Goal: Task Accomplishment & Management: Use online tool/utility

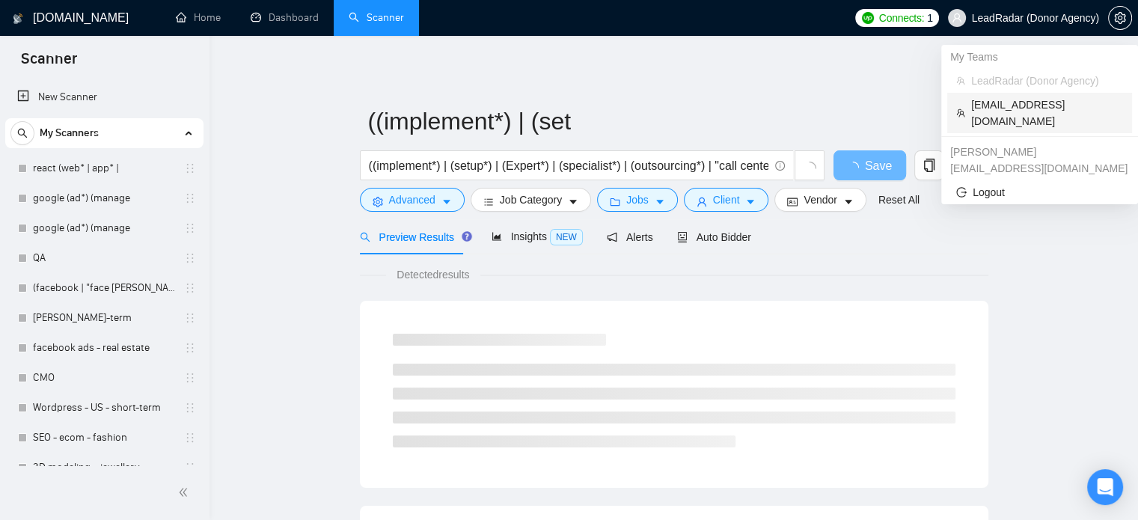
click at [1008, 105] on span "[EMAIL_ADDRESS][DOMAIN_NAME]" at bounding box center [1047, 112] width 152 height 33
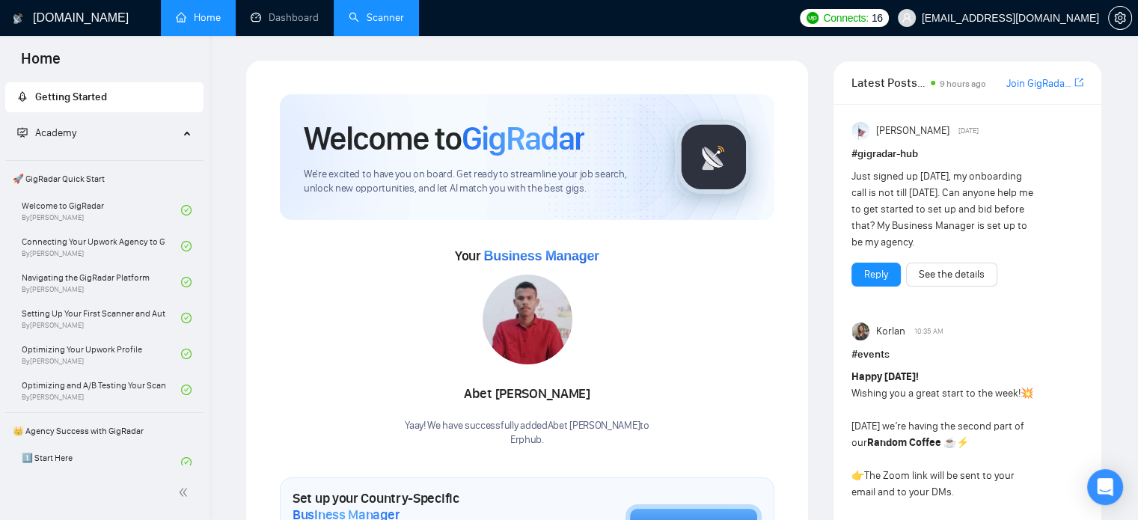
click at [377, 21] on link "Scanner" at bounding box center [376, 17] width 55 height 13
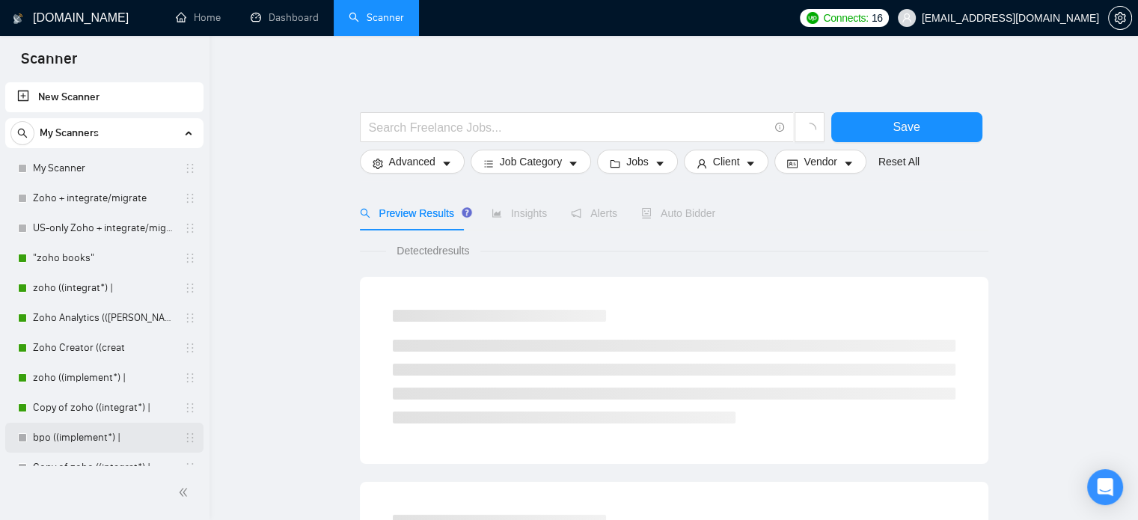
click at [114, 435] on link "bpo ((implement*) |" at bounding box center [104, 438] width 142 height 30
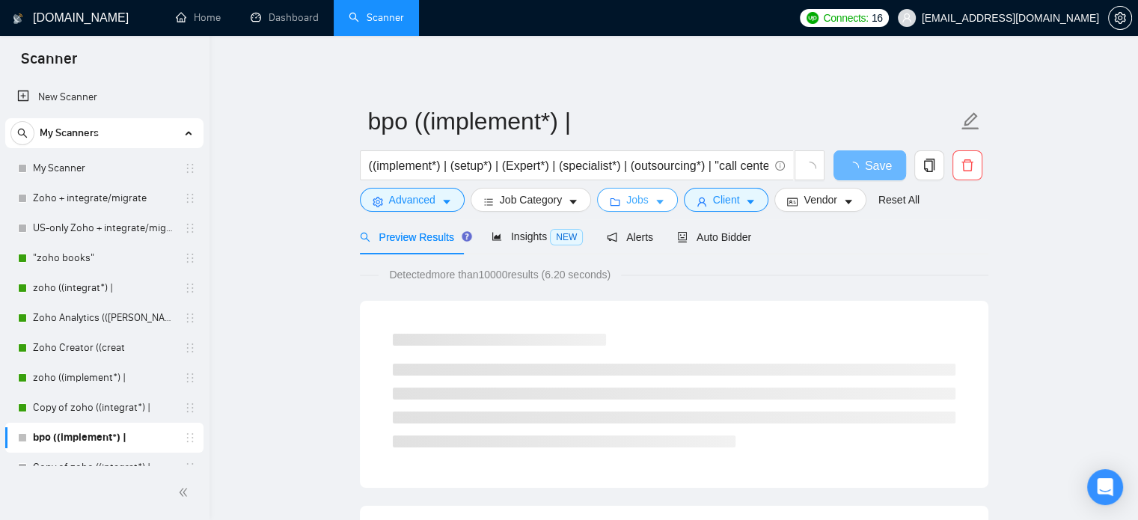
click at [655, 198] on icon "caret-down" at bounding box center [660, 202] width 10 height 10
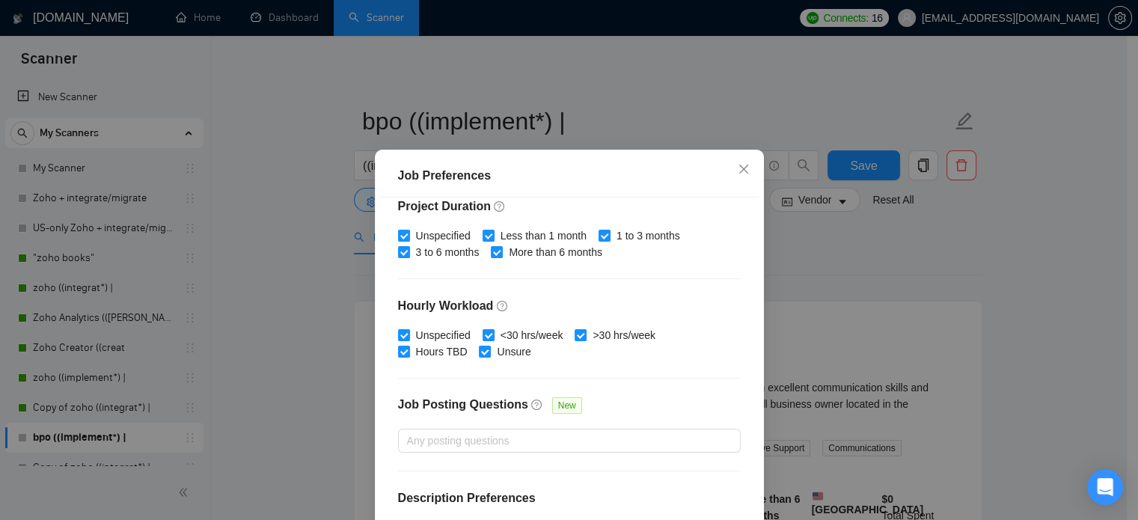
scroll to position [479, 0]
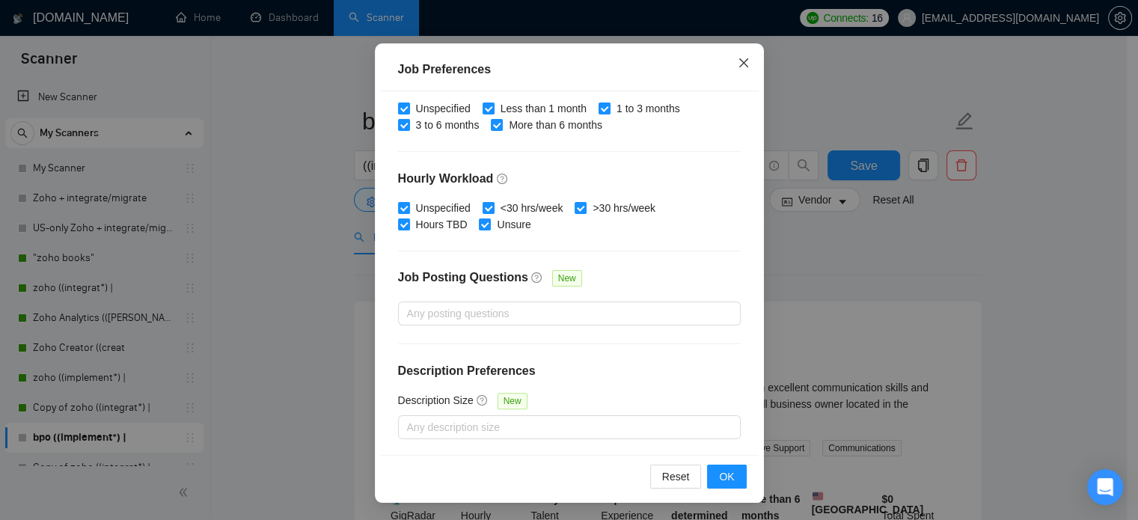
click at [739, 65] on icon "close" at bounding box center [742, 62] width 9 height 9
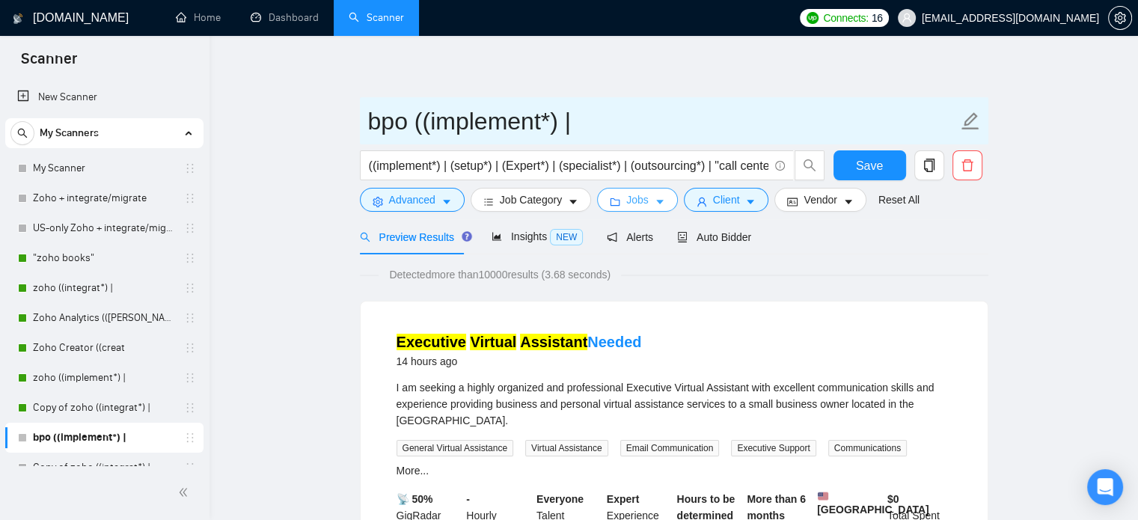
scroll to position [0, 0]
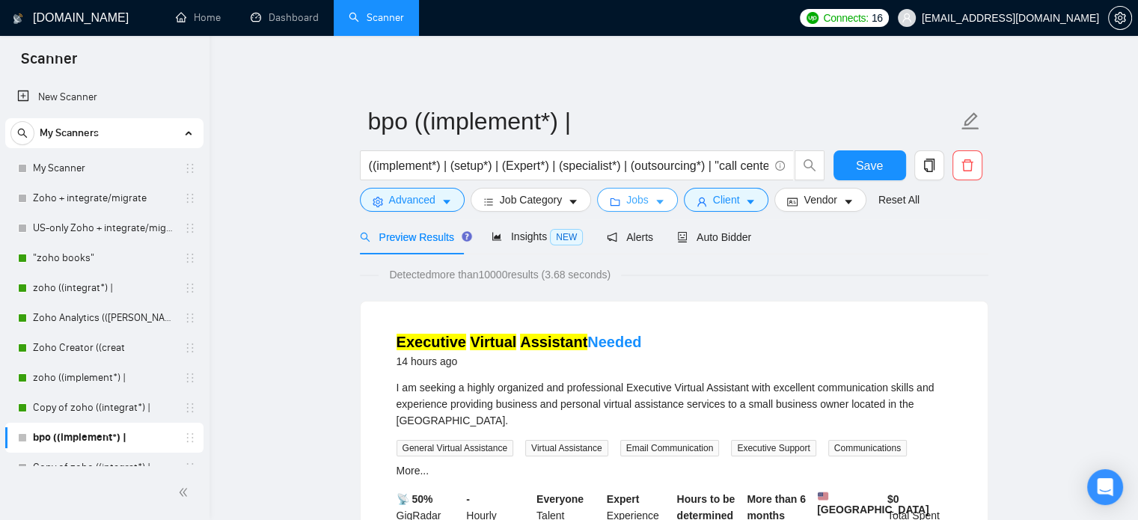
click at [634, 202] on span "Jobs" at bounding box center [637, 199] width 22 height 16
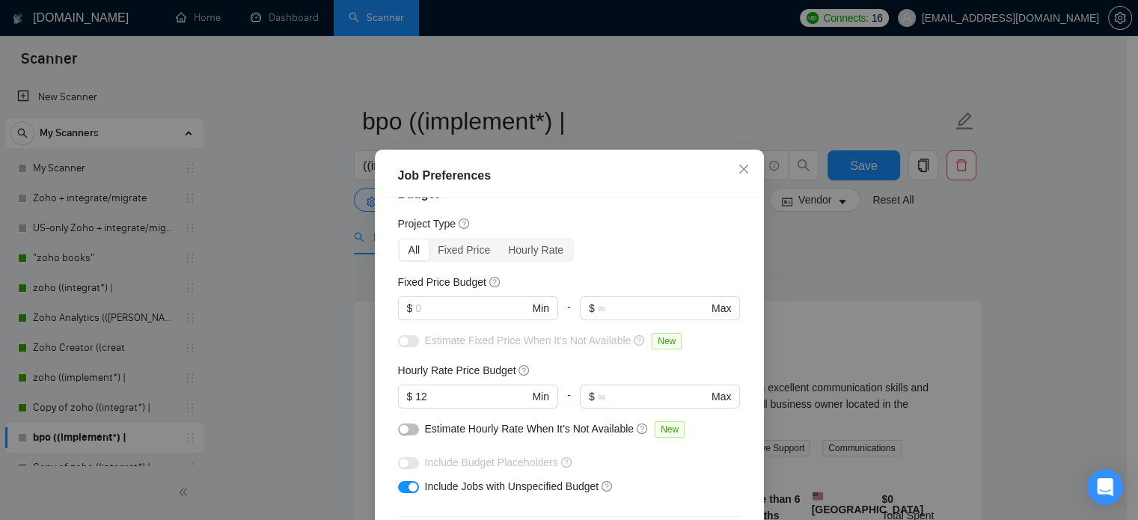
scroll to position [12, 0]
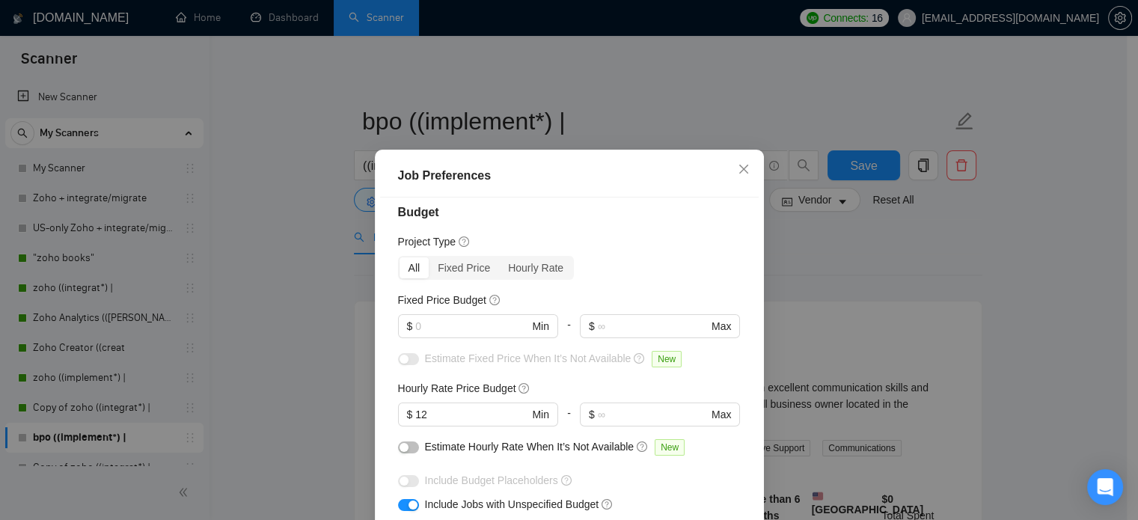
drag, startPoint x: 885, startPoint y: 263, endPoint x: 853, endPoint y: 233, distance: 43.9
click at [885, 262] on div "Job Preferences Budget Project Type All Fixed Price Hourly Rate Fixed Price Bud…" at bounding box center [569, 260] width 1138 height 520
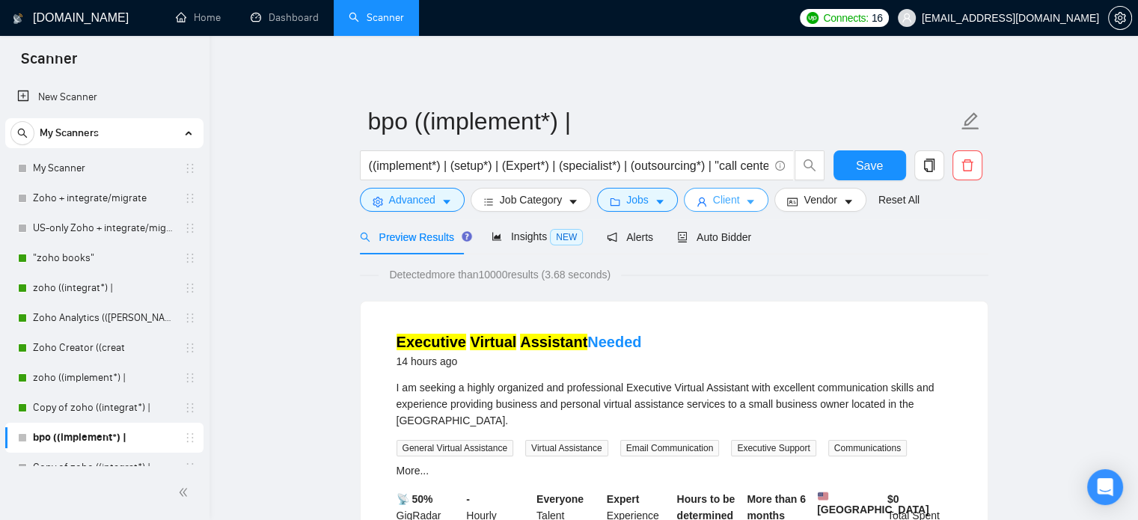
click at [748, 200] on icon "caret-down" at bounding box center [750, 202] width 7 height 4
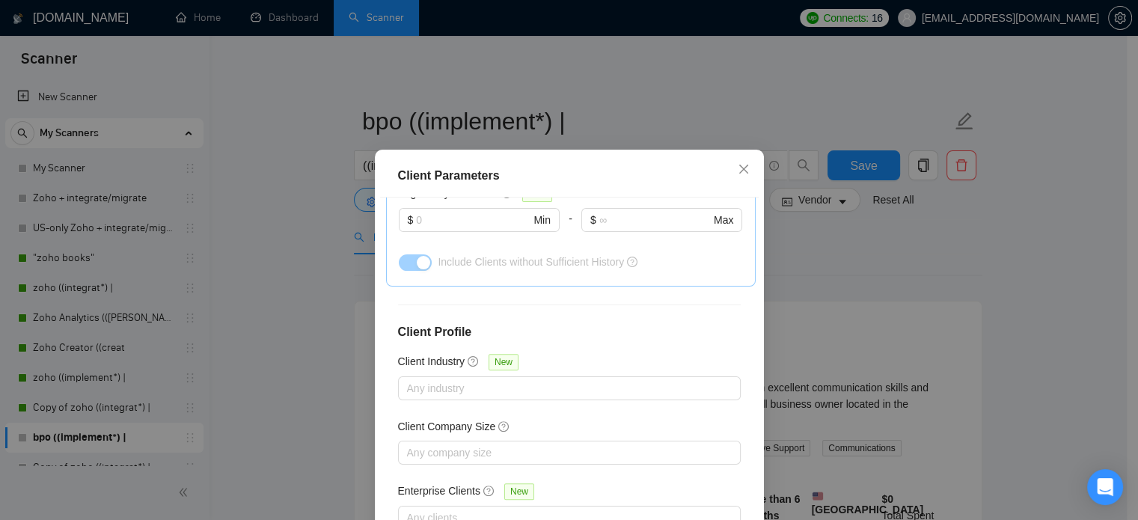
scroll to position [568, 0]
click at [884, 260] on div "Client Parameters Client Location Include Client Countries United States Exclud…" at bounding box center [569, 260] width 1138 height 520
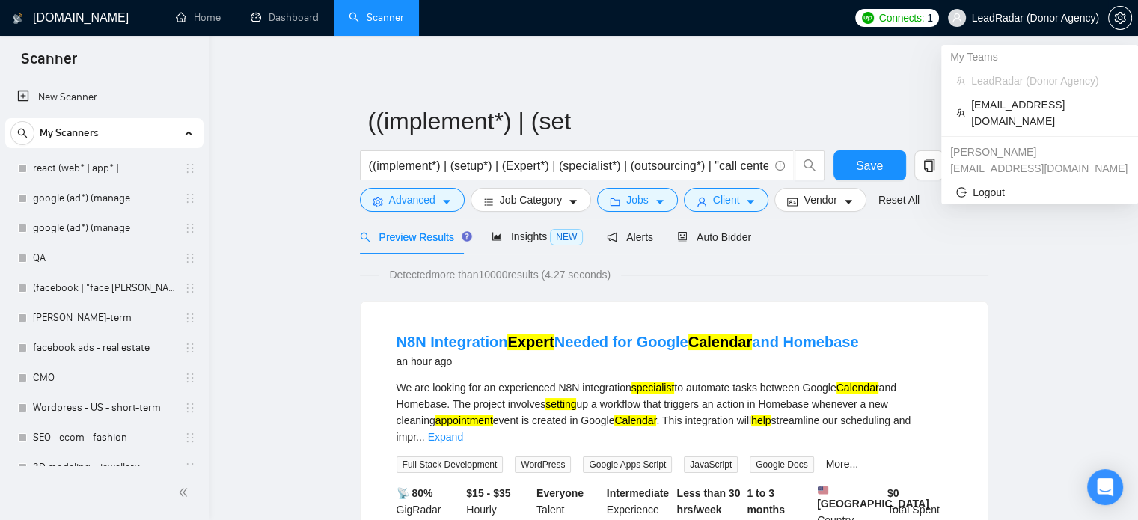
click at [993, 25] on span "LeadRadar (Donor Agency)" at bounding box center [1023, 18] width 169 height 48
drag, startPoint x: 999, startPoint y: 97, endPoint x: 536, endPoint y: 91, distance: 463.8
click at [1000, 98] on span "[EMAIL_ADDRESS][DOMAIN_NAME]" at bounding box center [1047, 112] width 152 height 33
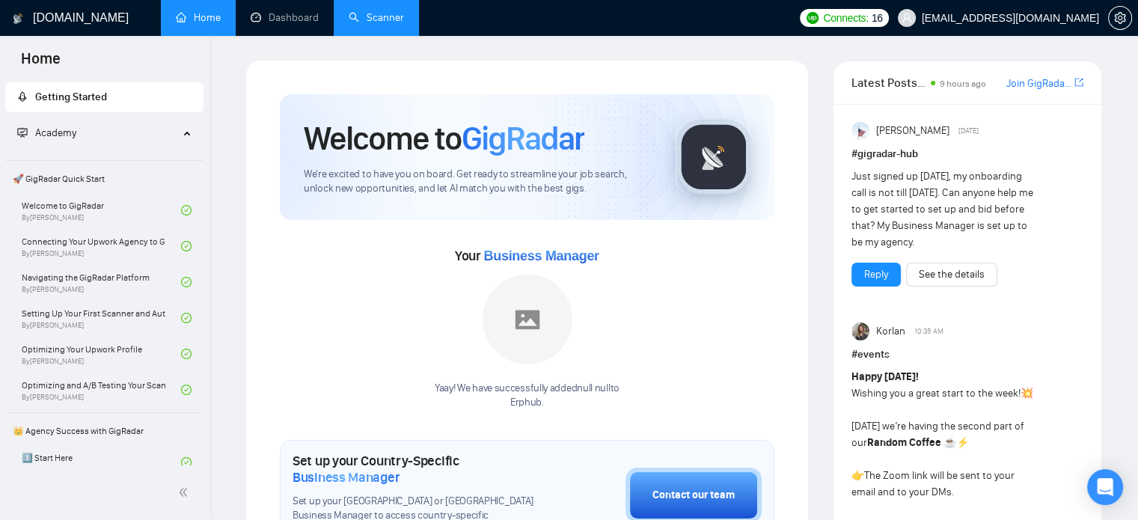
click at [364, 20] on link "Scanner" at bounding box center [376, 17] width 55 height 13
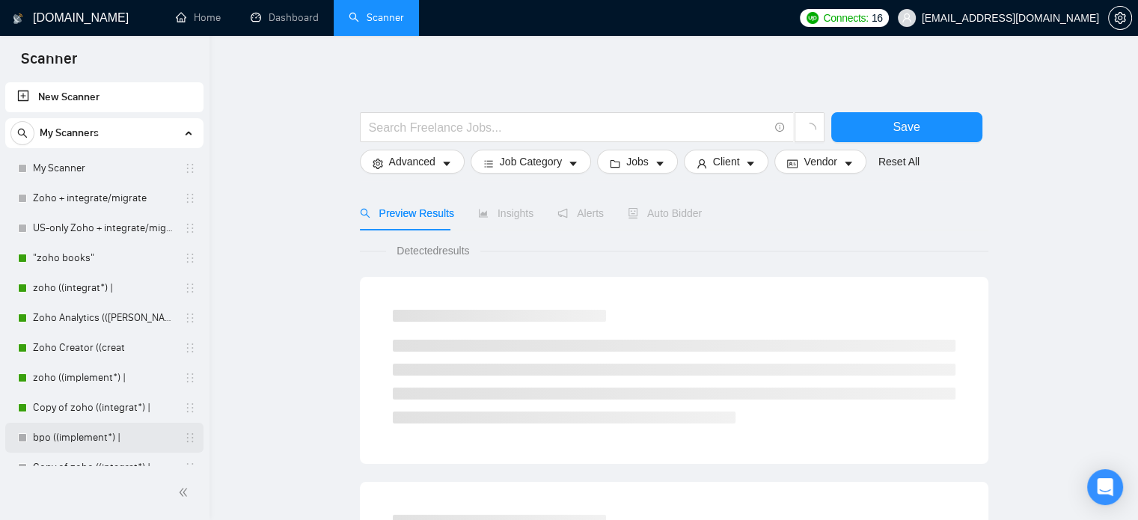
click at [69, 432] on link "bpo ((implement*) |" at bounding box center [104, 438] width 142 height 30
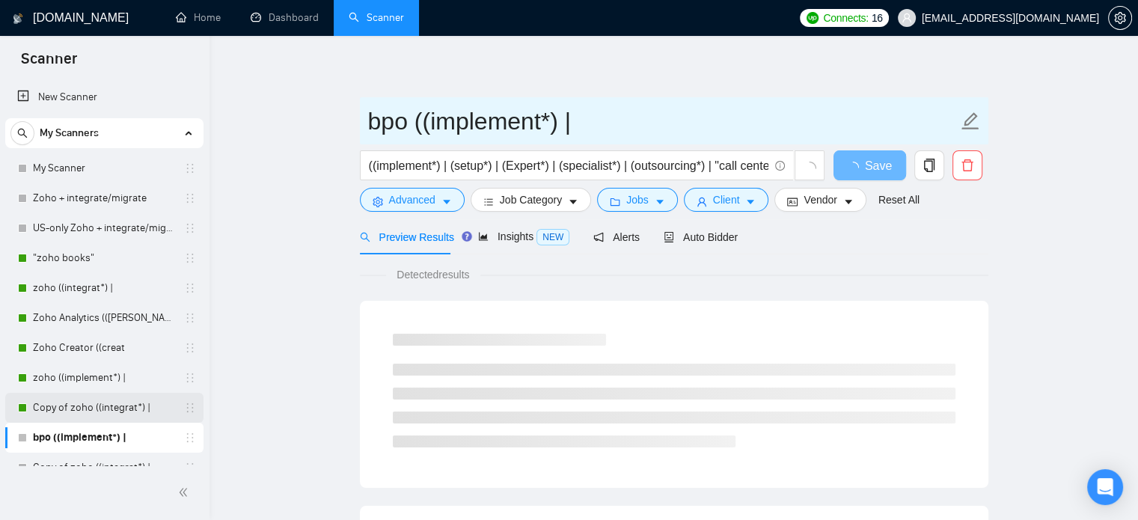
click at [461, 120] on input "bpo ((implement*) |" at bounding box center [662, 120] width 589 height 37
drag, startPoint x: 536, startPoint y: 125, endPoint x: 327, endPoint y: 125, distance: 208.7
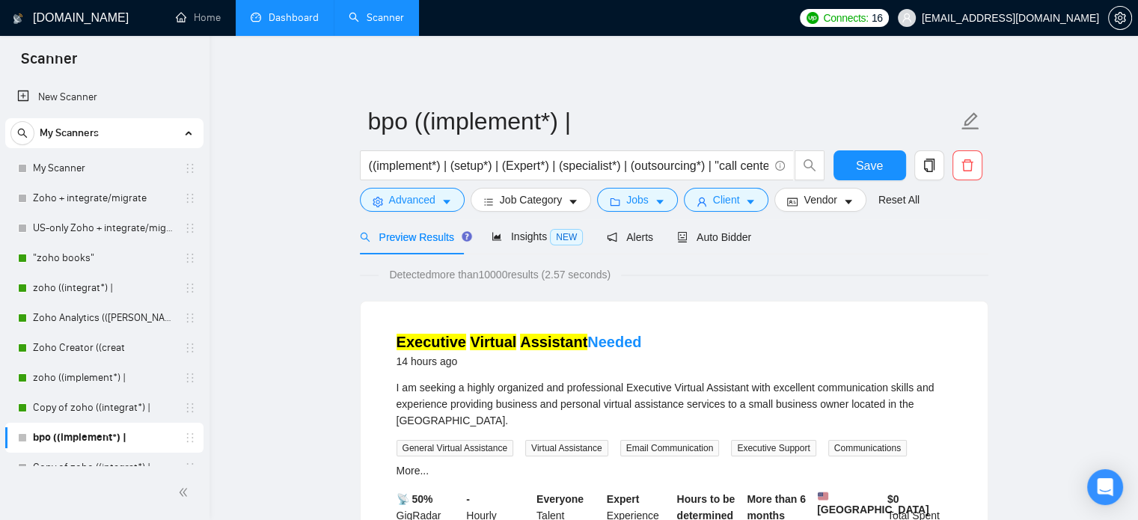
click at [290, 20] on link "Dashboard" at bounding box center [285, 17] width 68 height 13
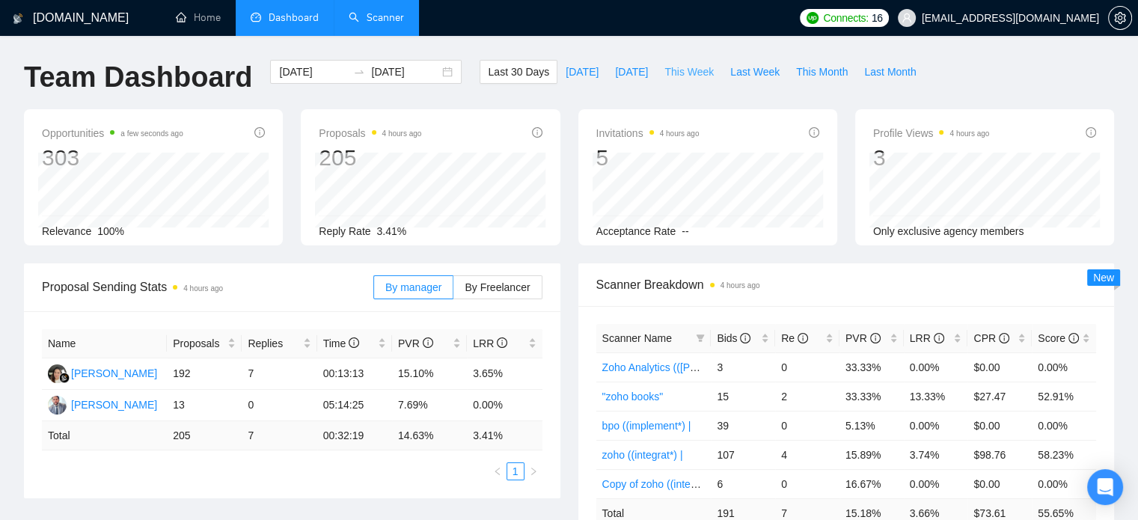
click at [683, 72] on span "This Week" at bounding box center [688, 72] width 49 height 16
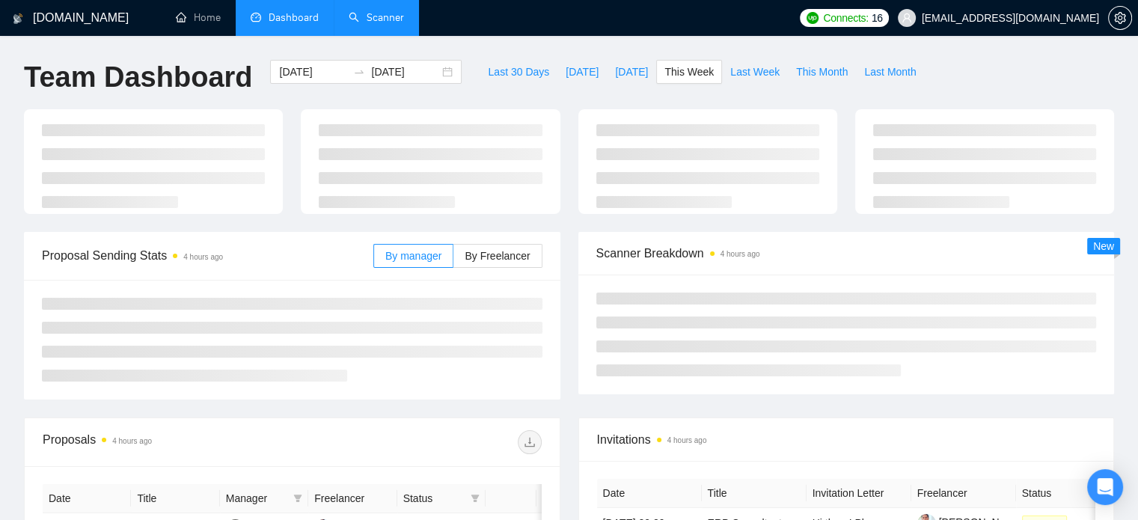
type input "2025-09-22"
type input "2025-09-28"
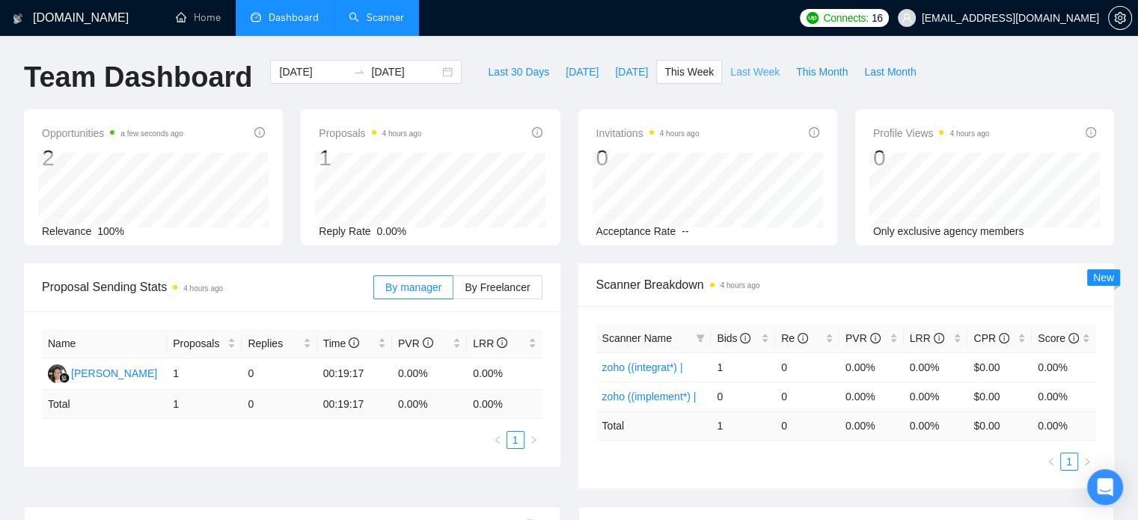
click at [731, 70] on span "Last Week" at bounding box center [754, 72] width 49 height 16
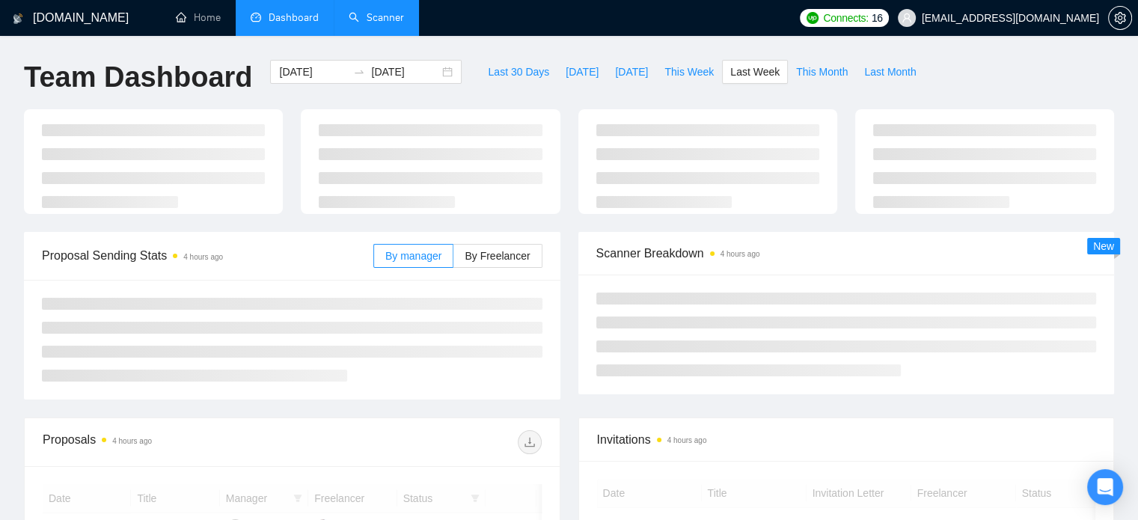
type input "2025-09-15"
type input "2025-09-21"
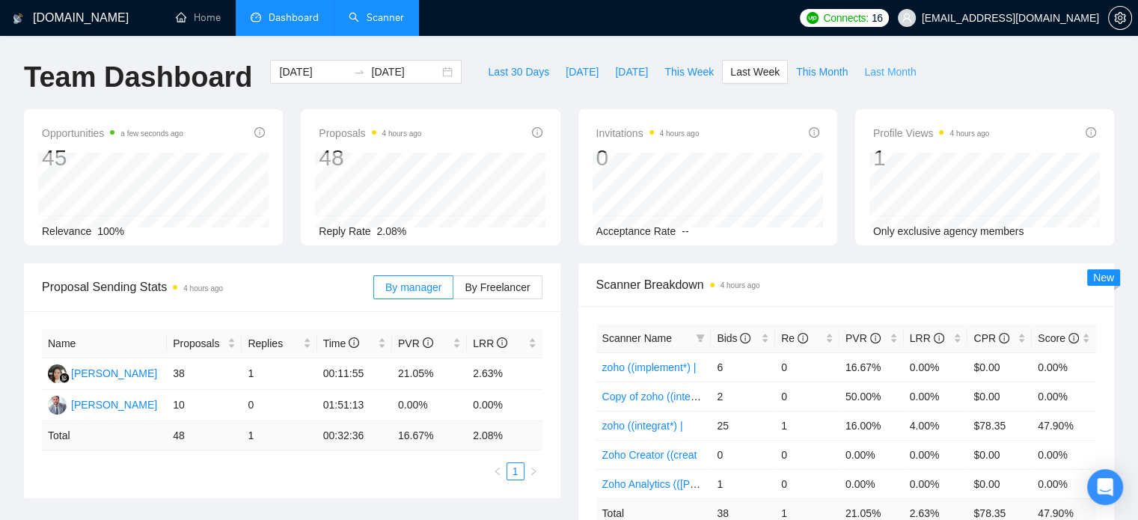
click at [864, 73] on span "Last Month" at bounding box center [890, 72] width 52 height 16
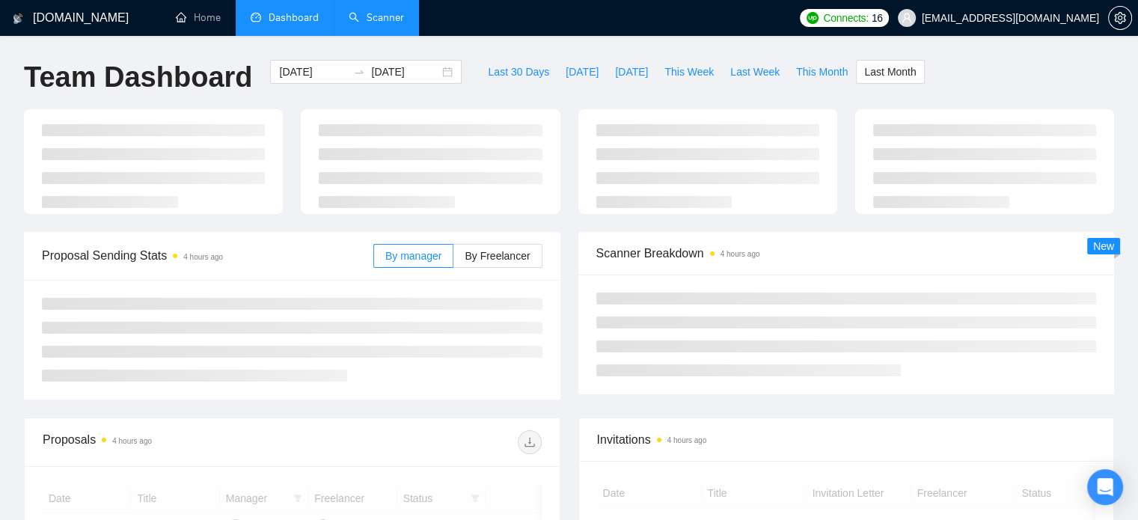
type input "2025-08-01"
type input "2025-08-31"
click at [510, 65] on span "Last 30 Days" at bounding box center [518, 72] width 61 height 16
type input "2025-08-23"
type input "2025-09-22"
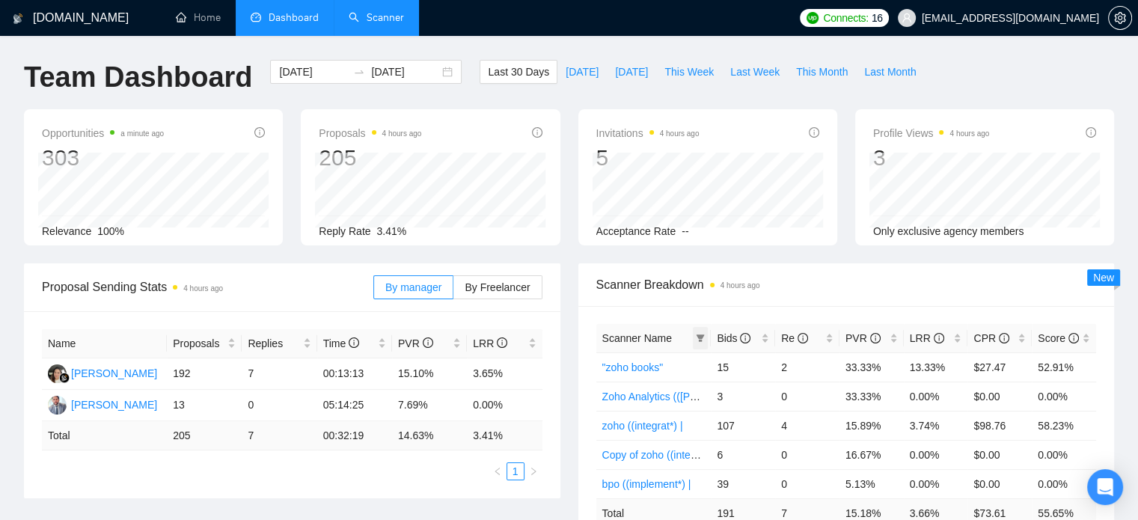
click at [697, 337] on icon "filter" at bounding box center [700, 338] width 9 height 9
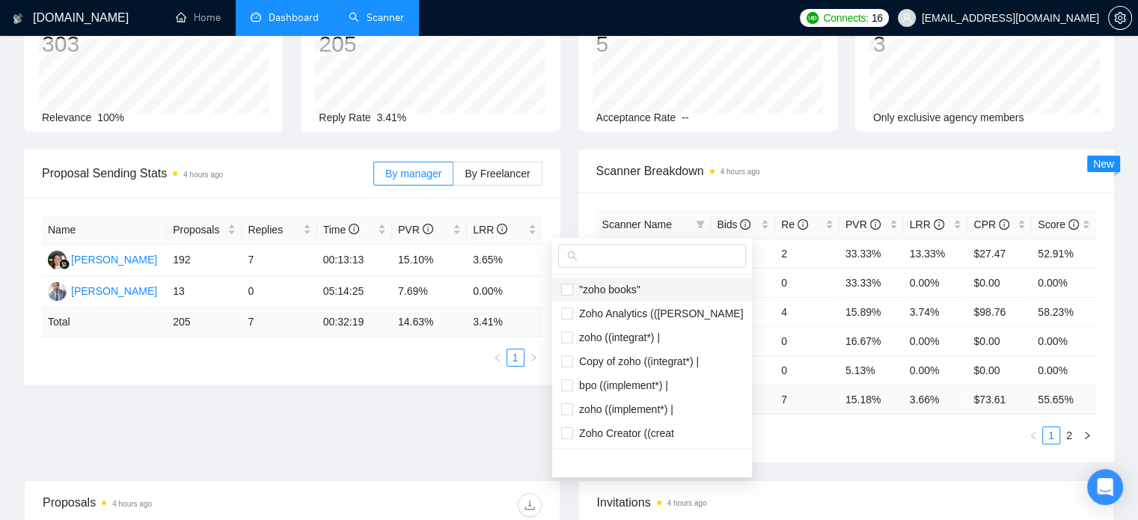
scroll to position [115, 0]
click at [518, 421] on div "Proposal Sending Stats 4 hours ago By manager By Freelancer Name Proposals Repl…" at bounding box center [569, 313] width 1108 height 331
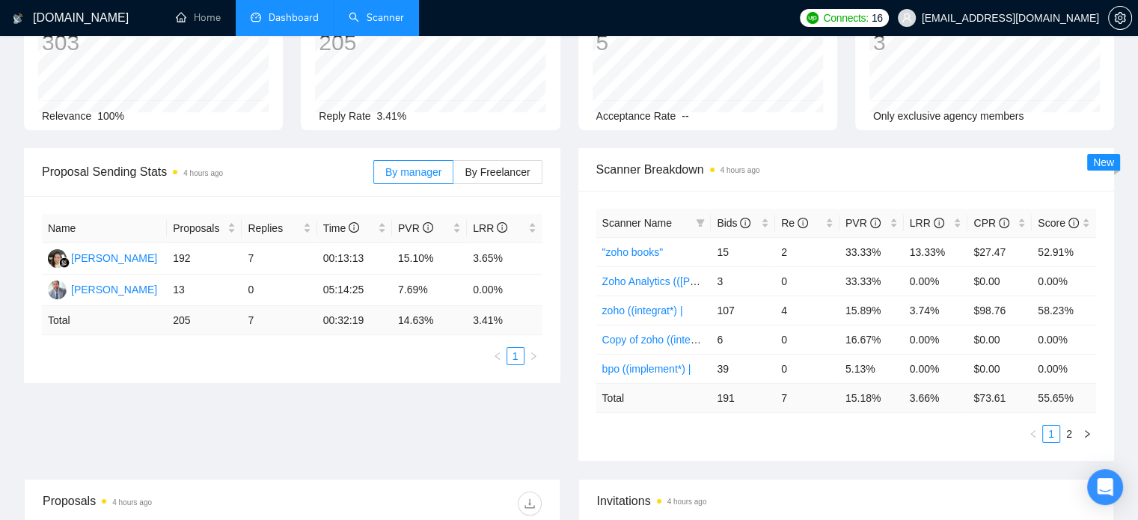
click at [359, 21] on link "Scanner" at bounding box center [376, 17] width 55 height 13
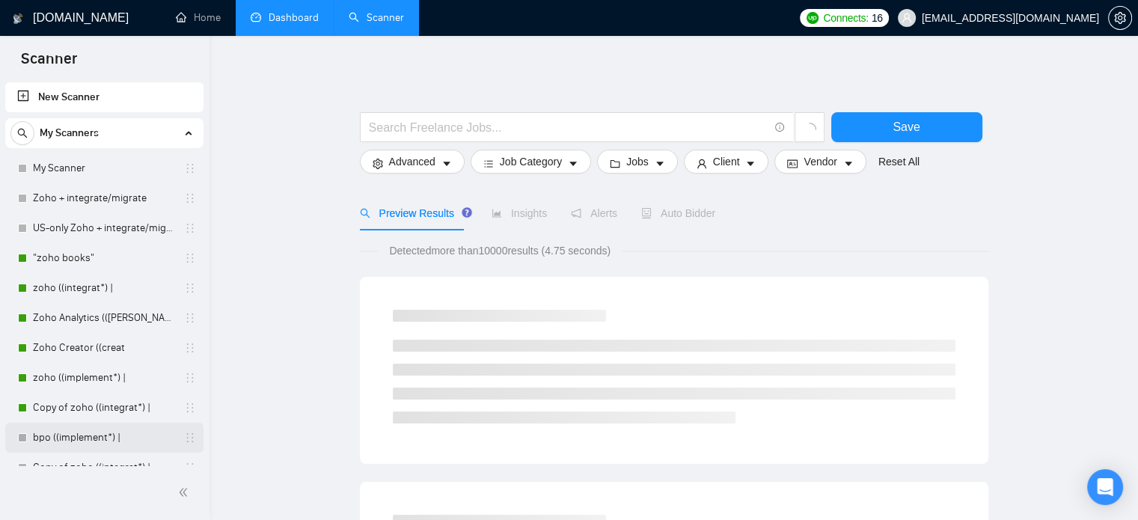
click at [87, 435] on link "bpo ((implement*) |" at bounding box center [104, 438] width 142 height 30
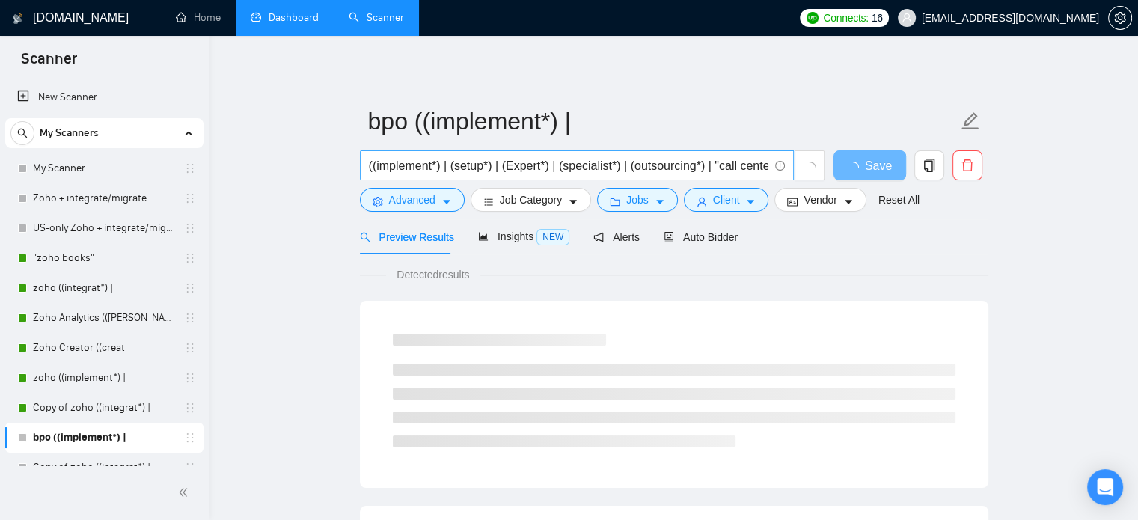
click at [554, 167] on input "((implement*) | (setup*) | (Expert*) | (specialist*) | (outsourcing*) | "call c…" at bounding box center [568, 165] width 399 height 19
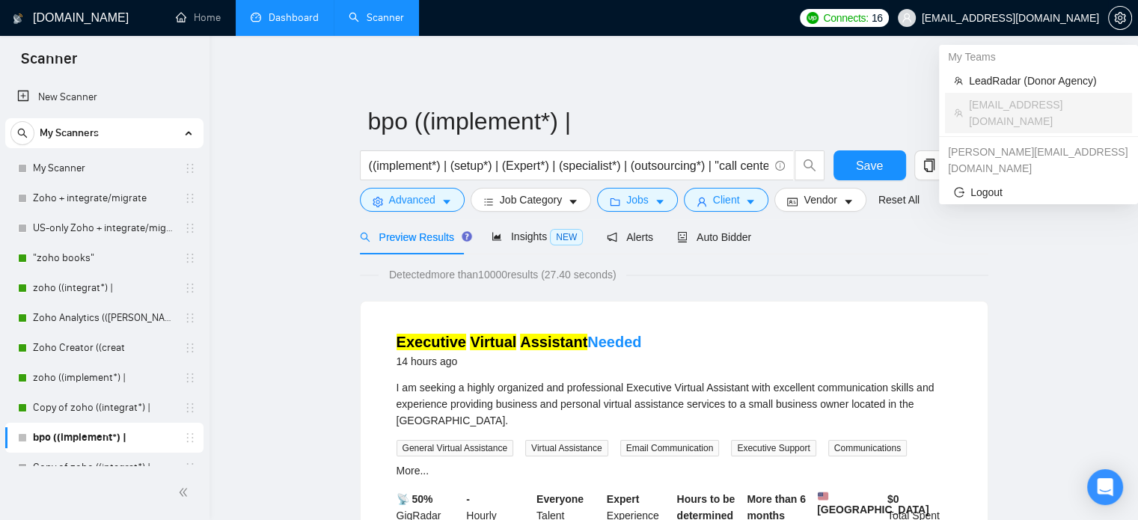
click at [1058, 18] on span "zain@byteit.com" at bounding box center [1010, 18] width 177 height 0
click at [1025, 82] on span "LeadRadar (Donor Agency)" at bounding box center [1046, 81] width 154 height 16
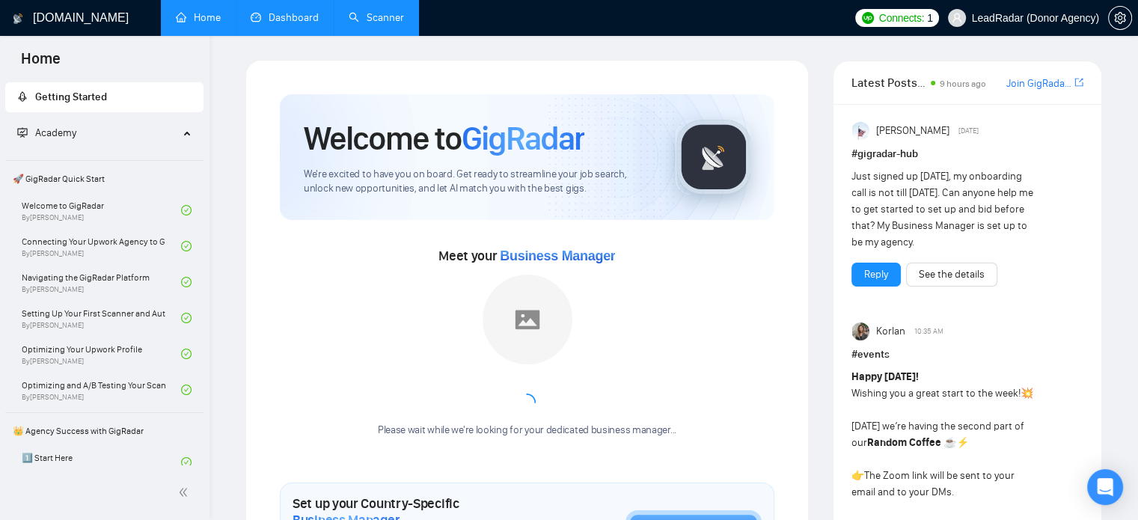
click at [377, 20] on link "Scanner" at bounding box center [376, 17] width 55 height 13
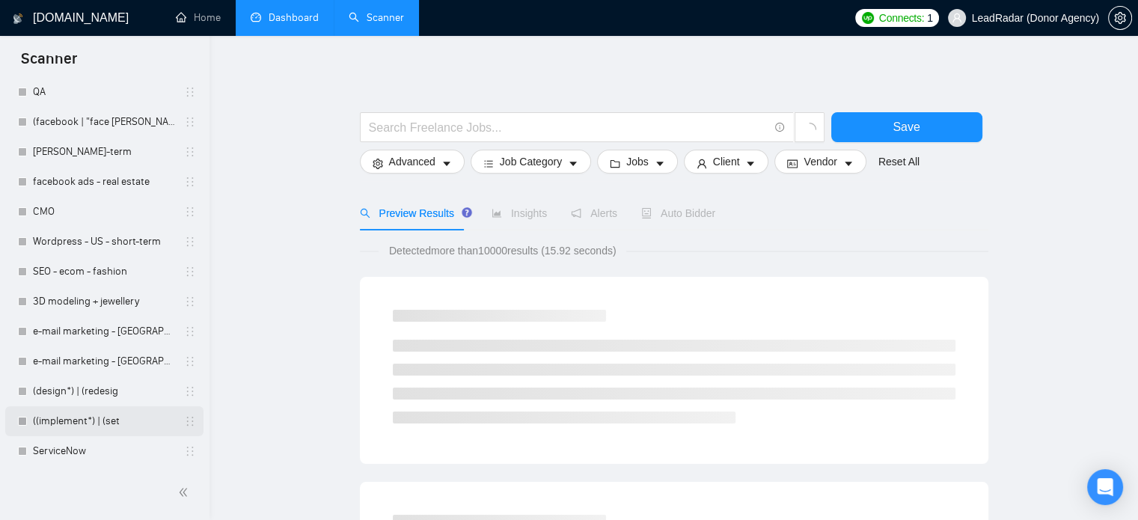
scroll to position [165, 0]
click at [78, 423] on link "((implement*) | (set" at bounding box center [104, 422] width 142 height 30
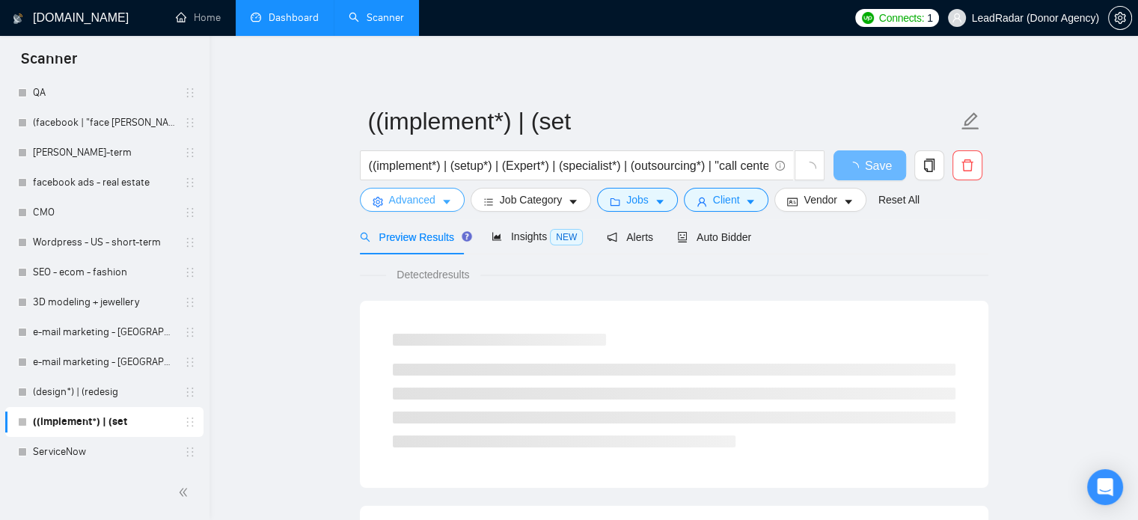
click at [425, 209] on button "Advanced" at bounding box center [412, 200] width 105 height 24
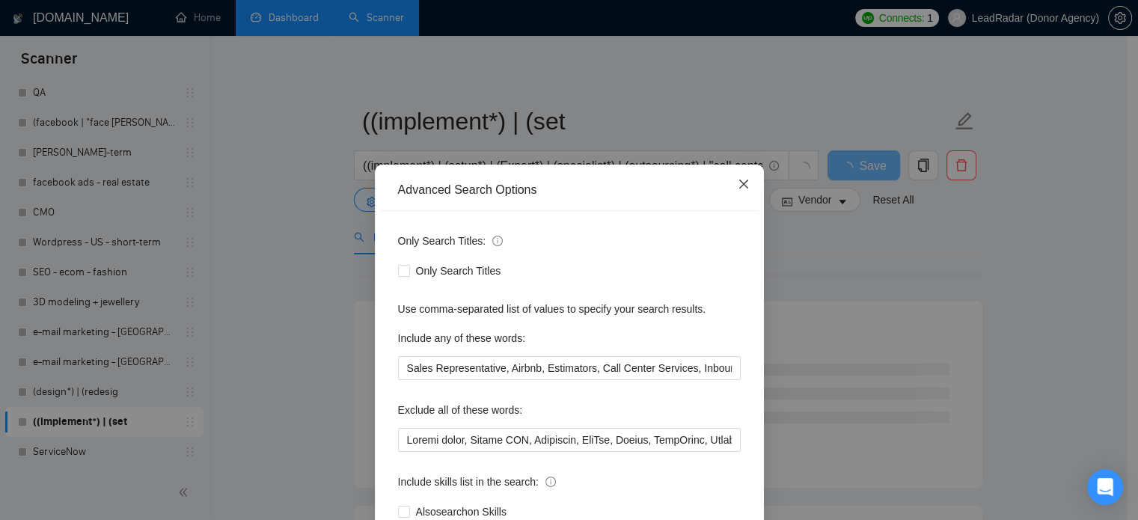
click at [738, 186] on icon "close" at bounding box center [744, 184] width 12 height 12
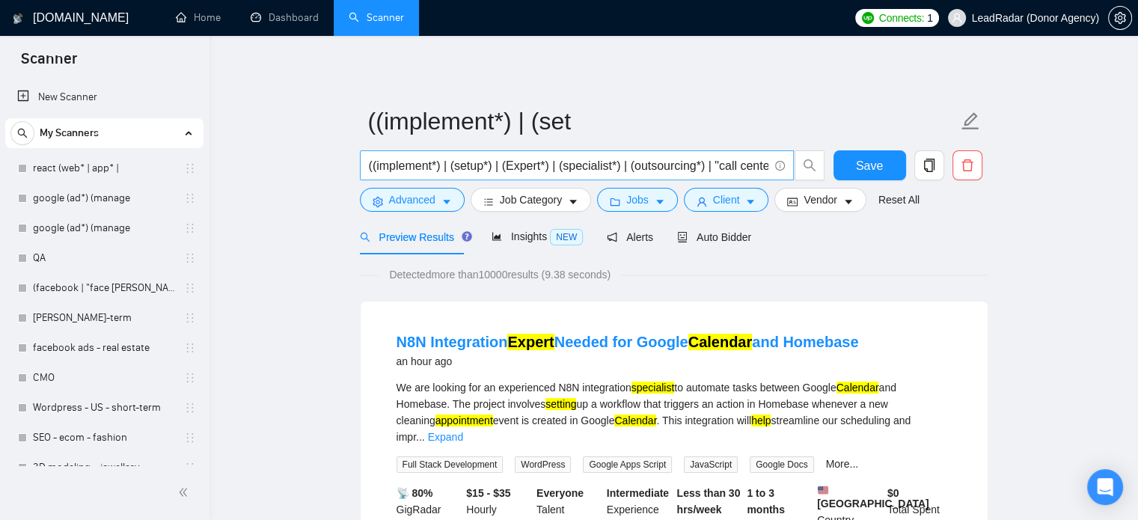
click at [440, 166] on input "((implement*) | (setup*) | (Expert*) | (specialist*) | (outsourcing*) | "call c…" at bounding box center [568, 165] width 399 height 19
click at [461, 167] on input "((implement*) | (setup*) | (Expert*) | (specialist*) | (outsourcing*) | "call c…" at bounding box center [568, 165] width 399 height 19
click at [570, 164] on input "((implement*) | (setup*) | (Expert*) | (specialist*) | (outsourcing*) | "call c…" at bounding box center [568, 165] width 399 height 19
drag, startPoint x: 652, startPoint y: 164, endPoint x: 692, endPoint y: 167, distance: 40.5
click at [652, 165] on input "((implement*) | (setup*) | (Expert*) | (specialist*) | (outsourcing*) | "call c…" at bounding box center [568, 165] width 399 height 19
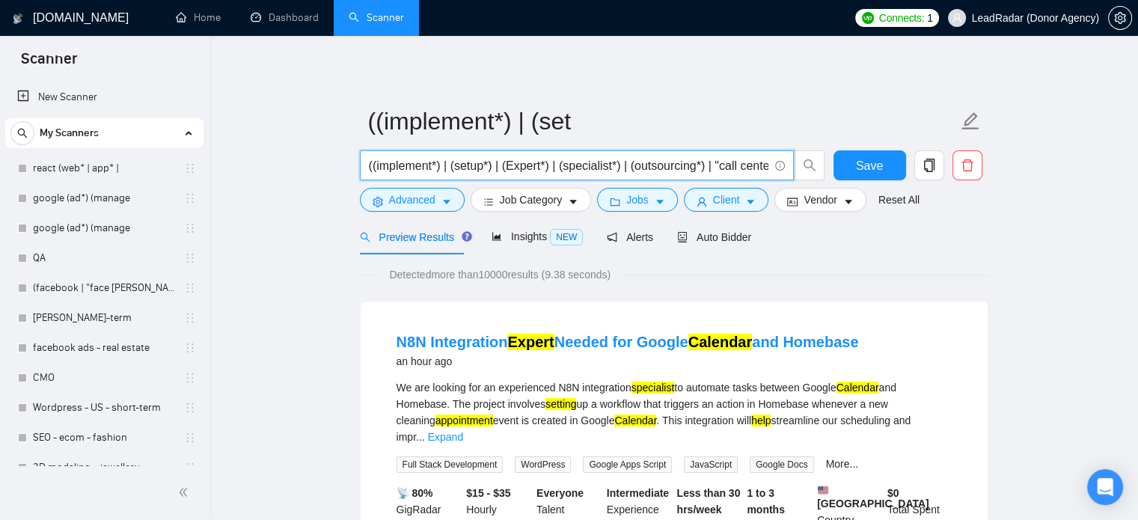
click at [693, 168] on input "((implement*) | (setup*) | (Expert*) | (specialist*) | (outsourcing*) | "call c…" at bounding box center [568, 165] width 399 height 19
click at [732, 168] on input "((implement*) | (setup*) | (Expert*) | (specialist*) | (outsourcing*) | "call c…" at bounding box center [568, 165] width 399 height 19
click at [383, 166] on input "((implement*) | (setup*) | (Expert*) | (specialist*) | (outsourcing*) | "call c…" at bounding box center [568, 165] width 399 height 19
click at [425, 165] on input "((implement*) | (setup*) | (Expert*) | (specialist*) | (outsourcing*) | "call c…" at bounding box center [568, 165] width 399 height 19
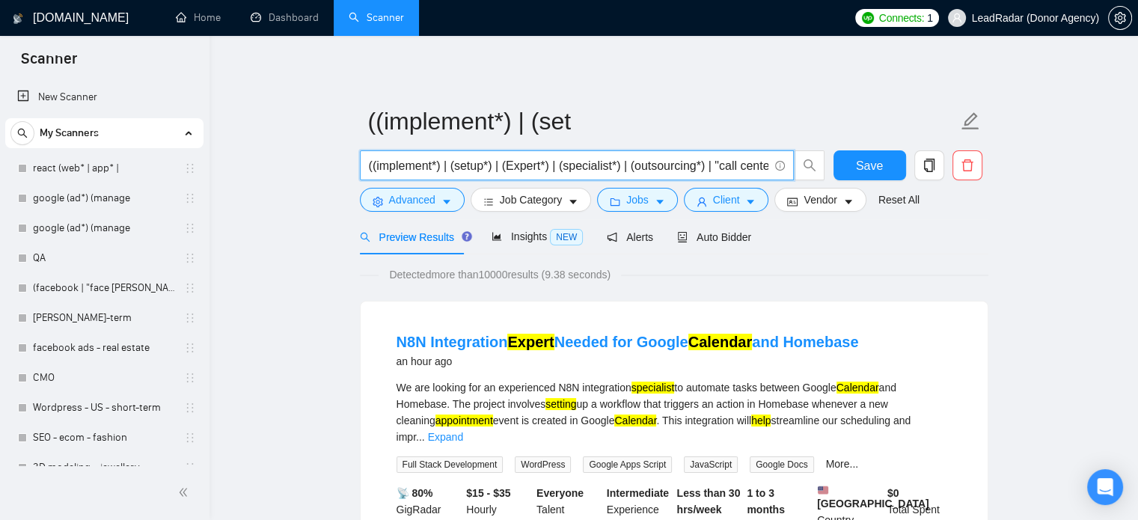
click at [440, 168] on input "((implement*) | (setup*) | (Expert*) | (specialist*) | (outsourcing*) | "call c…" at bounding box center [568, 165] width 399 height 19
click at [373, 166] on input "((implement*) | (setup*) | (Expert*) | (specialist*) | (outsourcing*) | "call c…" at bounding box center [568, 165] width 399 height 19
click at [369, 166] on input "((implement*) | (setup*) | (Expert*) | (specialist*) | (outsourcing*) | "call c…" at bounding box center [568, 165] width 399 height 19
paste input "bpo*)| “business process optimisation” | “business process optimization” | “bus…"
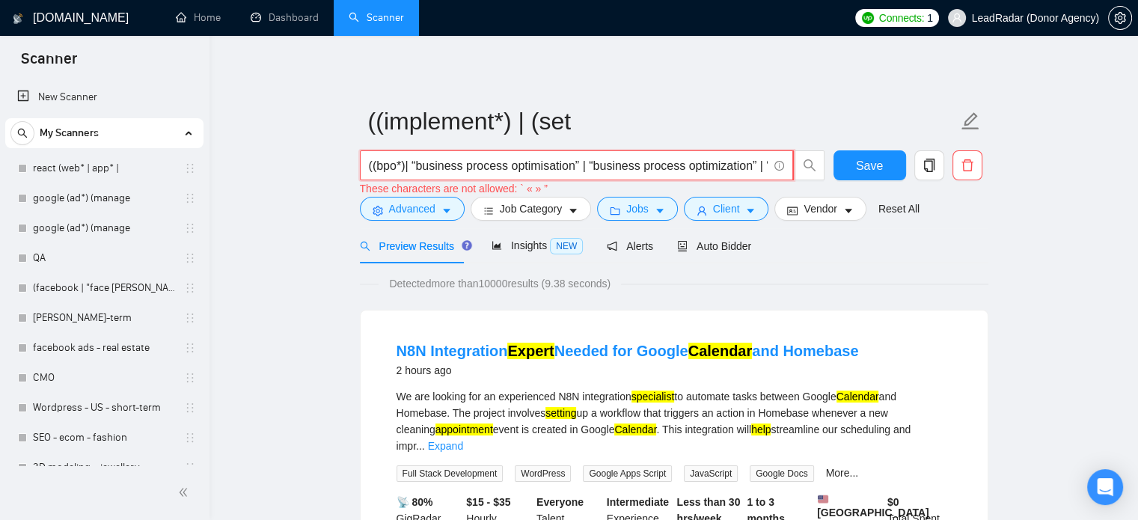
scroll to position [0, 1569]
click at [535, 179] on span "((bpo*)| “business process optimisation” | “business process optimization” | “b…" at bounding box center [577, 165] width 434 height 30
click at [416, 165] on input "((bpo*)| “business process optimisation” | “business process optimization” | “b…" at bounding box center [568, 165] width 399 height 19
click at [578, 170] on input "((bpo*)| "business process optimisation” | “business process optimization” | “b…" at bounding box center [568, 165] width 399 height 19
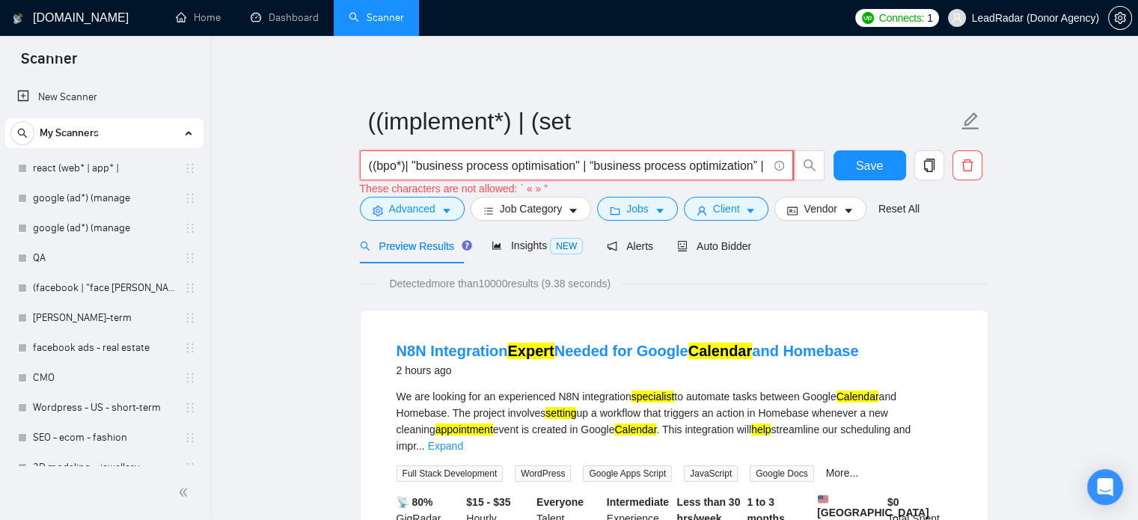
click at [593, 167] on input "((bpo*)| "business process optimisation" | “business process optimization” | “b…" at bounding box center [568, 165] width 399 height 19
click at [755, 168] on input "((bpo*)| "business process optimisation" | "business process optimization” | “b…" at bounding box center [568, 165] width 399 height 19
click at [695, 165] on input "((bpo*)| "business process optimisation" | "business process optimization" | “b…" at bounding box center [568, 165] width 399 height 19
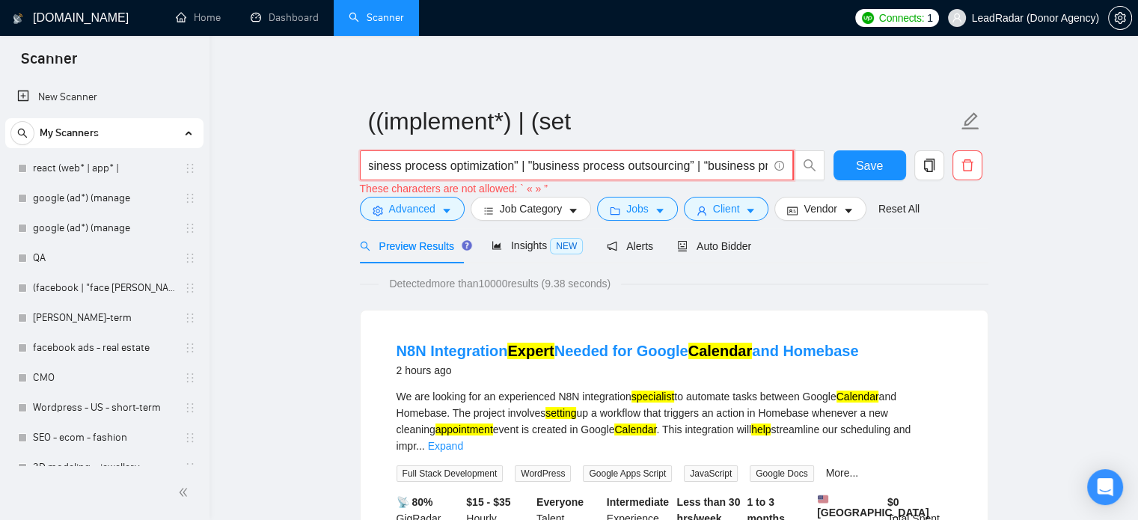
click at [686, 169] on input "((bpo*)| "business process optimisation" | "business process optimization" | "b…" at bounding box center [568, 165] width 399 height 19
click at [687, 169] on input "((bpo*)| "business process optimisation" | "business process optimization" | "b…" at bounding box center [568, 165] width 399 height 19
click at [510, 169] on input "((bpo*)| "business process optimisation" | "business process optimization" | "b…" at bounding box center [568, 165] width 399 height 19
click at [662, 170] on input "((bpo*)| "business process optimisation" | "business process optimization" | "b…" at bounding box center [568, 165] width 399 height 19
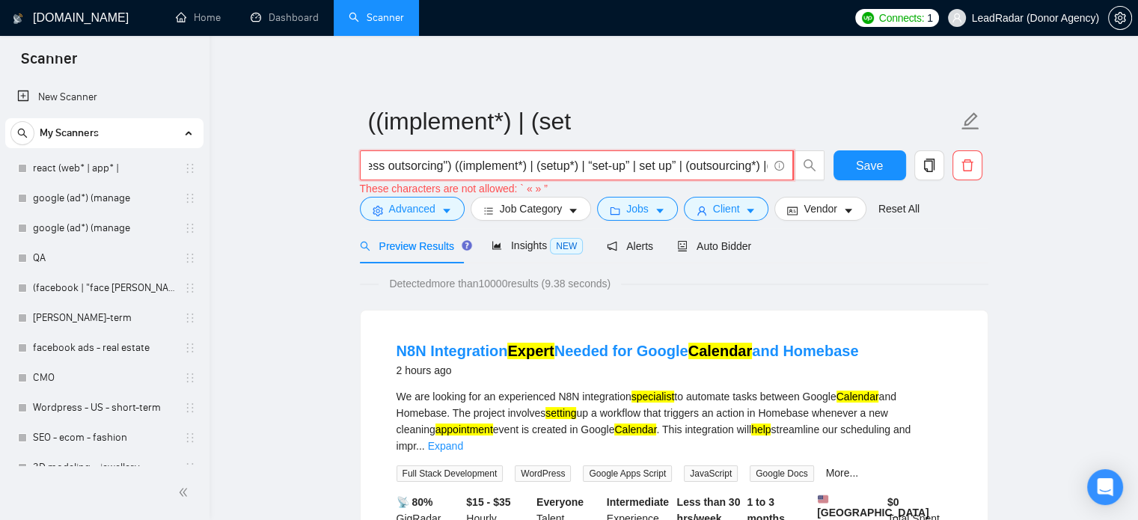
scroll to position [0, 658]
click at [583, 165] on input "((bpo*)| "business process optimisation" | "business process optimization" | "b…" at bounding box center [568, 165] width 399 height 19
click at [620, 166] on input "((bpo*)| "business process optimisation" | "business process optimization" | "b…" at bounding box center [568, 165] width 399 height 19
click at [632, 168] on input "((bpo*)| "business process optimisation" | "business process optimization" | "b…" at bounding box center [568, 165] width 399 height 19
click at [672, 165] on input "((bpo*)| "business process optimisation" | "business process optimization" | "b…" at bounding box center [568, 165] width 399 height 19
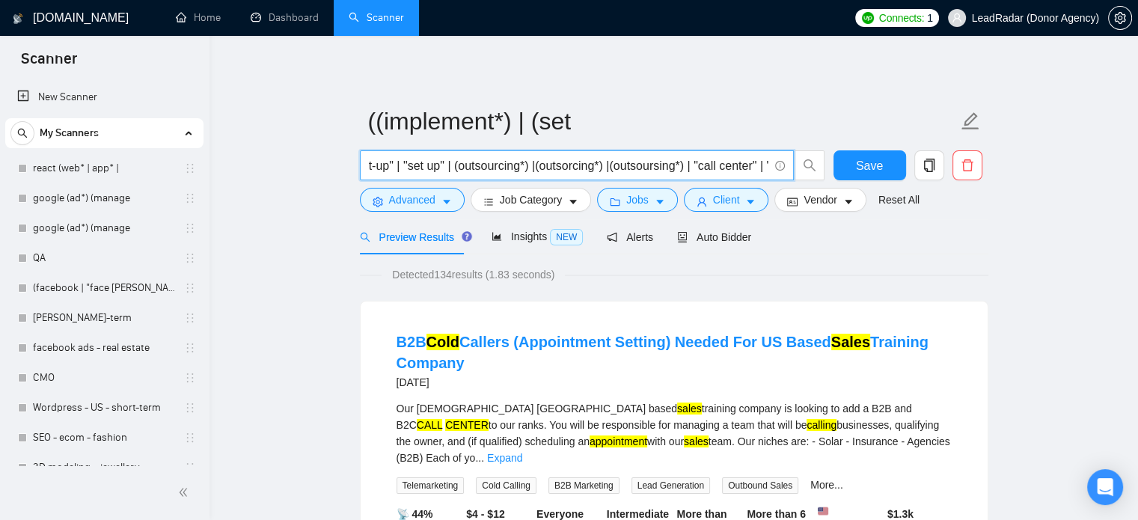
scroll to position [0, 893]
drag, startPoint x: 678, startPoint y: 168, endPoint x: 524, endPoint y: 164, distance: 154.9
click at [524, 164] on input "((bpo*)| "business process optimisation" | "business process optimization" | "b…" at bounding box center [568, 165] width 399 height 19
click at [530, 167] on input "((bpo*)| "business process optimisation" | "business process optimization" | "b…" at bounding box center [568, 165] width 399 height 19
click at [527, 168] on input "((bpo*)| "business process optimisation" | "business process optimization" | "b…" at bounding box center [568, 165] width 399 height 19
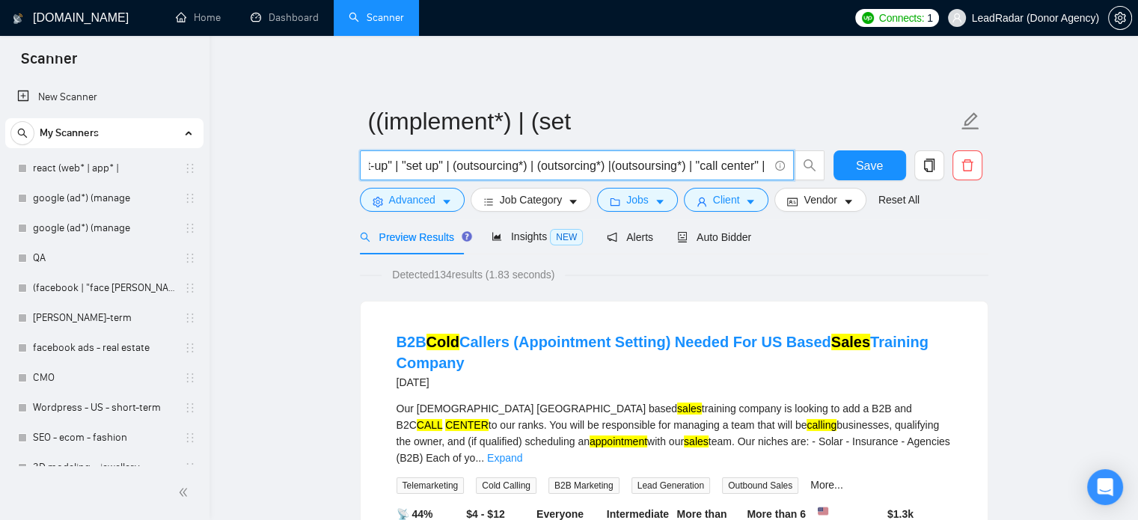
click at [608, 165] on input "((bpo*)| "business process optimisation" | "business process optimization" | "b…" at bounding box center [568, 165] width 399 height 19
click at [607, 170] on input "((bpo*)| "business process optimisation" | "business process optimization" | "b…" at bounding box center [568, 165] width 399 height 19
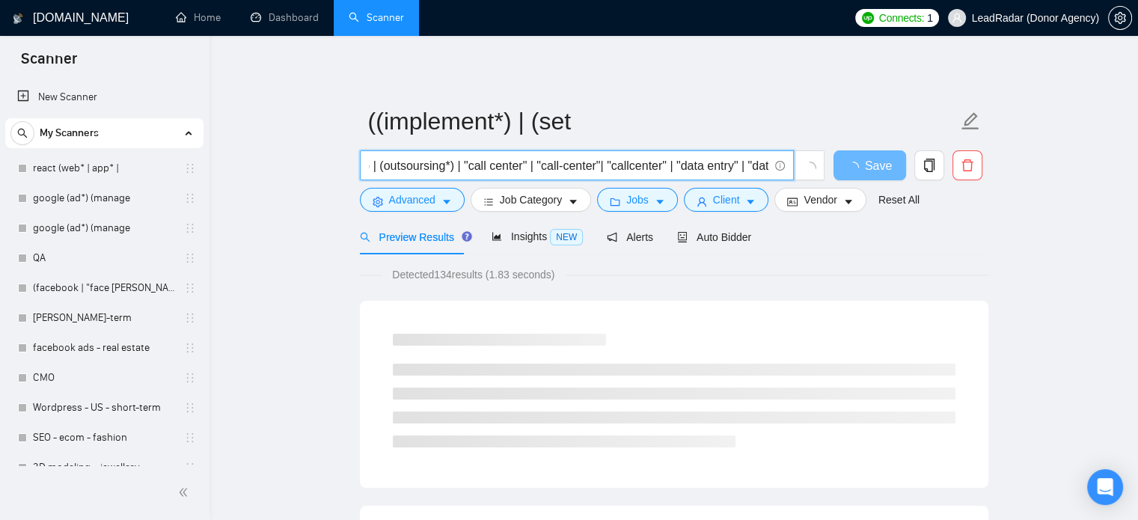
scroll to position [0, 1130]
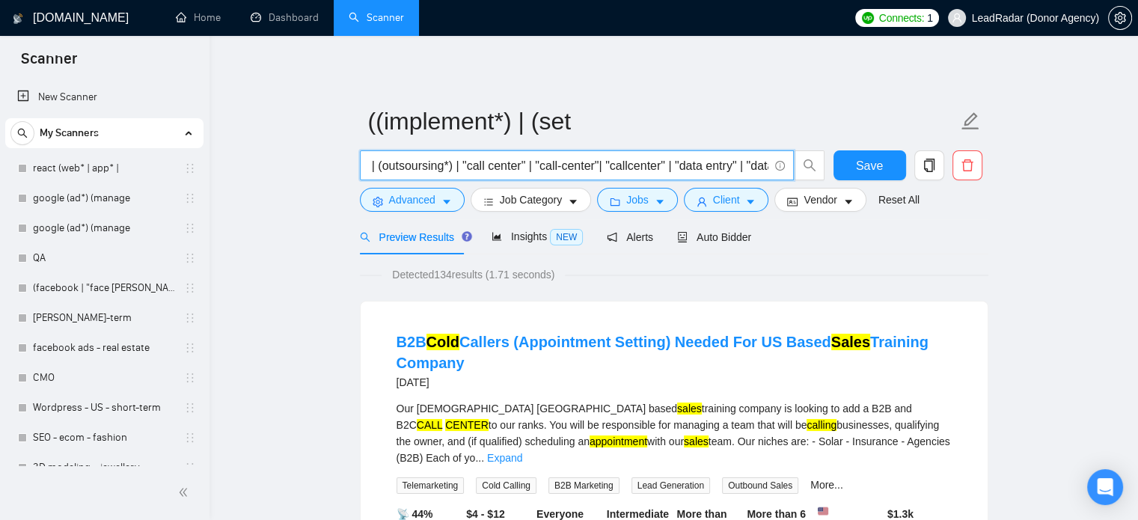
click at [592, 165] on input "((bpo*)| "business process optimisation" | "business process optimization" | "b…" at bounding box center [568, 165] width 399 height 19
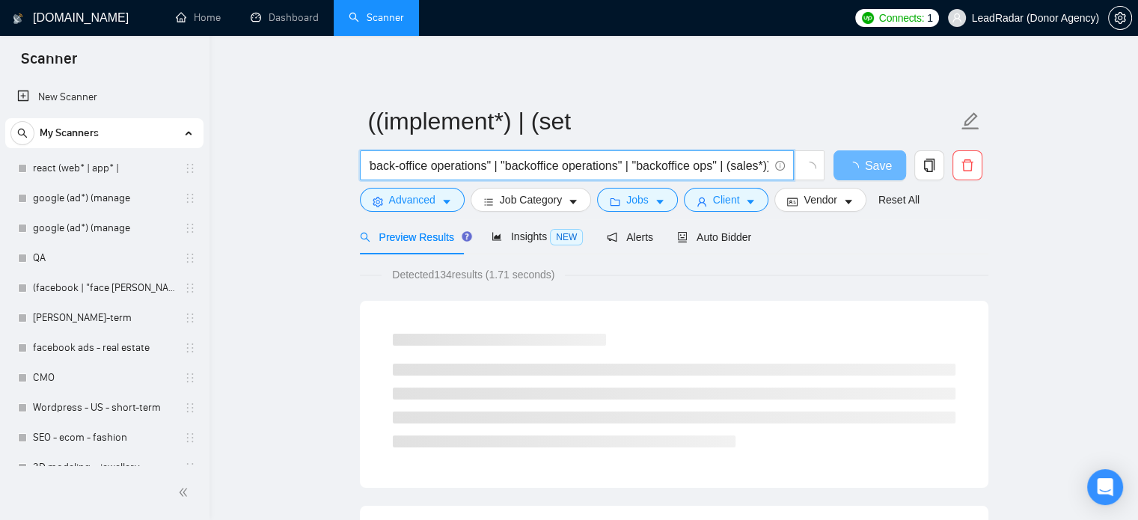
scroll to position [0, 1585]
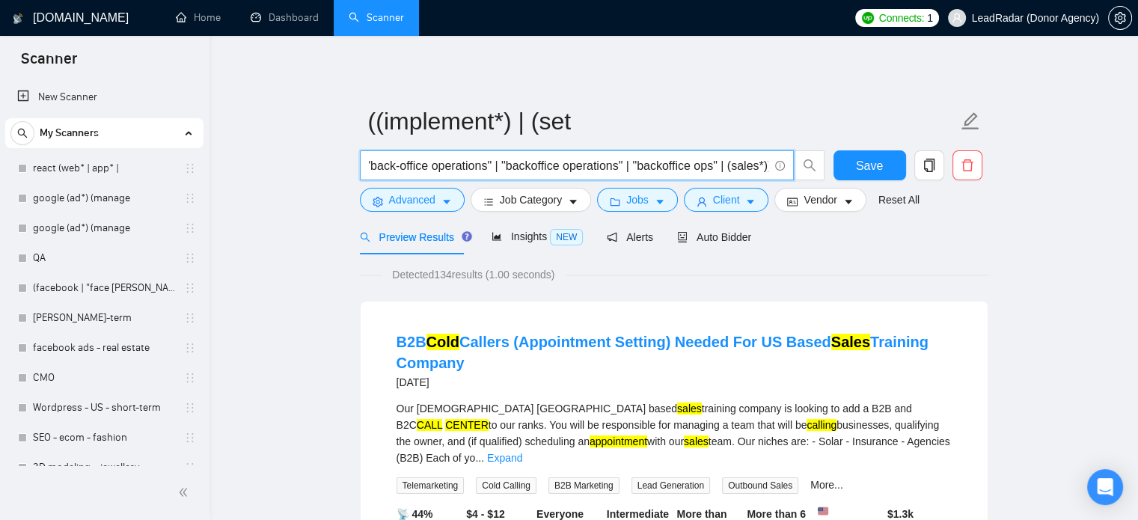
click at [512, 165] on input "((bpo*)| "business process optimisation" | "business process optimization" | "b…" at bounding box center [568, 165] width 399 height 19
click at [506, 169] on input "((bpo*)| "business process optimisation" | "business process optimization" | "b…" at bounding box center [568, 165] width 399 height 19
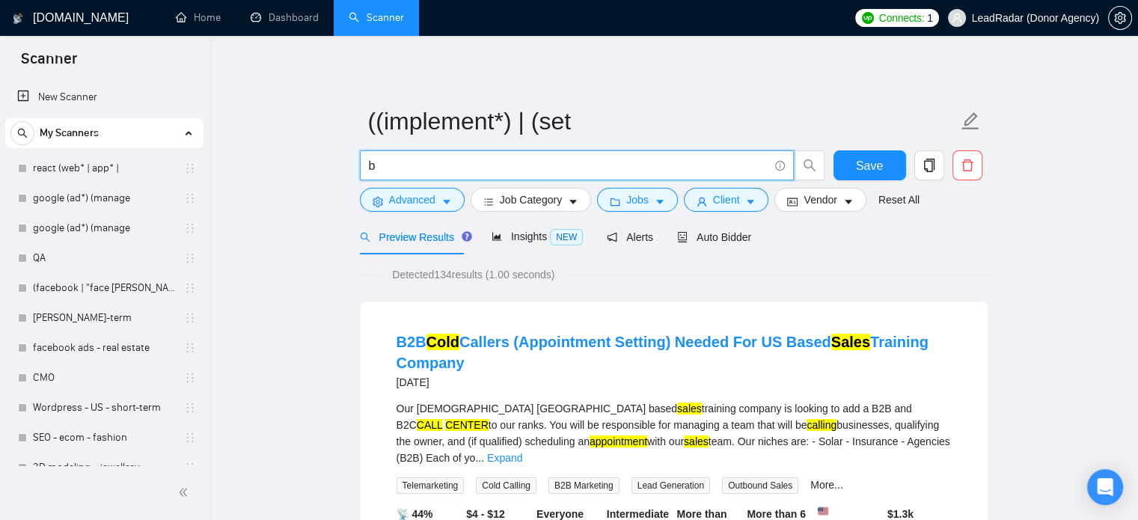
scroll to position [0, 0]
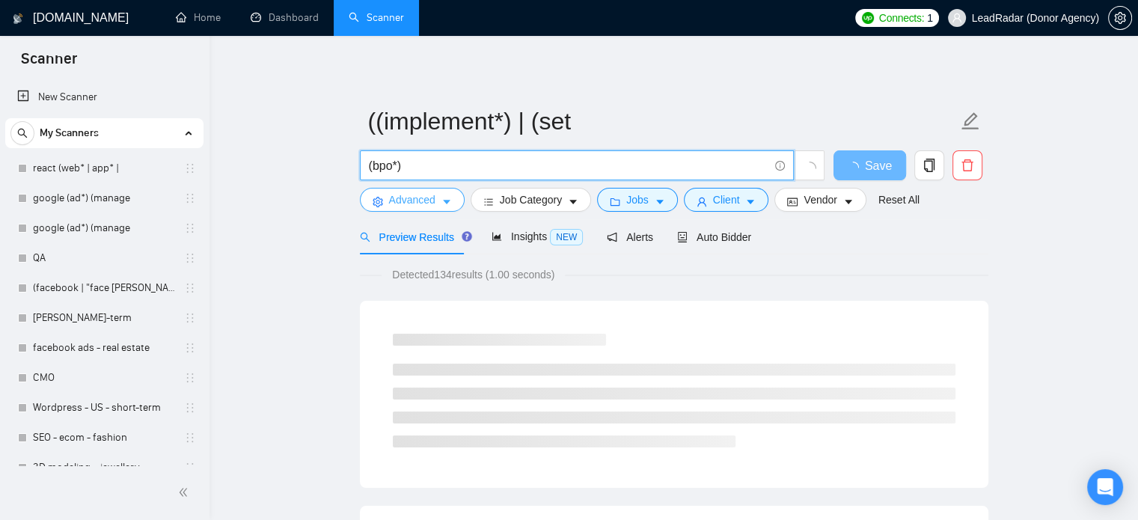
type input "(bpo*)"
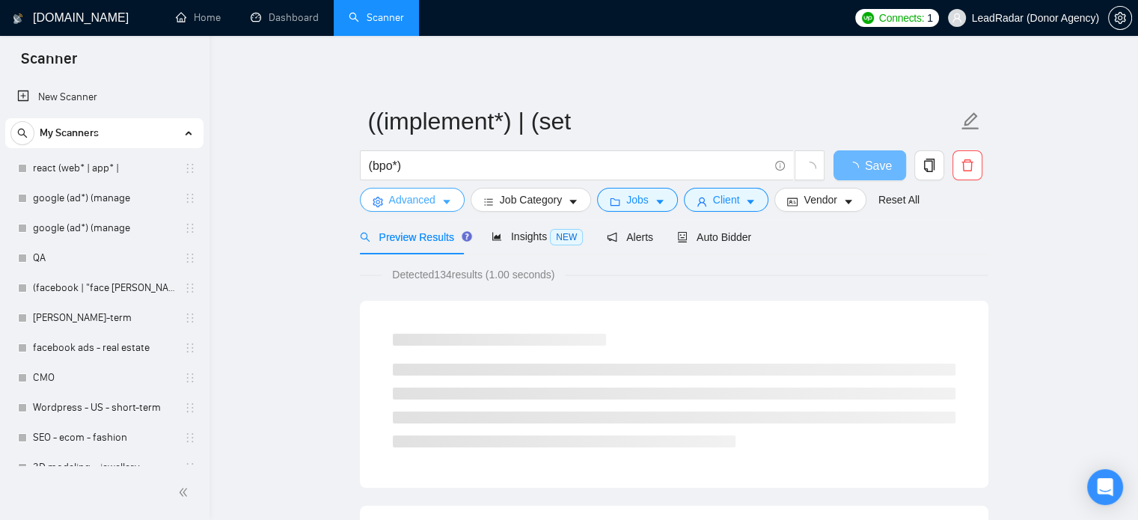
click at [441, 199] on icon "caret-down" at bounding box center [446, 202] width 10 height 10
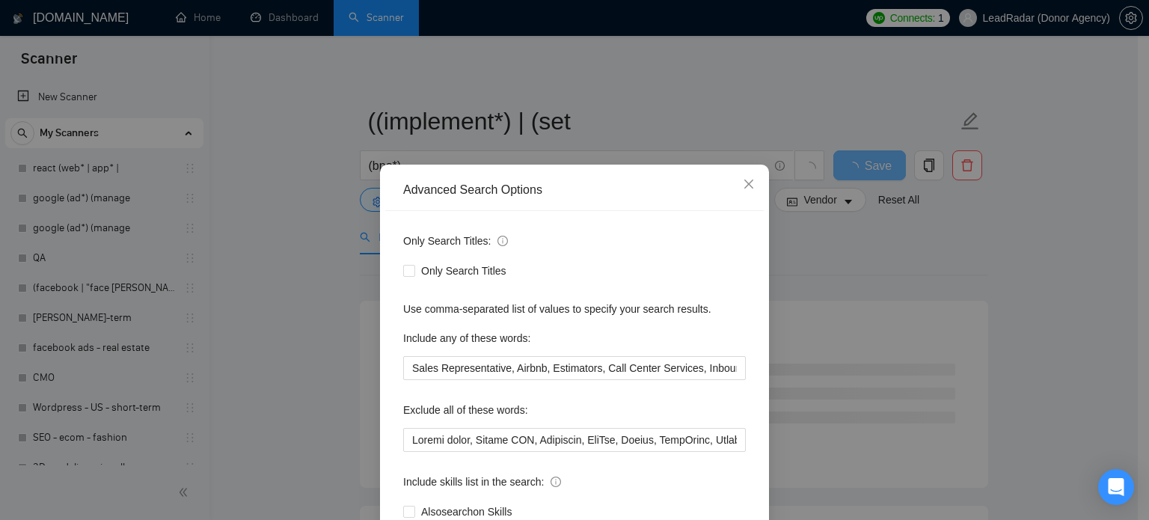
drag, startPoint x: 533, startPoint y: 352, endPoint x: 541, endPoint y: 361, distance: 11.7
click at [533, 353] on div "Include any of these words:" at bounding box center [574, 341] width 343 height 30
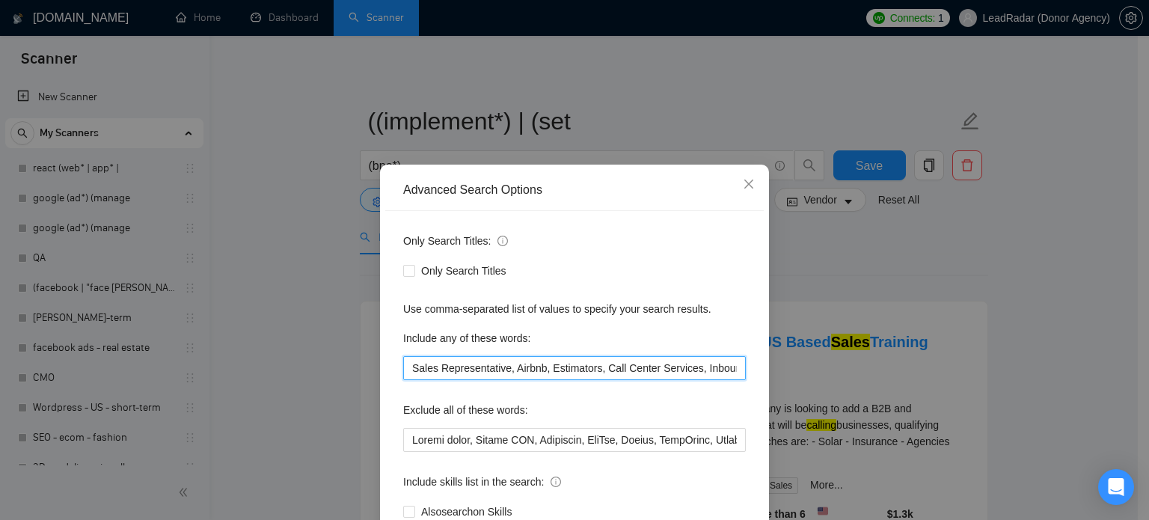
click at [542, 363] on input "Sales Representative, Airbnb, Estimators, Call Center Services, Inbound/Outboun…" at bounding box center [574, 368] width 343 height 24
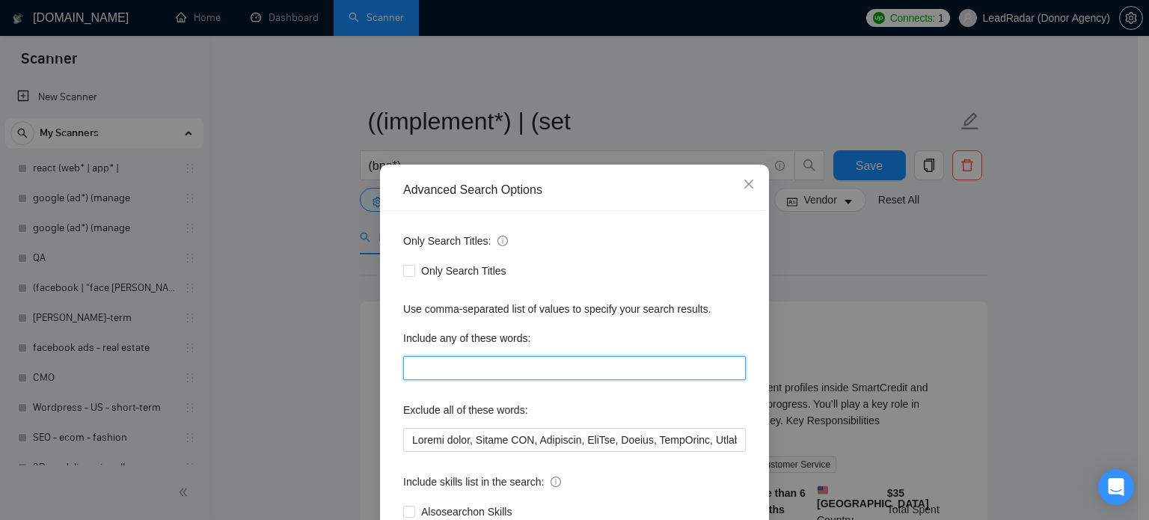
click at [425, 370] on input "text" at bounding box center [574, 368] width 343 height 24
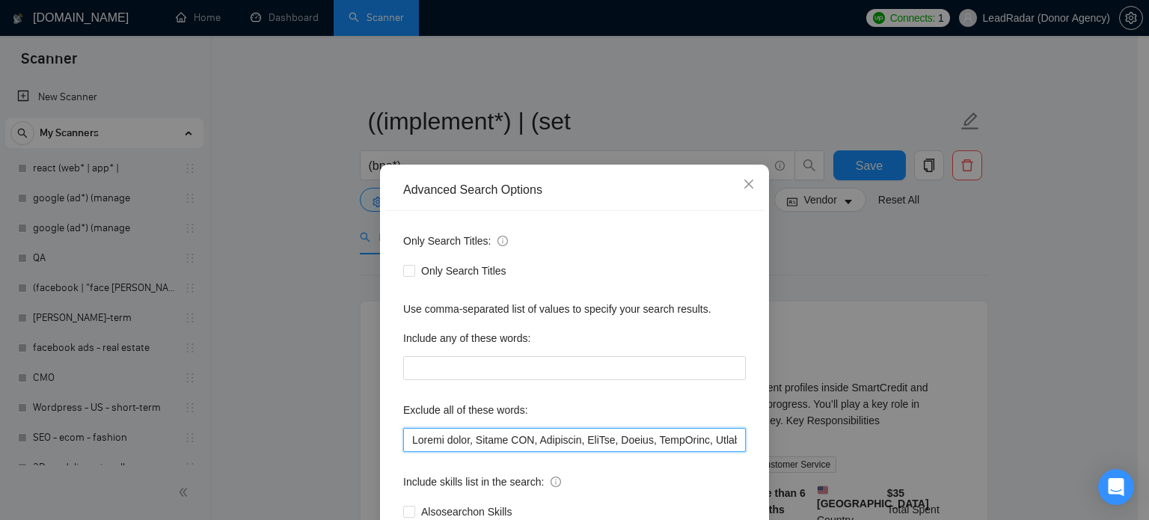
click at [431, 438] on input "text" at bounding box center [574, 440] width 343 height 24
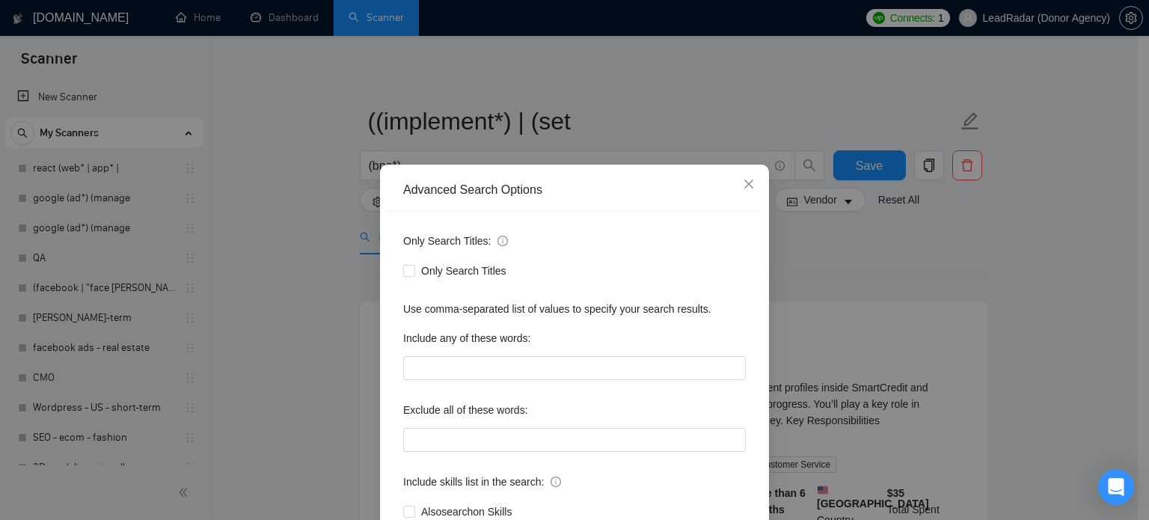
click at [825, 251] on div "Advanced Search Options Only Search Titles: Only Search Titles Use comma-separa…" at bounding box center [574, 260] width 1149 height 520
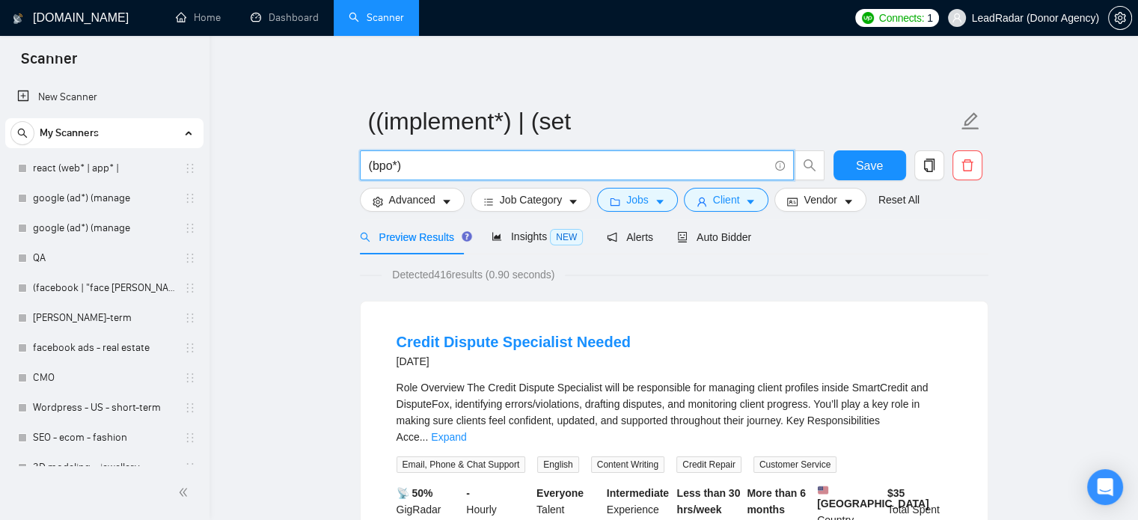
click at [525, 174] on input "(bpo*)" at bounding box center [568, 165] width 399 height 19
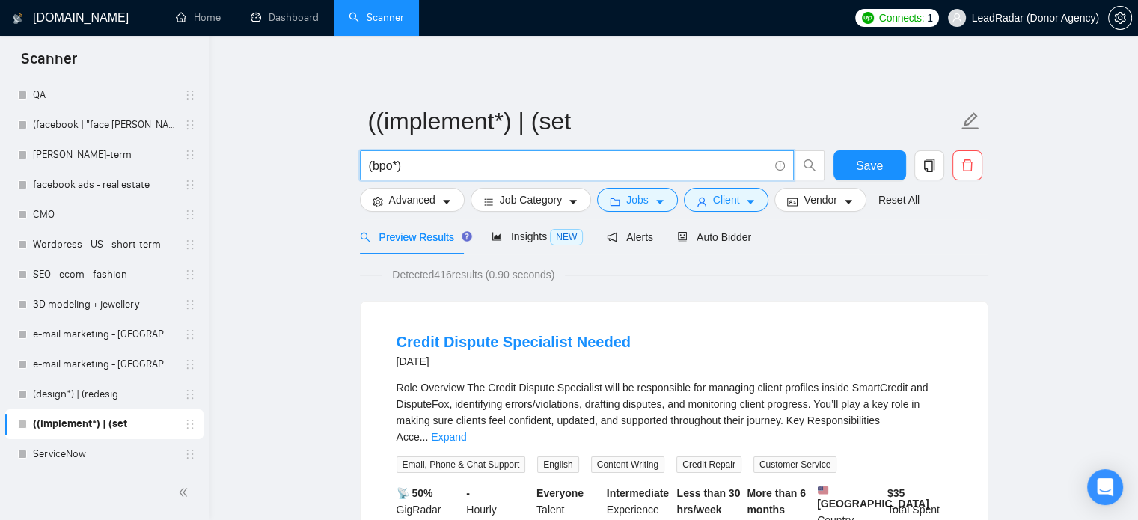
scroll to position [166, 0]
drag, startPoint x: 343, startPoint y: 167, endPoint x: 331, endPoint y: 167, distance: 12.0
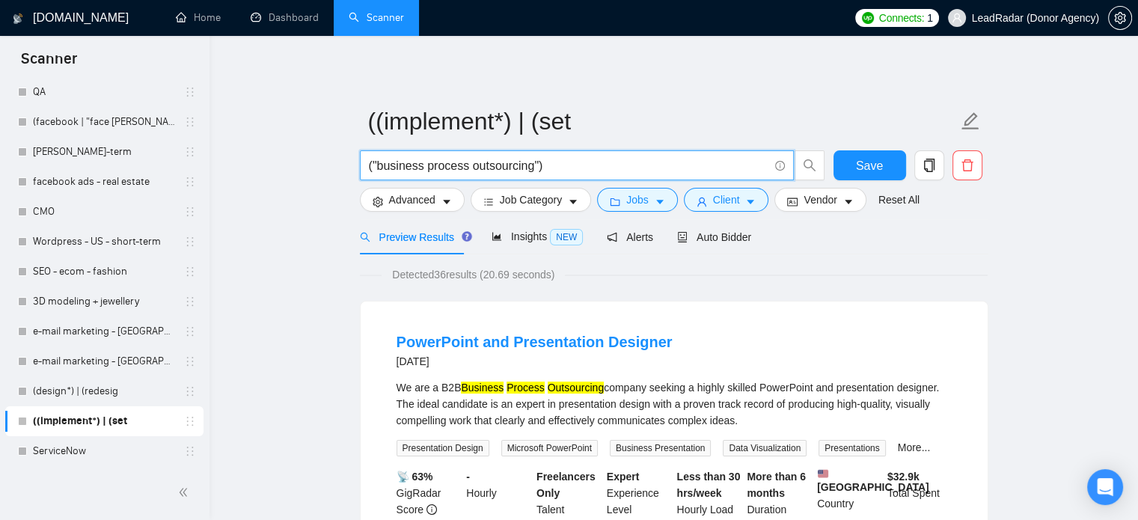
click at [370, 171] on input "("business process outsourcing")" at bounding box center [568, 165] width 399 height 19
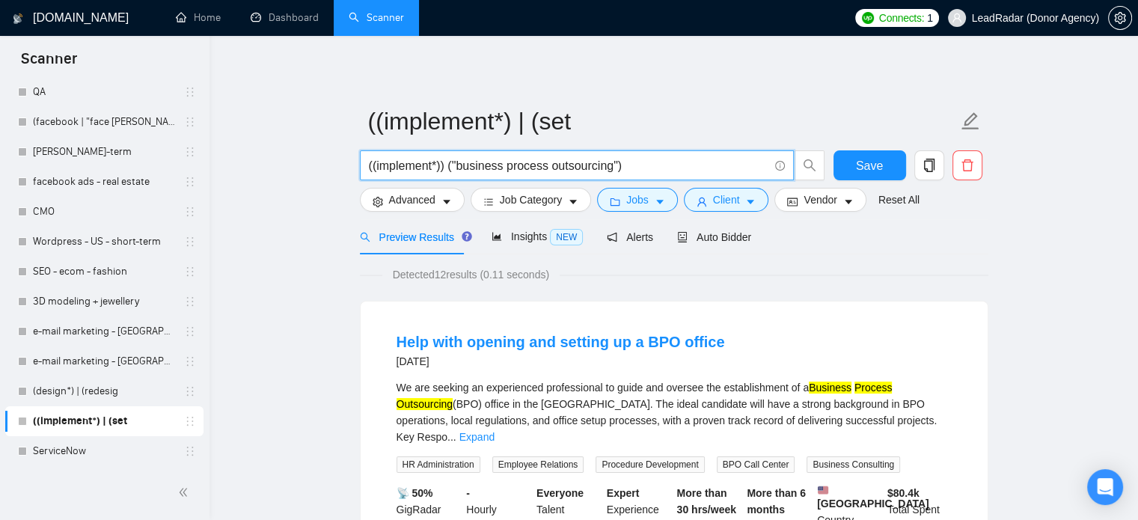
click at [647, 168] on input "((implement*)) ("business process outsourcing")" at bounding box center [568, 165] width 399 height 19
click at [436, 169] on input "((implement*)) ("business process outsourcing")" at bounding box center [568, 165] width 399 height 19
click at [438, 171] on input "((implement*)) ("business process outsourcing")" at bounding box center [568, 165] width 399 height 19
click at [441, 168] on input "((implement*)) ("business process outsourcing")" at bounding box center [568, 165] width 399 height 19
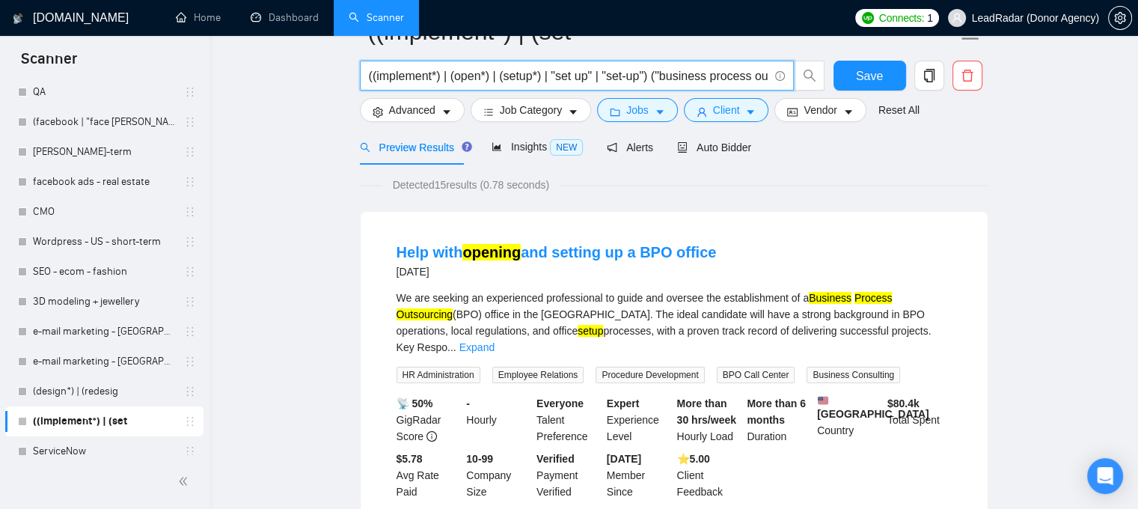
scroll to position [0, 0]
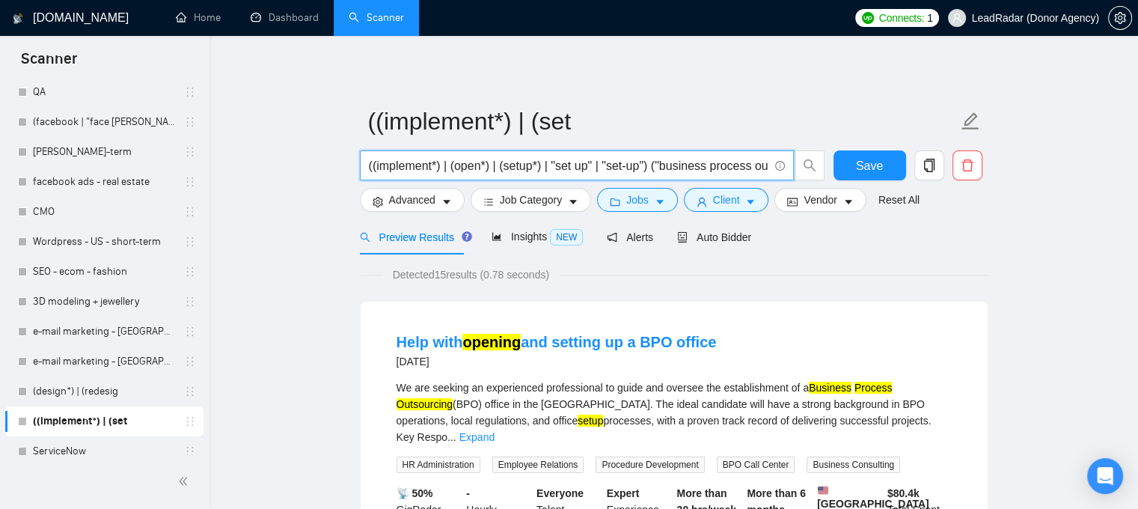
click at [649, 171] on input "((implement*) | (open*) | (setup*) | "set up" | "set-up") ("business process ou…" at bounding box center [568, 165] width 399 height 19
click at [766, 165] on input "((implement*) | (open*) | (setup*) | "set up" | "set-up") ("business process ou…" at bounding box center [568, 165] width 399 height 19
paste input "(bpo*)"
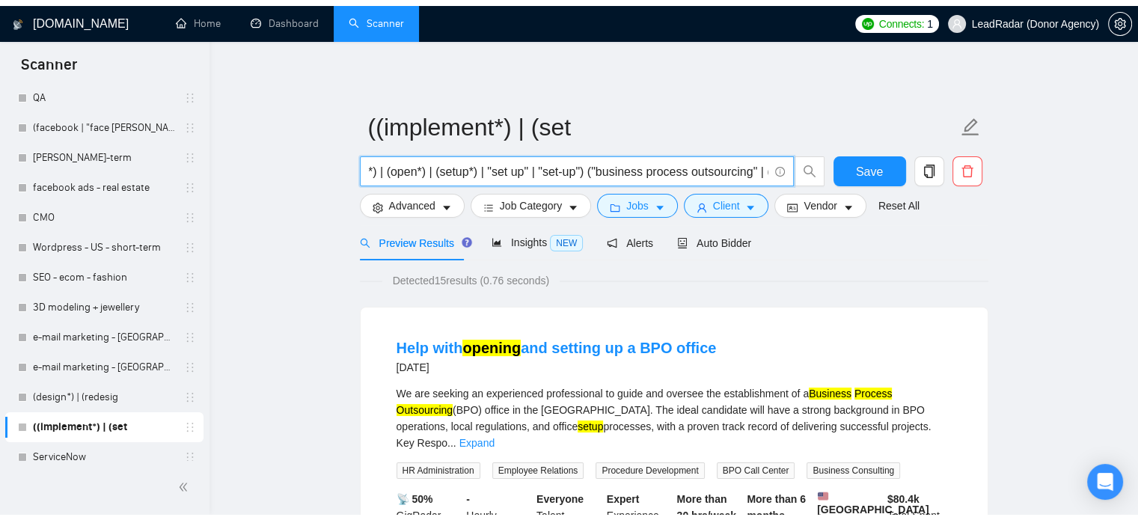
scroll to position [0, 94]
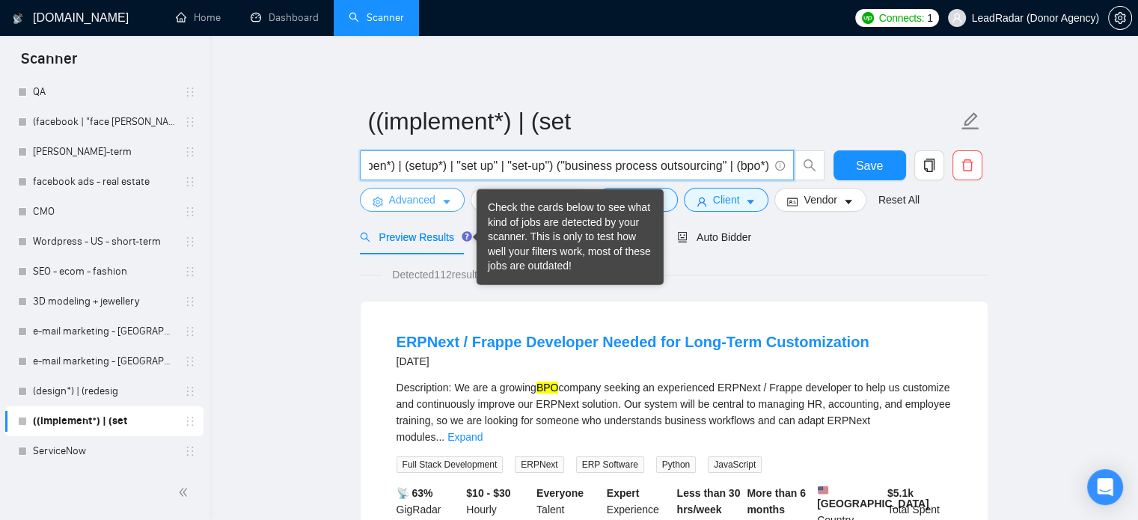
type input "((implement*) | (open*) | (setup*) | "set up" | "set-up") ("business process ou…"
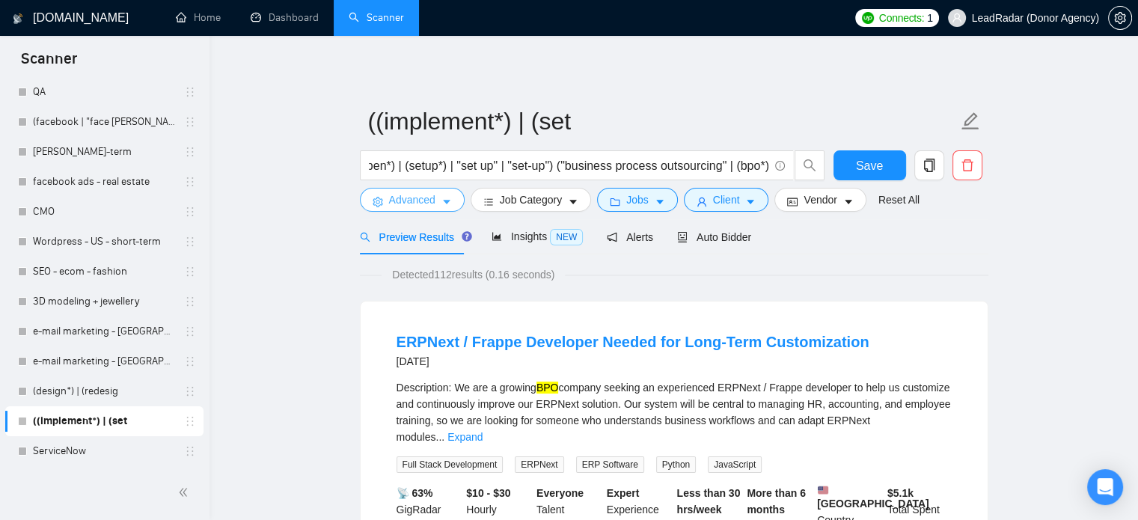
click at [431, 200] on span "Advanced" at bounding box center [412, 199] width 46 height 16
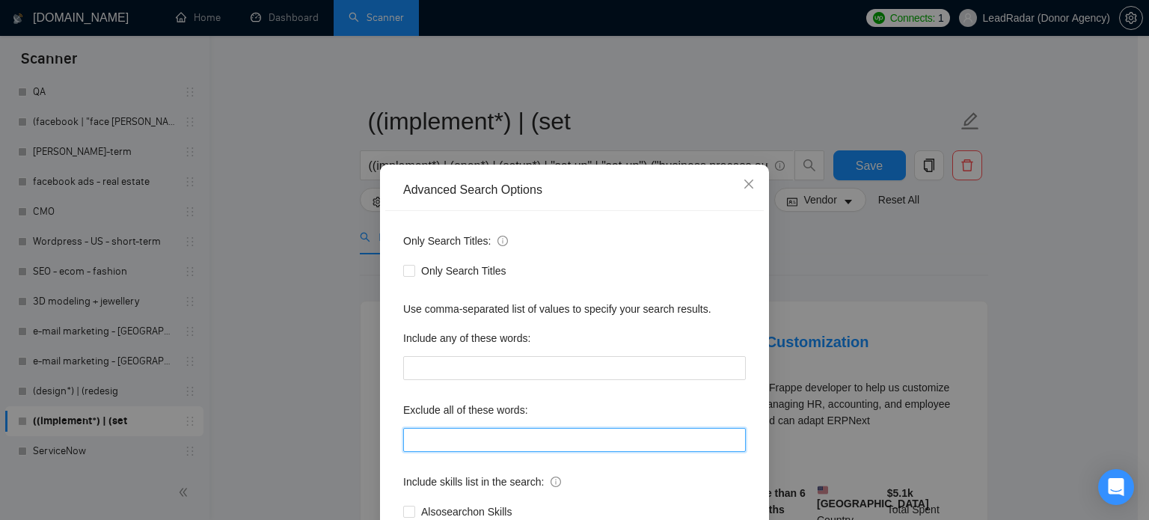
click at [455, 436] on input "text" at bounding box center [574, 440] width 343 height 24
type input ""bpo company""
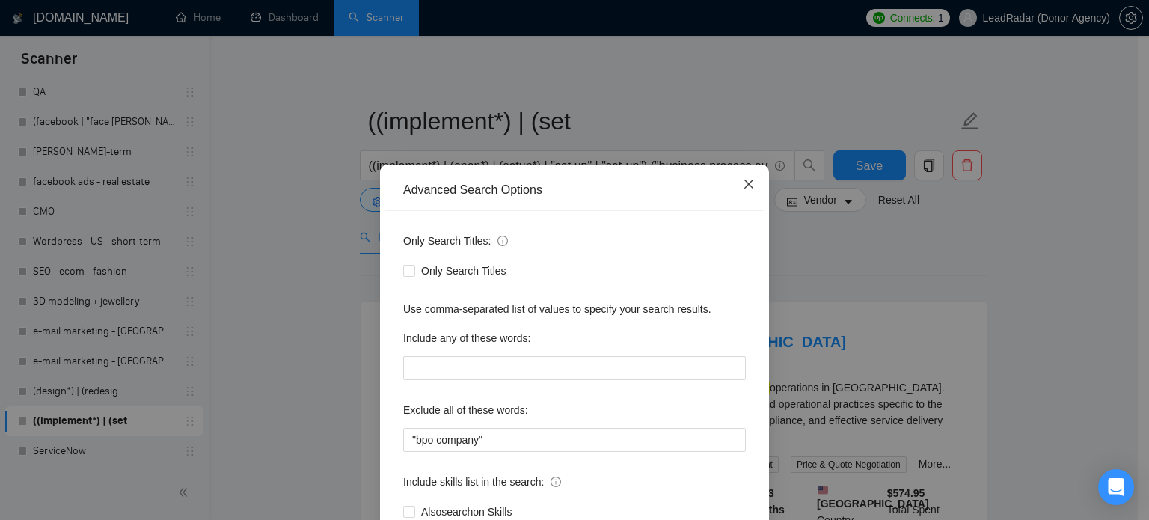
click at [741, 194] on span "Close" at bounding box center [749, 185] width 40 height 40
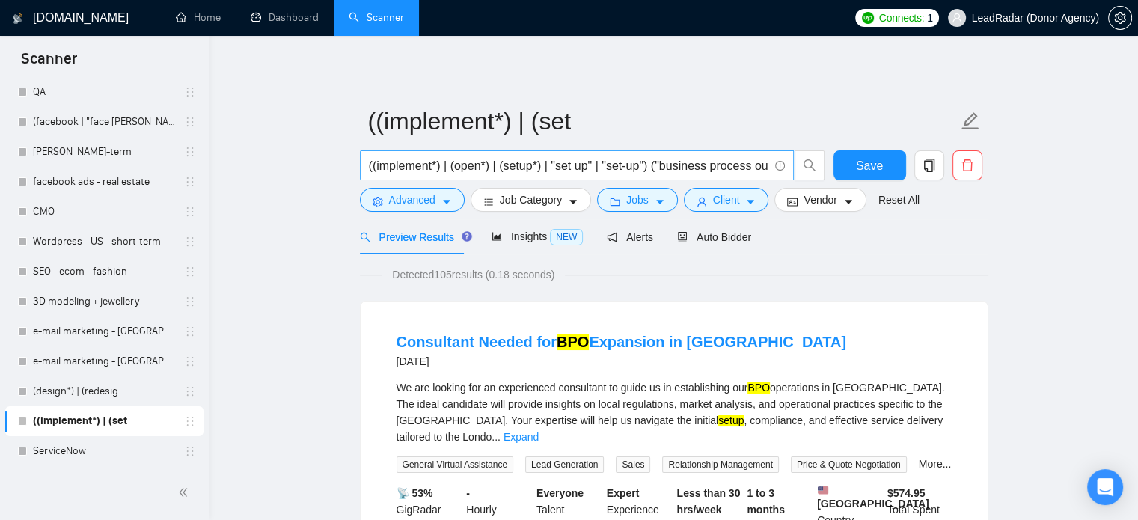
click at [741, 170] on input "((implement*) | (open*) | (setup*) | "set up" | "set-up") ("business process ou…" at bounding box center [568, 165] width 399 height 19
click at [765, 170] on input "((implement*) | (open*) | (setup*) | "set up" | "set-up") ("business process ou…" at bounding box center [568, 165] width 399 height 19
paste input "“business process optimisation”"
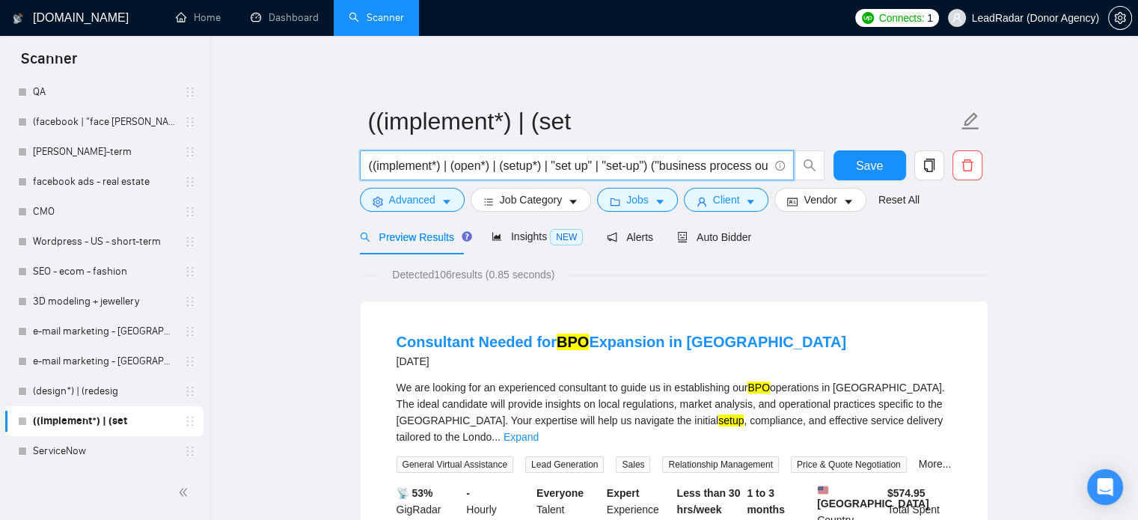
click at [753, 168] on input "((implement*) | (open*) | (setup*) | "set up" | "set-up") ("business process ou…" at bounding box center [568, 165] width 399 height 19
drag, startPoint x: 760, startPoint y: 168, endPoint x: 778, endPoint y: 172, distance: 18.3
click at [778, 172] on span "((implement*) | (open*) | (setup*) | "set up" | "set-up") ("business process ou…" at bounding box center [577, 165] width 434 height 30
click at [762, 168] on input "((implement*) | (open*) | (setup*) | "set up" | "set-up") ("business process ou…" at bounding box center [568, 165] width 399 height 19
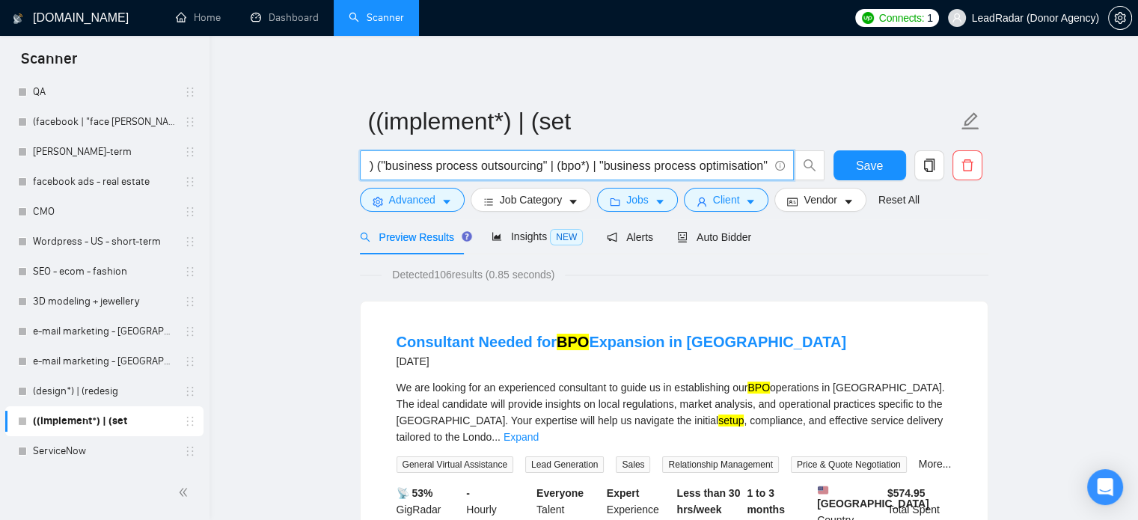
paste input "“business process optimization” | “business process outsourcing” | “business pr…"
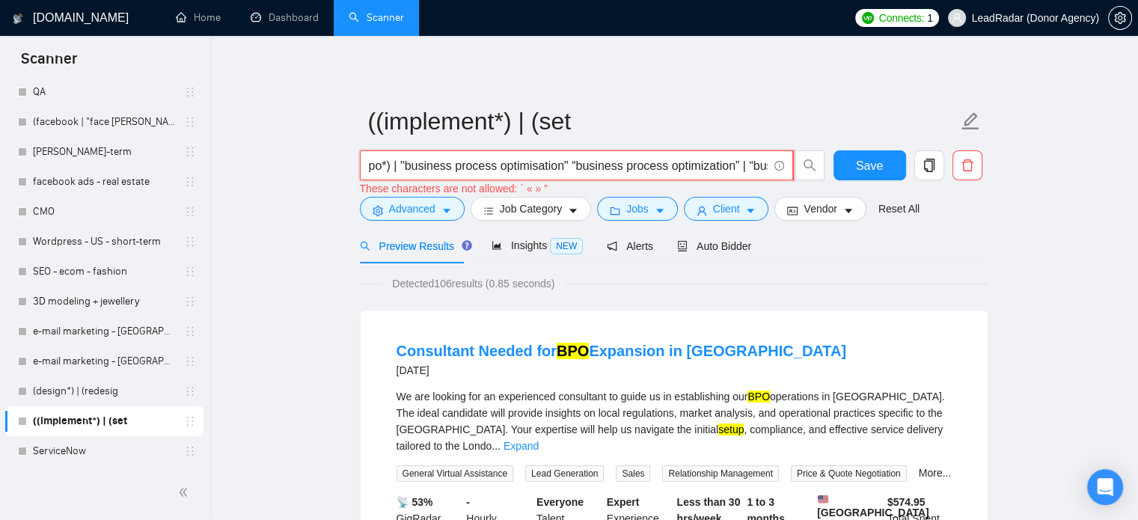
scroll to position [0, 476]
click at [571, 165] on input "((implement*) | (open*) | (setup*) | "set up" | "set-up") ("business process ou…" at bounding box center [568, 165] width 399 height 19
click at [738, 168] on input "((implement*) | (open*) | (setup*) | "set up" | "set-up") ("business process ou…" at bounding box center [568, 165] width 399 height 19
click at [598, 168] on input "((implement*) | (open*) | (setup*) | "set up" | "set-up") ("business process ou…" at bounding box center [568, 165] width 399 height 19
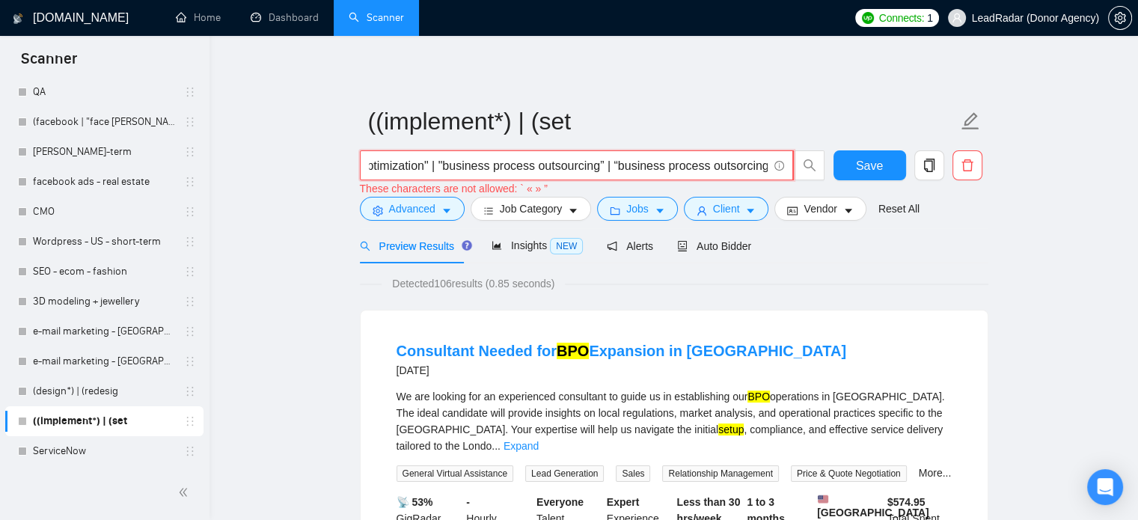
scroll to position [0, 790]
click at [593, 168] on input "((implement*) | (open*) | (setup*) | "set up" | "set-up") ("business process ou…" at bounding box center [568, 165] width 399 height 19
click at [597, 167] on input "((implement*) | (open*) | (setup*) | "set up" | "set-up") ("business process ou…" at bounding box center [568, 165] width 399 height 19
click at [611, 166] on input "((implement*) | (open*) | (setup*) | "set up" | "set-up") ("business process ou…" at bounding box center [568, 165] width 399 height 19
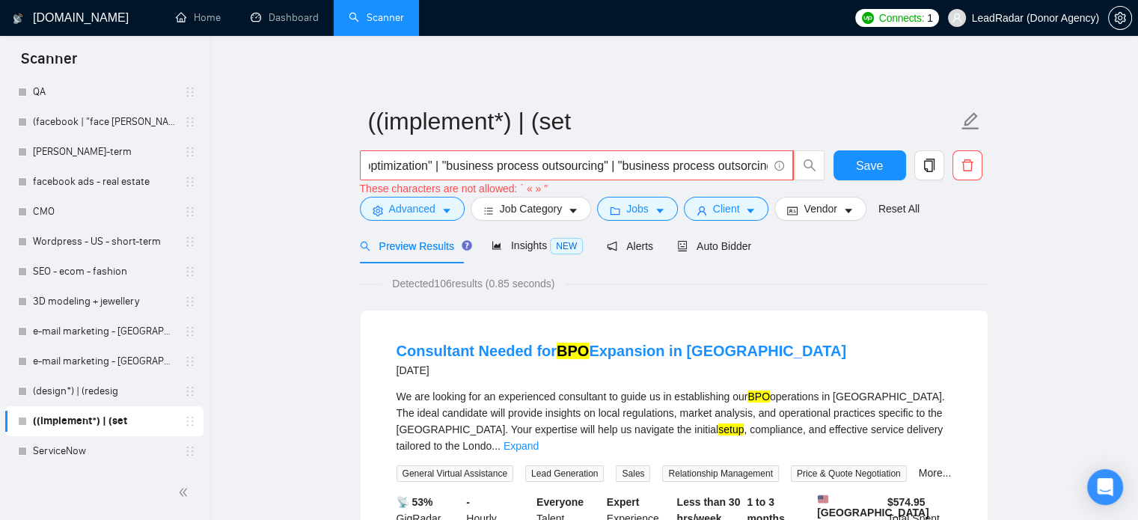
scroll to position [0, 791]
click at [767, 164] on span "((implement*) | (open*) | (setup*) | "set up" | "set-up") ("business process ou…" at bounding box center [577, 165] width 434 height 30
click at [763, 168] on input "((implement*) | (open*) | (setup*) | "set up" | "set-up") ("business process ou…" at bounding box center [568, 165] width 399 height 19
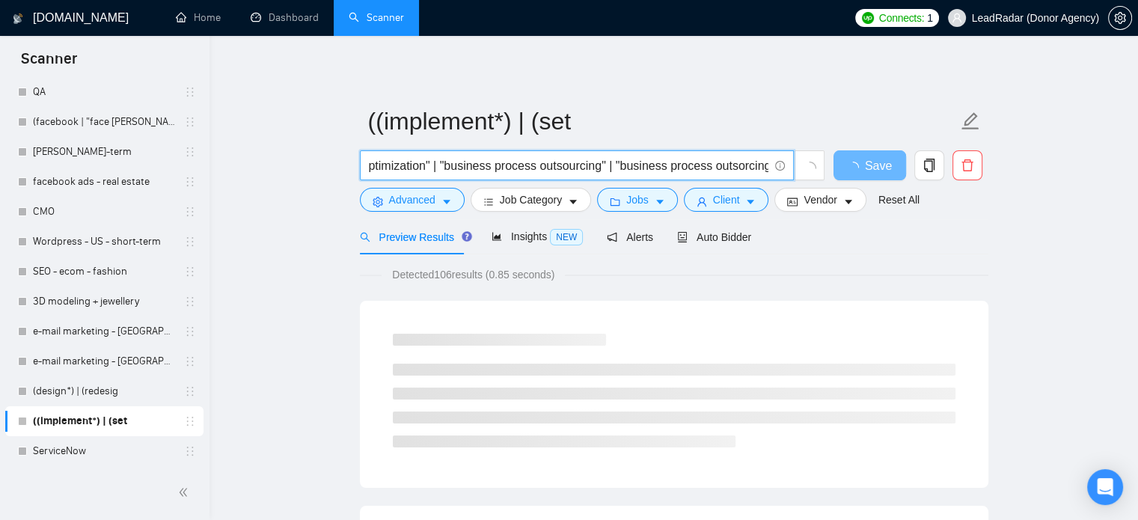
scroll to position [0, 0]
click at [737, 167] on input "((implement*) | (open*) | (setup*) | "set up" | "set-up") ("business process ou…" at bounding box center [568, 165] width 399 height 19
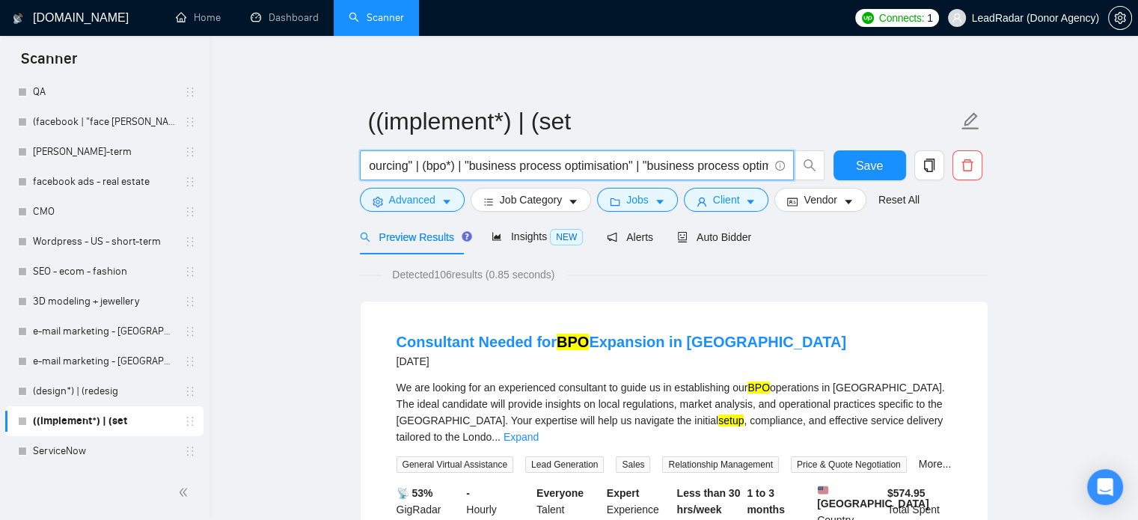
scroll to position [0, 791]
click at [767, 168] on input "((implement*) | (open*) | (setup*) | "set up" | "set-up") ("business process ou…" at bounding box center [568, 165] width 399 height 19
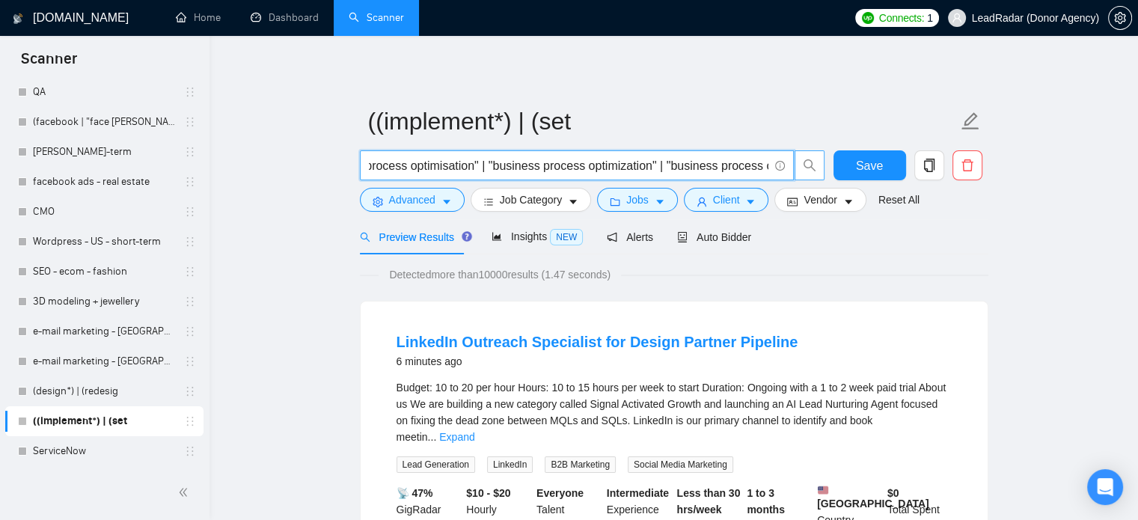
scroll to position [0, 928]
drag, startPoint x: 772, startPoint y: 170, endPoint x: 818, endPoint y: 171, distance: 46.4
click at [818, 171] on span "((implement*) | (open*) | (setup*) | "set up" | "set-up") ("business process ou…" at bounding box center [592, 165] width 465 height 30
click at [764, 165] on input "((implement*) | (open*) | (setup*) | "set up" | "set-up") ("business process ou…" at bounding box center [568, 165] width 399 height 19
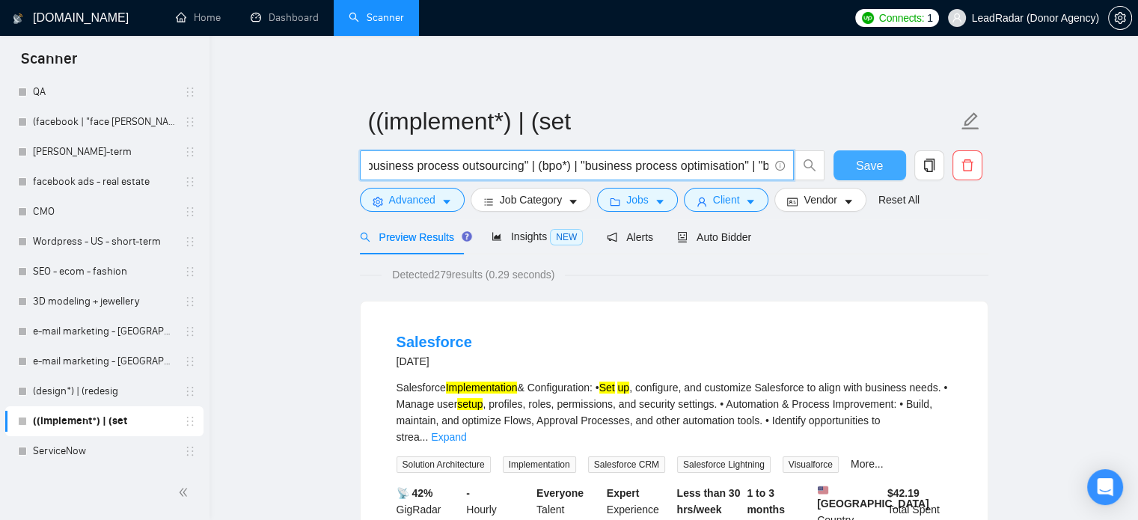
scroll to position [0, 1144]
drag, startPoint x: 718, startPoint y: 163, endPoint x: 871, endPoint y: 164, distance: 152.6
click at [871, 164] on div "((implement*) | (open*) | (setup*) | "set up" | "set-up") ("business process ou…" at bounding box center [671, 168] width 628 height 37
click at [741, 167] on input "((implement*) | (open*) | (setup*) | "set up" | "set-up") ("business process ou…" at bounding box center [568, 165] width 399 height 19
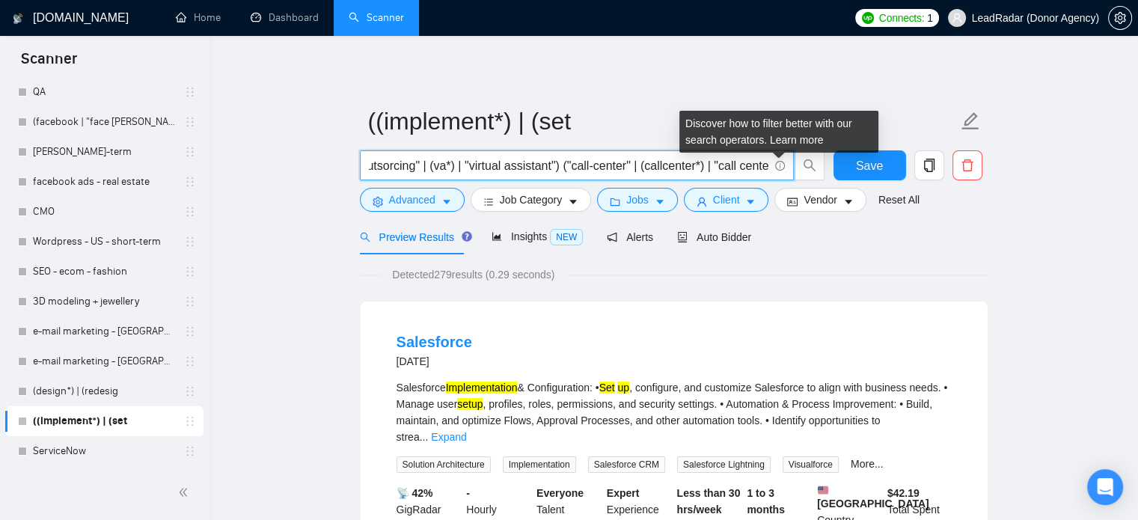
click at [782, 170] on span "((implement*) | (open*) | (setup*) | "set up" | "set-up") ("business process ou…" at bounding box center [577, 165] width 434 height 30
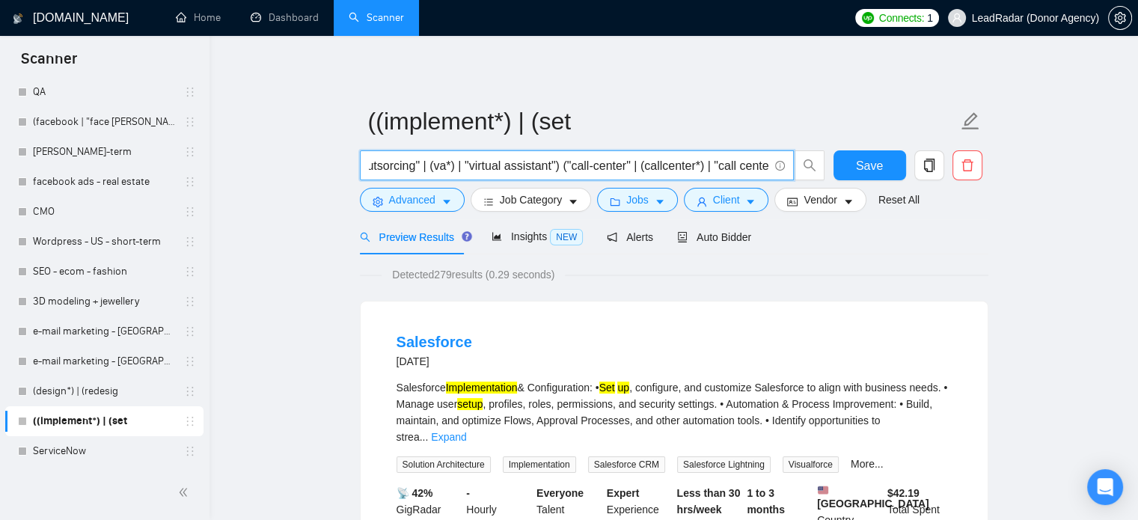
click at [765, 169] on input "((implement*) | (open*) | (setup*) | "set up" | "set-up") ("business process ou…" at bounding box center [568, 165] width 399 height 19
paste input ""data entry" | "data-entry" | "back-office operations" | "backoffice operations…"
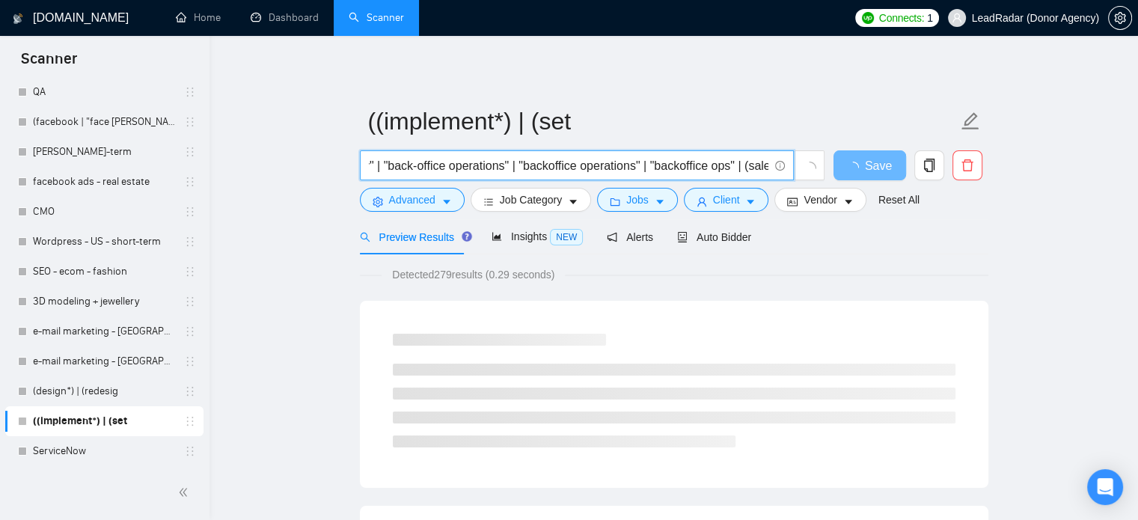
scroll to position [0, 1702]
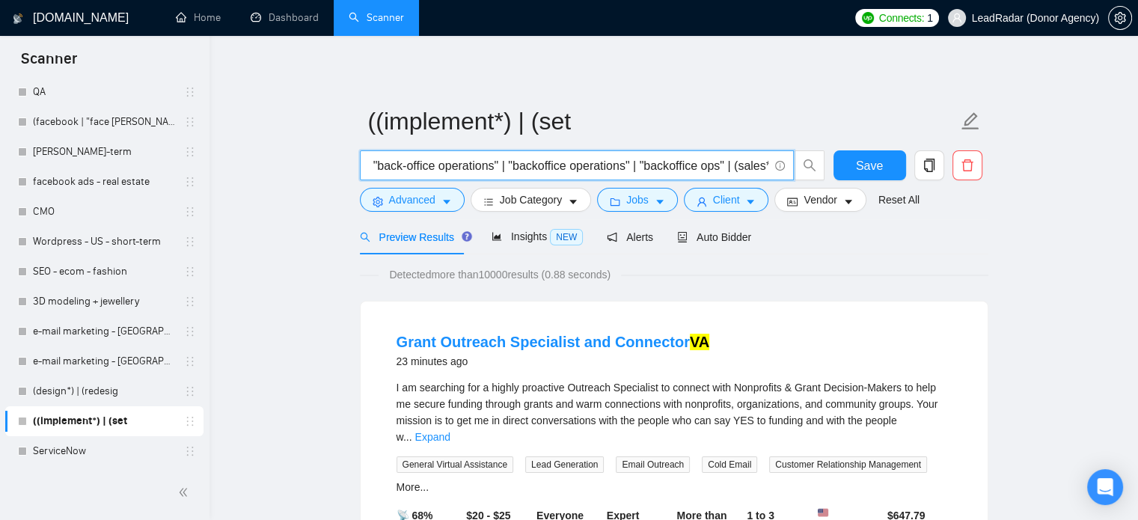
click at [595, 166] on input "((implement*) | (open*) | (setup*) | "set up" | "set-up") ("business process ou…" at bounding box center [568, 165] width 399 height 19
click at [441, 169] on input "((implement*) | (open*) | (setup*) | "set up" | "set-up") ("business process ou…" at bounding box center [568, 165] width 399 height 19
click at [450, 431] on link "Expand" at bounding box center [432, 437] width 35 height 12
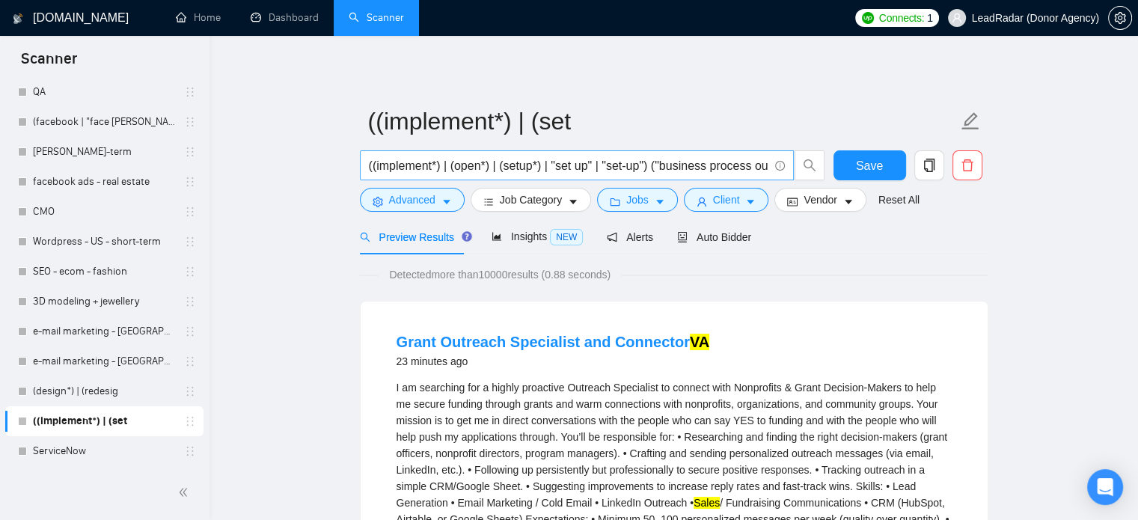
scroll to position [0, 0]
click at [526, 171] on input "((implement*) | (open*) | (setup*) | "set up" | "set-up") ("business process ou…" at bounding box center [568, 165] width 399 height 19
click at [696, 177] on span "((implement*) | (open*) | (setup*) | "set up" | "set-up") ("business process ou…" at bounding box center [577, 165] width 434 height 30
click at [648, 167] on input "((implement*) | (open*) | (setup*) | "set up" | "set-up") ("business process ou…" at bounding box center [568, 165] width 399 height 19
drag, startPoint x: 643, startPoint y: 168, endPoint x: 399, endPoint y: 173, distance: 244.6
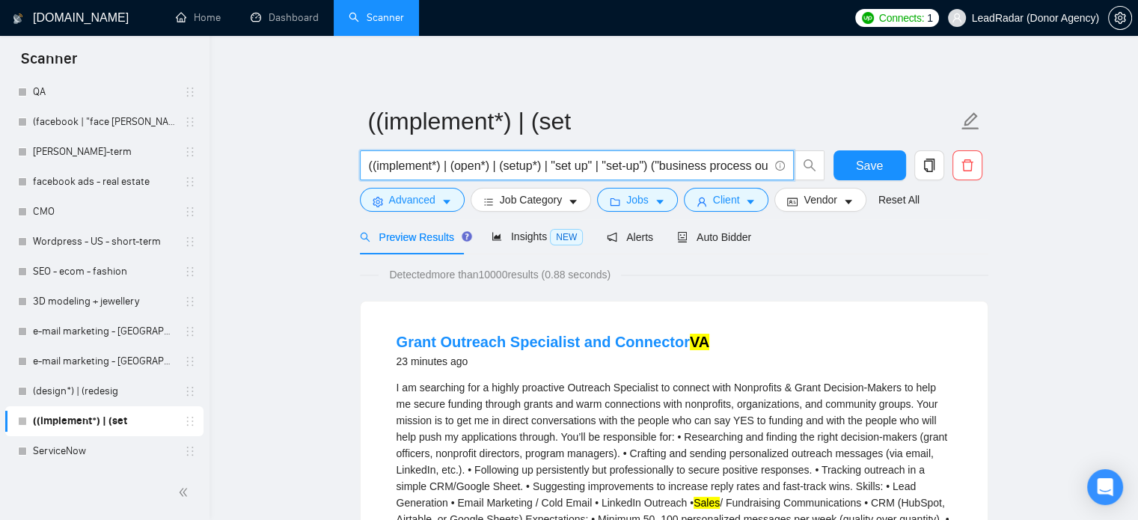
click at [381, 173] on input "((implement*) | (open*) | (setup*) | "set up" | "set-up") ("business process ou…" at bounding box center [568, 165] width 399 height 19
drag, startPoint x: 406, startPoint y: 168, endPoint x: 536, endPoint y: 169, distance: 130.2
click at [536, 169] on input "((implement*) | (open*) | (setup*) | "set up" | "set-up") ("business process ou…" at bounding box center [568, 165] width 399 height 19
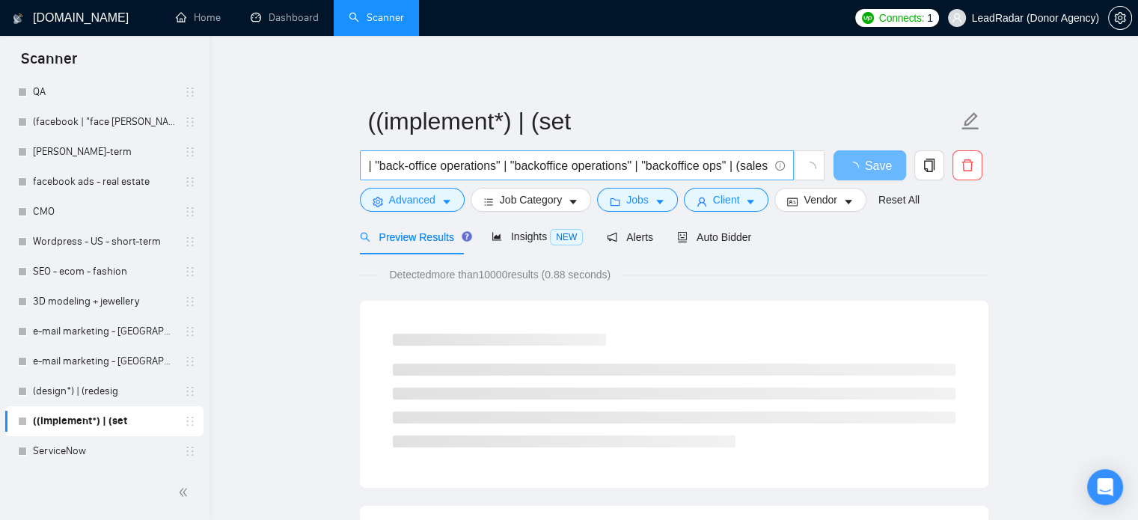
click at [769, 165] on span "((implement*) | (open*) | (setup*) | "set up" | "set-up") ("business process ou…" at bounding box center [577, 165] width 434 height 30
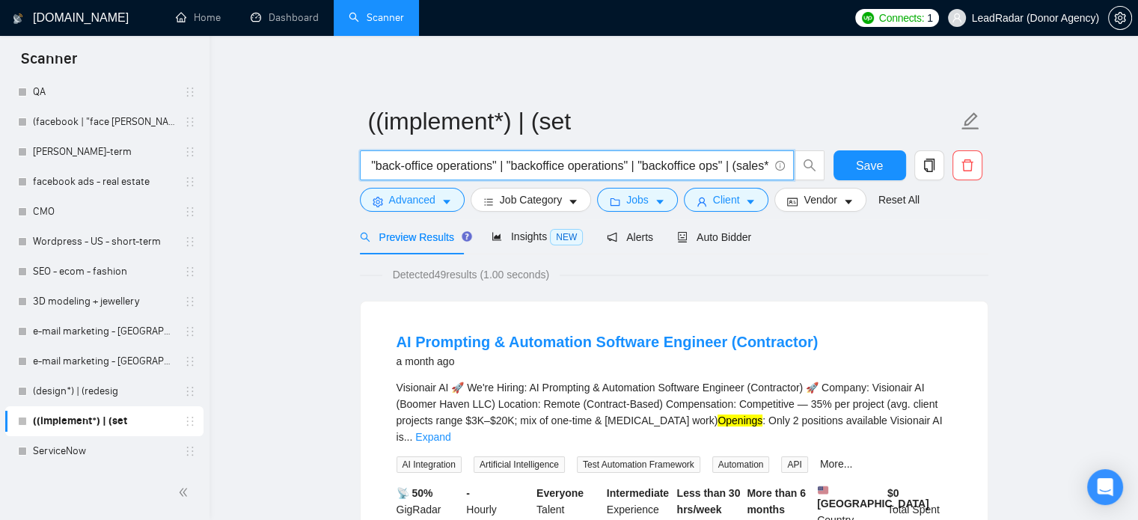
click at [764, 168] on input "((implement*) | (open*) | (setup*) | "set up" | "set-up") ("business process ou…" at bounding box center [568, 165] width 399 height 19
paste input "| (va*) | "virtual assistant""
drag, startPoint x: 731, startPoint y: 168, endPoint x: 771, endPoint y: 168, distance: 40.4
click at [803, 169] on span "((implement*) | (open*) | (setup*) | "set up" | "set-up") ("business process ou…" at bounding box center [592, 165] width 465 height 30
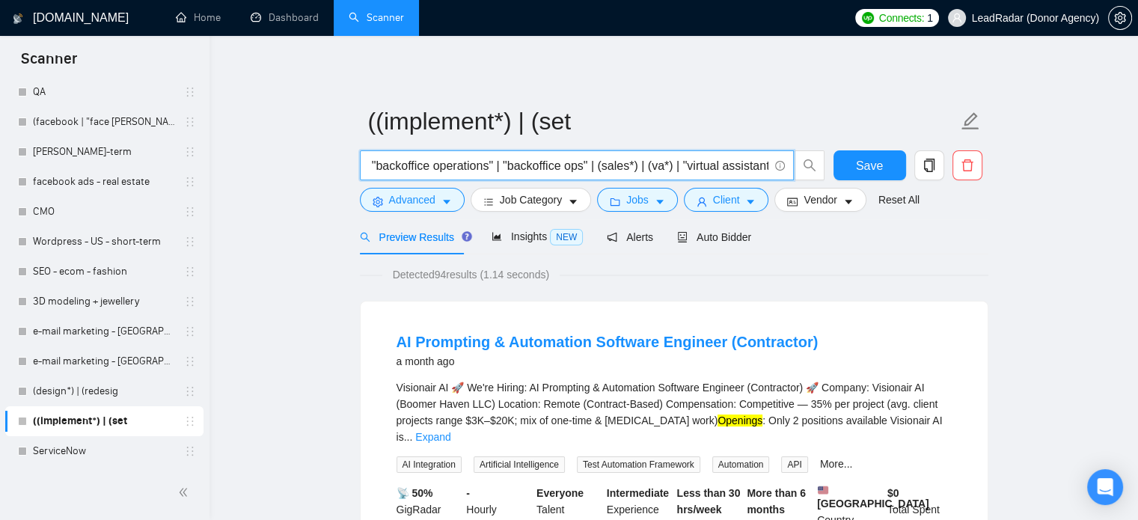
click at [765, 166] on input "((implement*) | (open*) | (setup*) | "set up" | "set-up") ("business process ou…" at bounding box center [568, 165] width 399 height 19
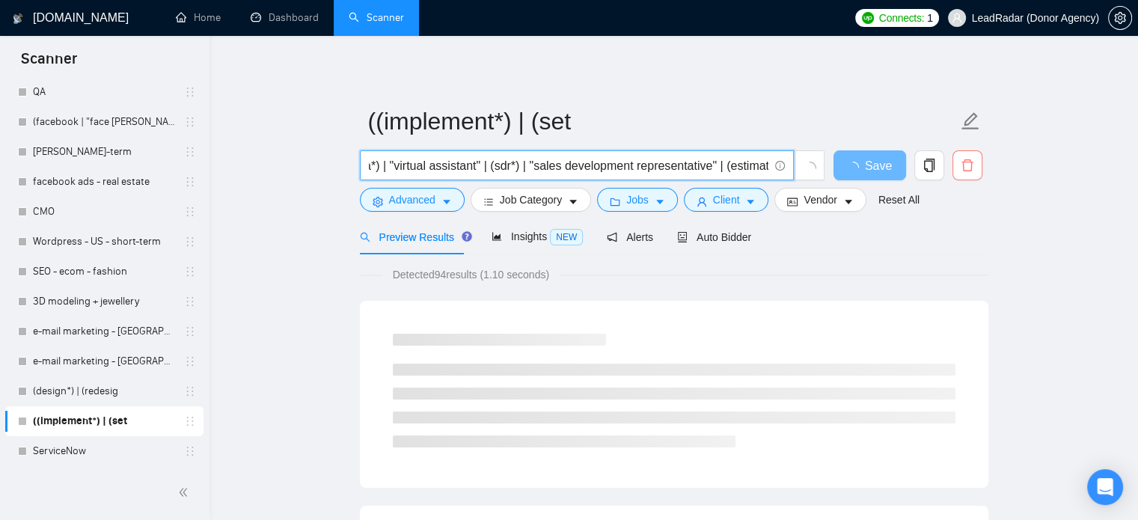
scroll to position [0, 2007]
type input "((implement*) | (open*) | (setup*) | "set up" | "set-up") ("business process ou…"
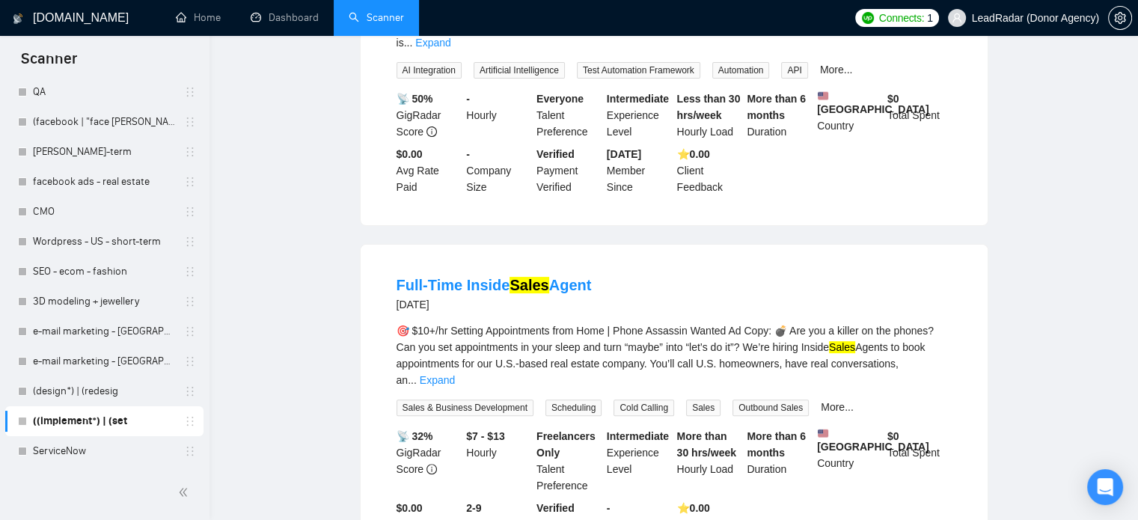
scroll to position [0, 0]
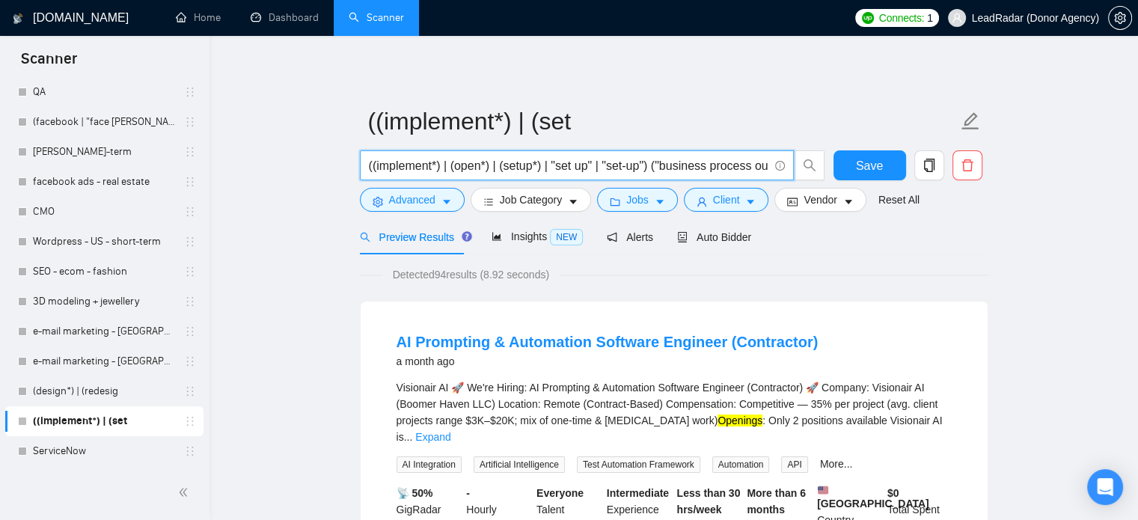
click at [531, 171] on input "((implement*) | (open*) | (setup*) | "set up" | "set-up") ("business process ou…" at bounding box center [568, 165] width 399 height 19
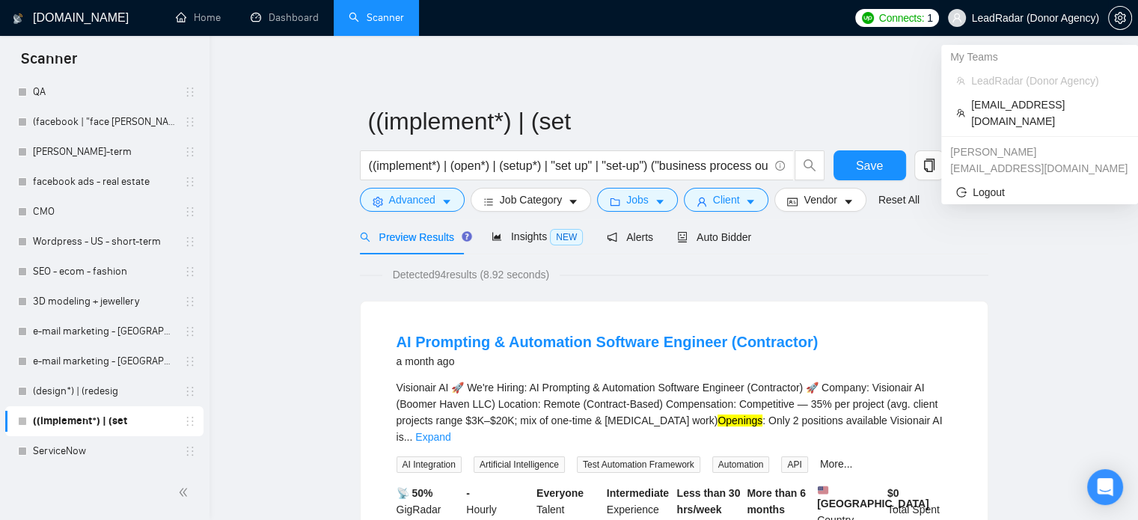
click at [1026, 18] on span "LeadRadar (Donor Agency)" at bounding box center [1035, 18] width 127 height 0
click at [1002, 18] on span "LeadRadar (Donor Agency)" at bounding box center [1035, 18] width 127 height 0
click at [994, 18] on span "LeadRadar (Donor Agency)" at bounding box center [1035, 18] width 127 height 0
click at [999, 105] on span "zain@byteit.com" at bounding box center [1047, 112] width 152 height 33
click at [863, 161] on span "Save" at bounding box center [869, 165] width 27 height 19
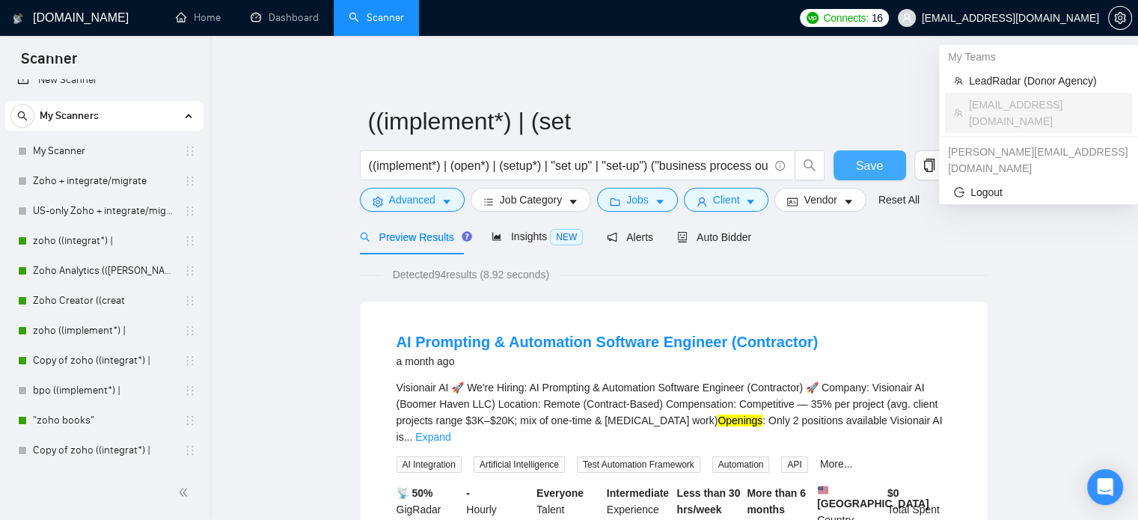
scroll to position [17, 0]
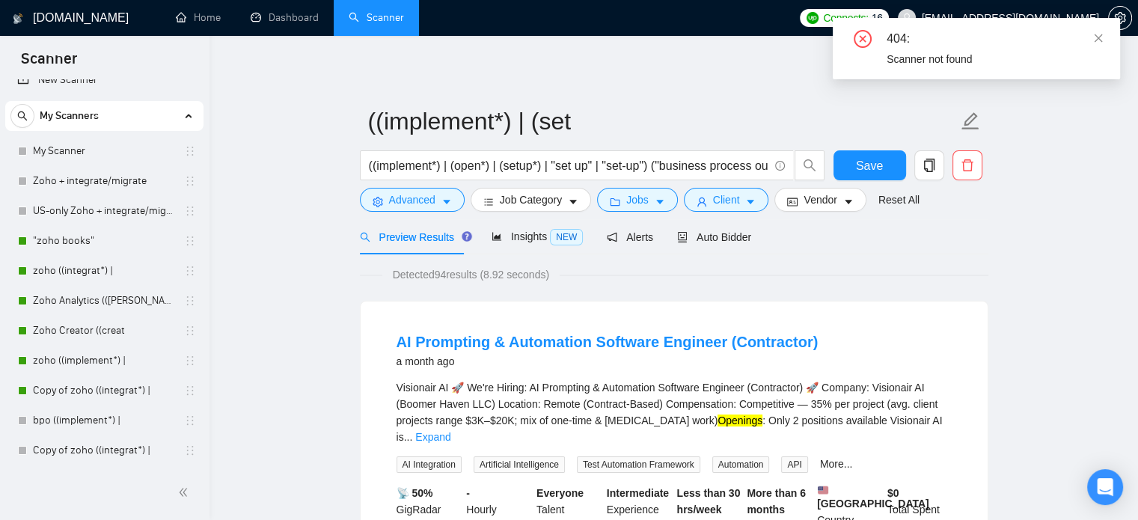
click at [884, 169] on button "Save" at bounding box center [869, 165] width 73 height 30
click at [630, 169] on input "((implement*) | (open*) | (setup*) | "set up" | "set-up") ("business process ou…" at bounding box center [568, 165] width 399 height 19
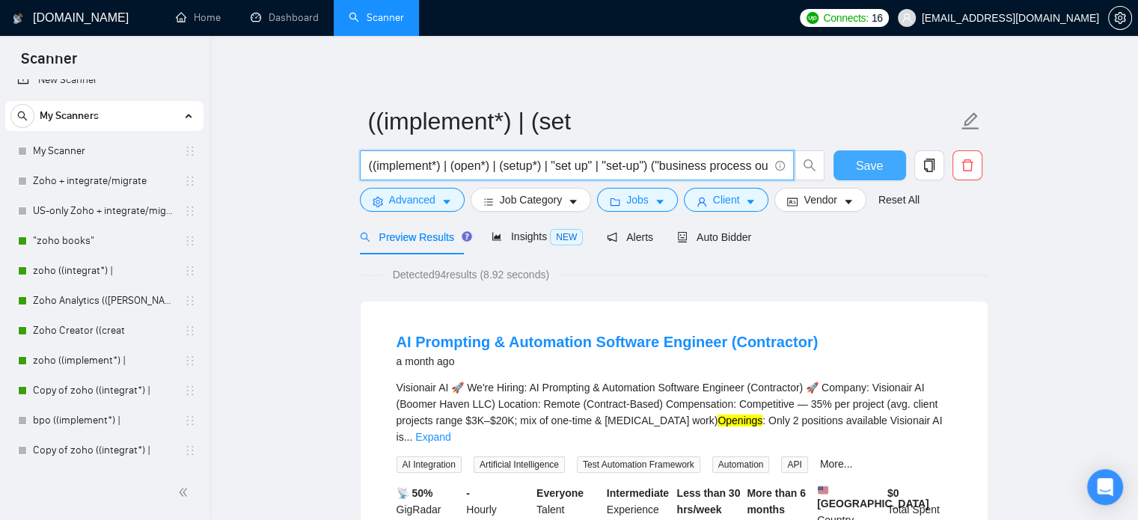
click at [868, 168] on span "Save" at bounding box center [869, 165] width 27 height 19
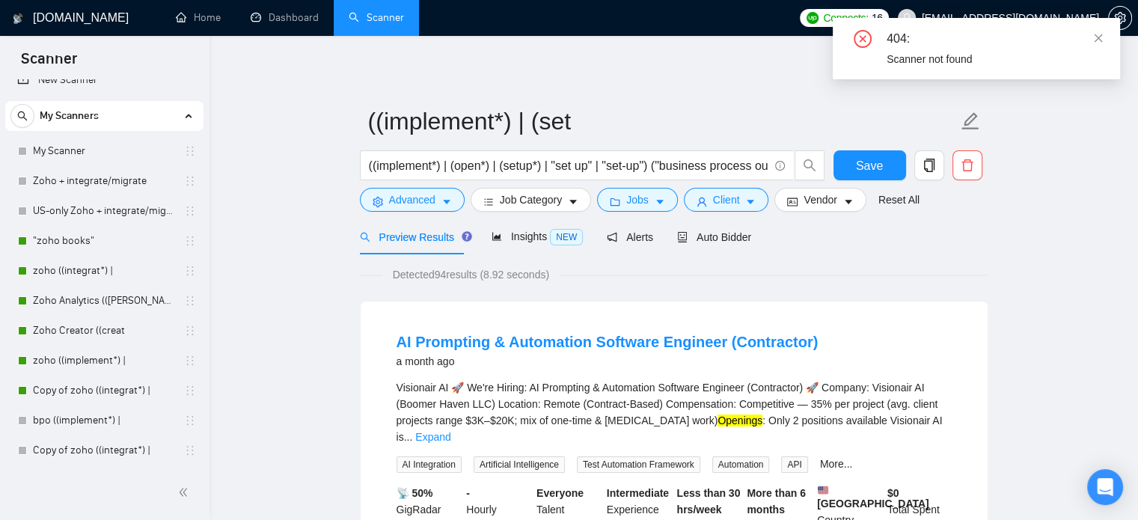
click at [1104, 42] on div "404: Scanner not found" at bounding box center [976, 48] width 287 height 61
click at [1096, 36] on icon "close" at bounding box center [1098, 38] width 8 height 8
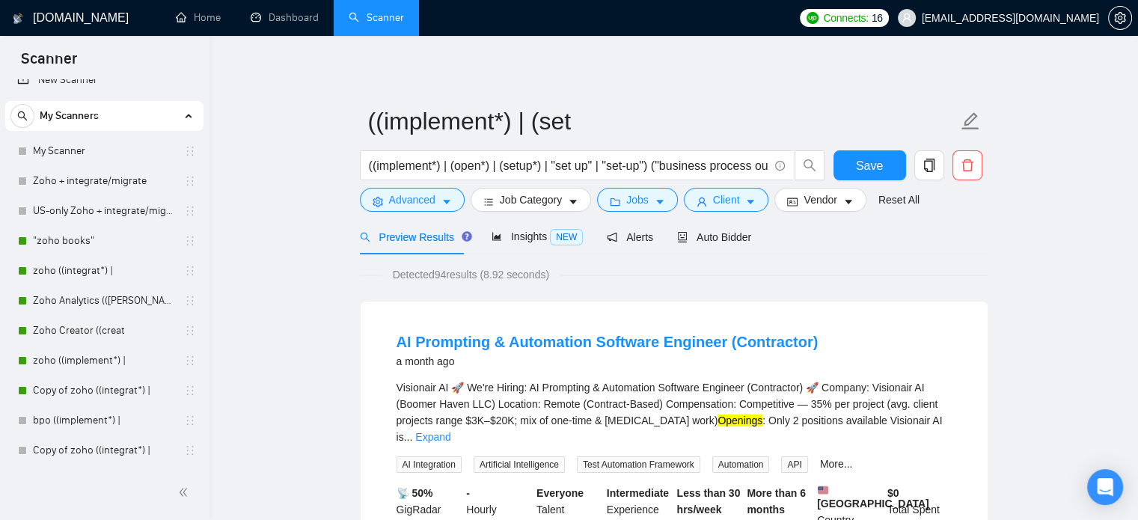
click at [1068, 18] on span "zain@byteit.com" at bounding box center [1010, 18] width 177 height 0
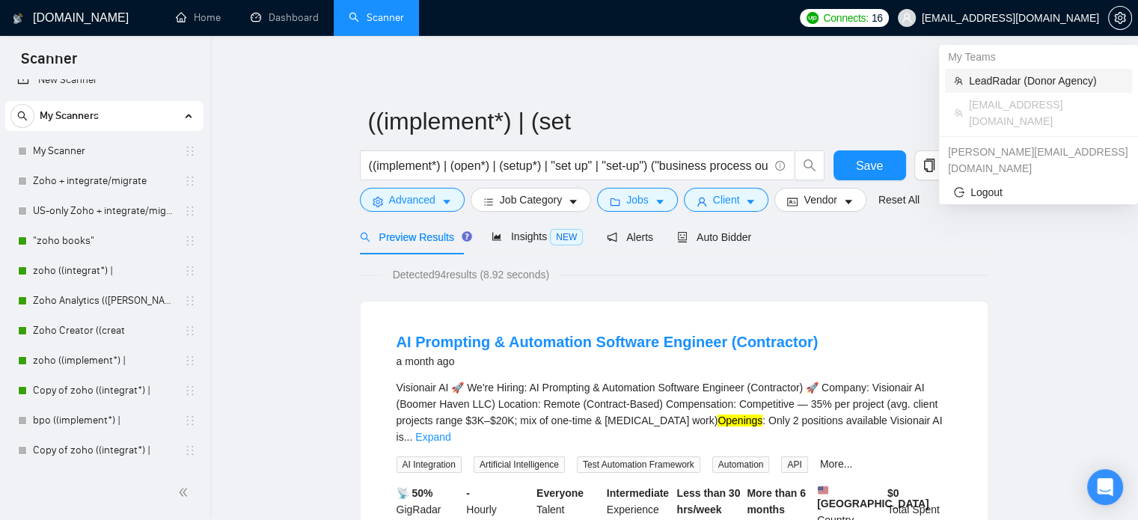
click at [1014, 77] on span "LeadRadar (Donor Agency)" at bounding box center [1046, 81] width 154 height 16
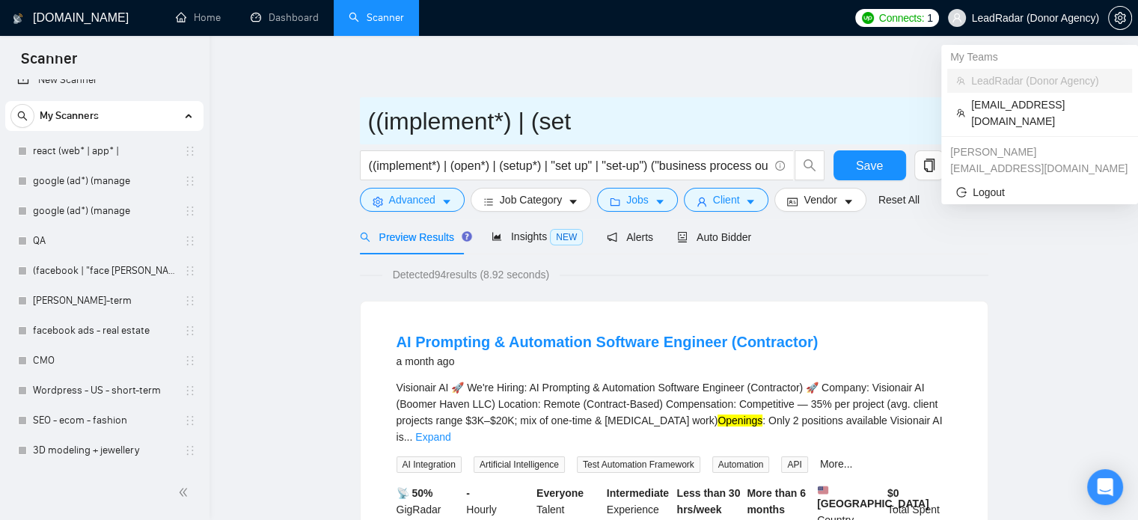
scroll to position [166, 0]
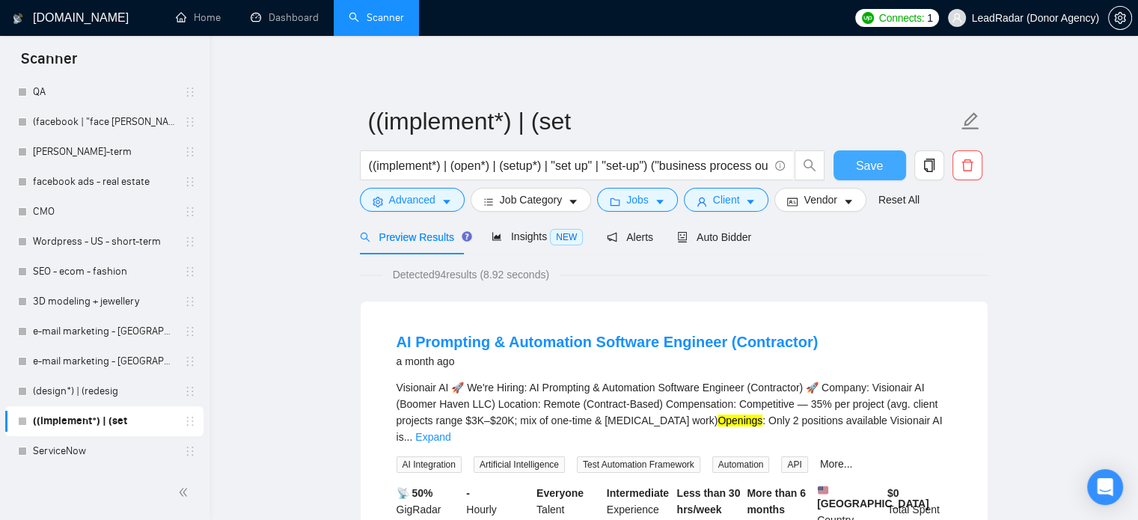
click at [864, 161] on span "Save" at bounding box center [869, 165] width 27 height 19
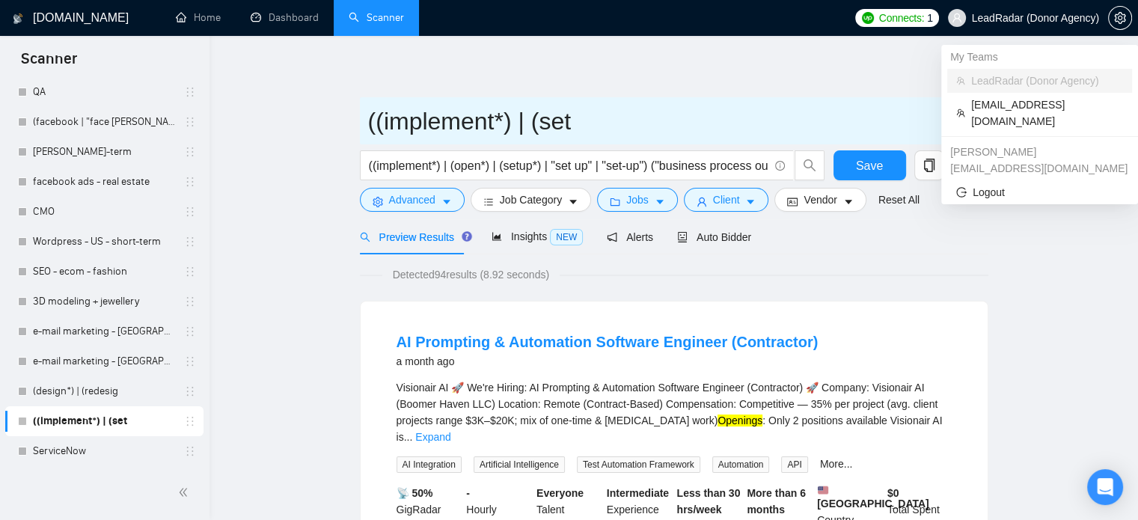
click at [851, 107] on input "((implement*) | (set" at bounding box center [662, 120] width 589 height 37
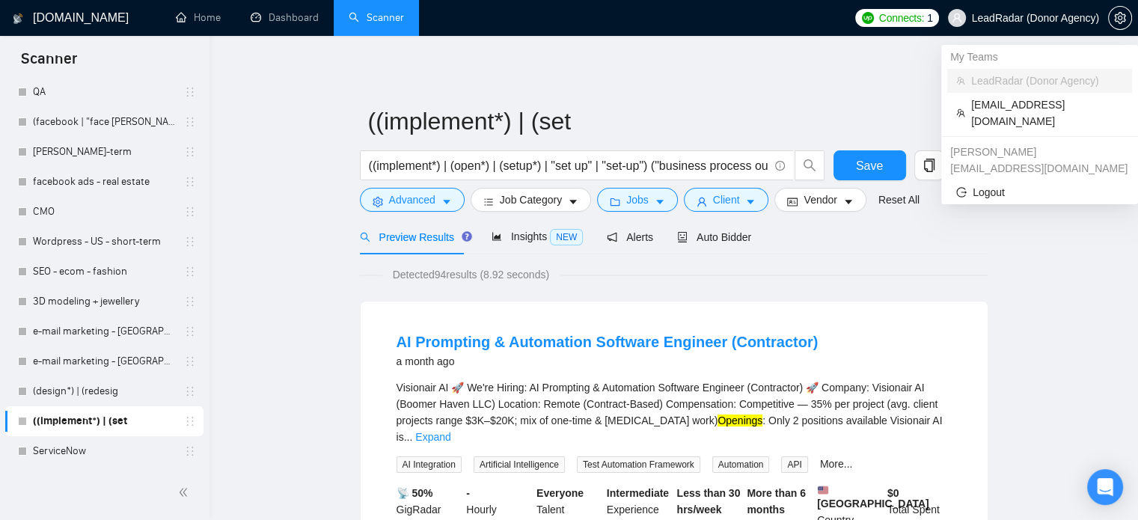
click at [1035, 18] on span "LeadRadar (Donor Agency)" at bounding box center [1035, 18] width 127 height 0
click at [1018, 104] on span "zain@byteit.com" at bounding box center [1047, 112] width 152 height 33
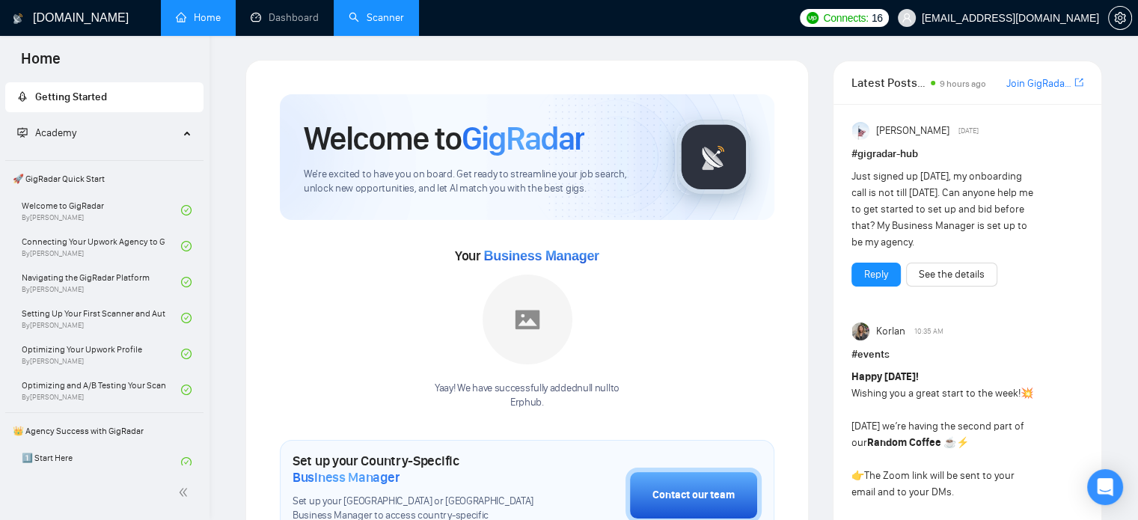
click at [385, 24] on link "Scanner" at bounding box center [376, 17] width 55 height 13
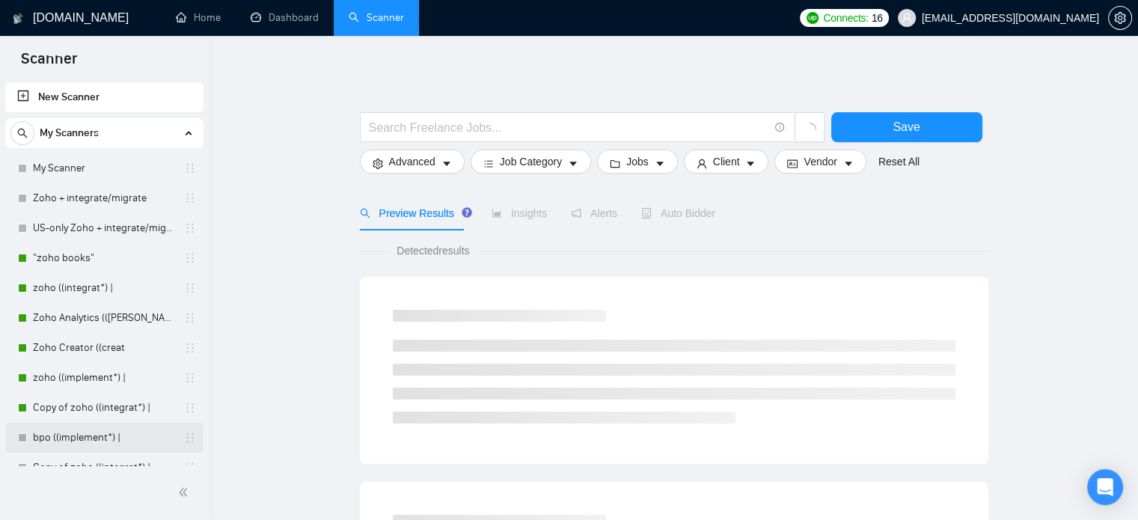
click at [73, 442] on link "bpo ((implement*) |" at bounding box center [104, 438] width 142 height 30
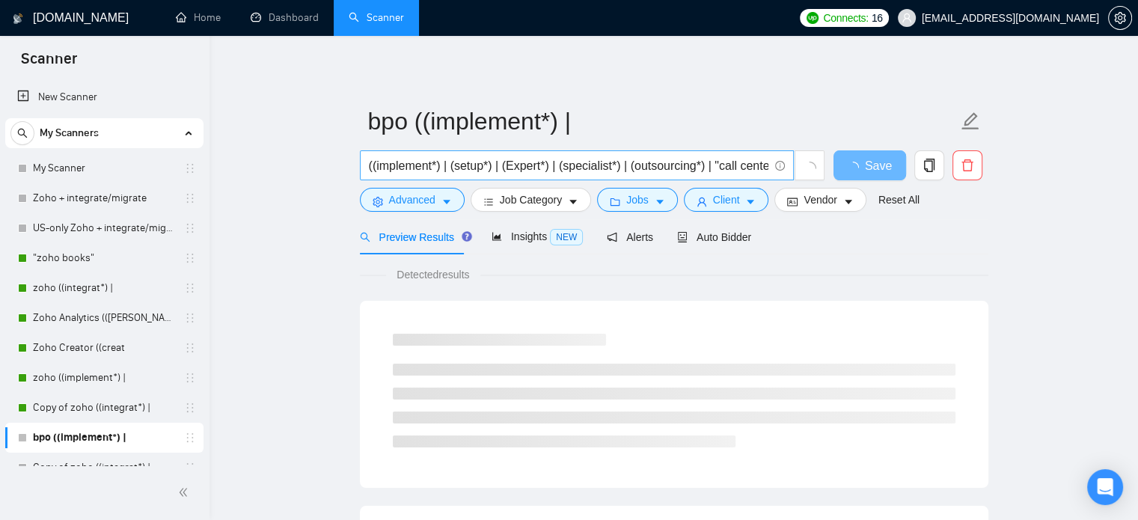
click at [552, 167] on input "((implement*) | (setup*) | (Expert*) | (specialist*) | (outsourcing*) | "call c…" at bounding box center [568, 165] width 399 height 19
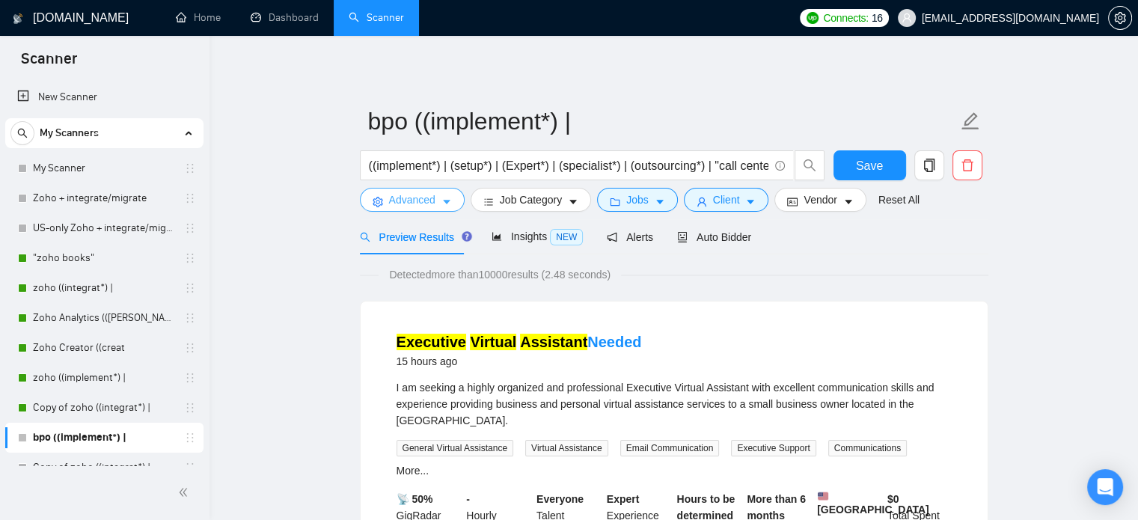
click at [419, 200] on span "Advanced" at bounding box center [412, 199] width 46 height 16
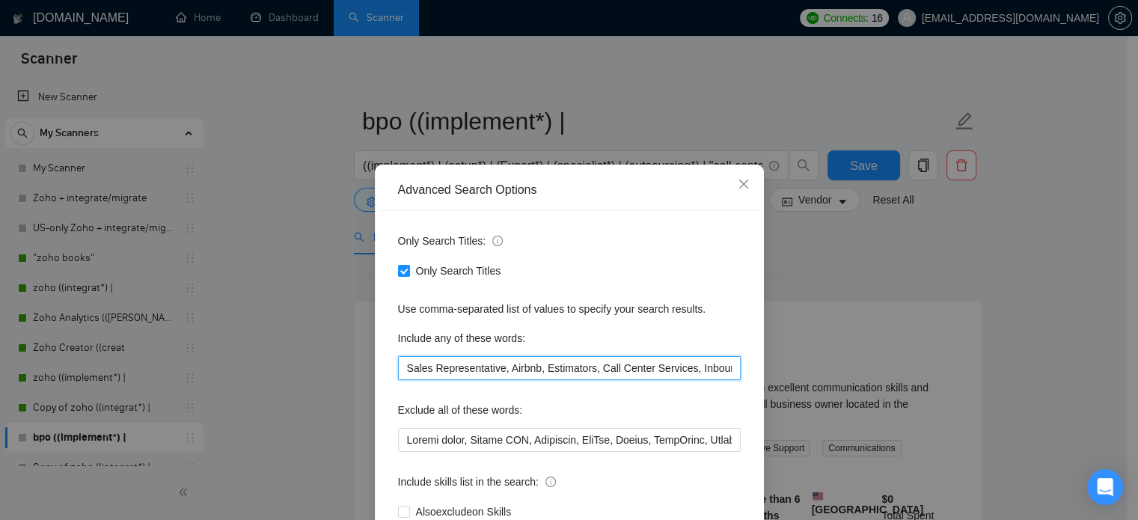
click at [473, 370] on input "Sales Representative, Airbnb, Estimators, Call Center Services, Inbound/Outboun…" at bounding box center [569, 368] width 343 height 24
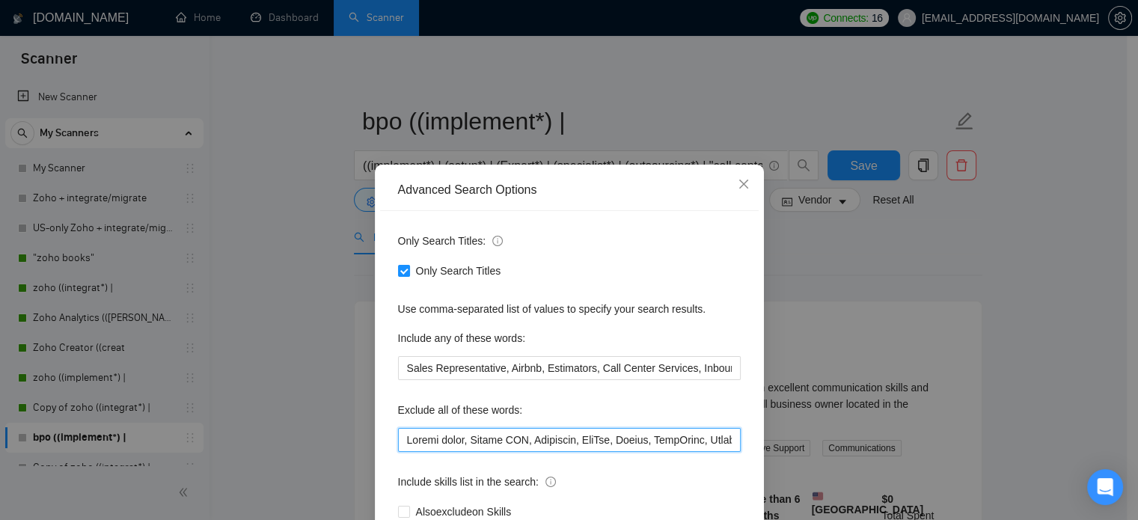
click at [518, 435] on input "text" at bounding box center [569, 440] width 343 height 24
click at [738, 181] on icon "close" at bounding box center [744, 184] width 12 height 12
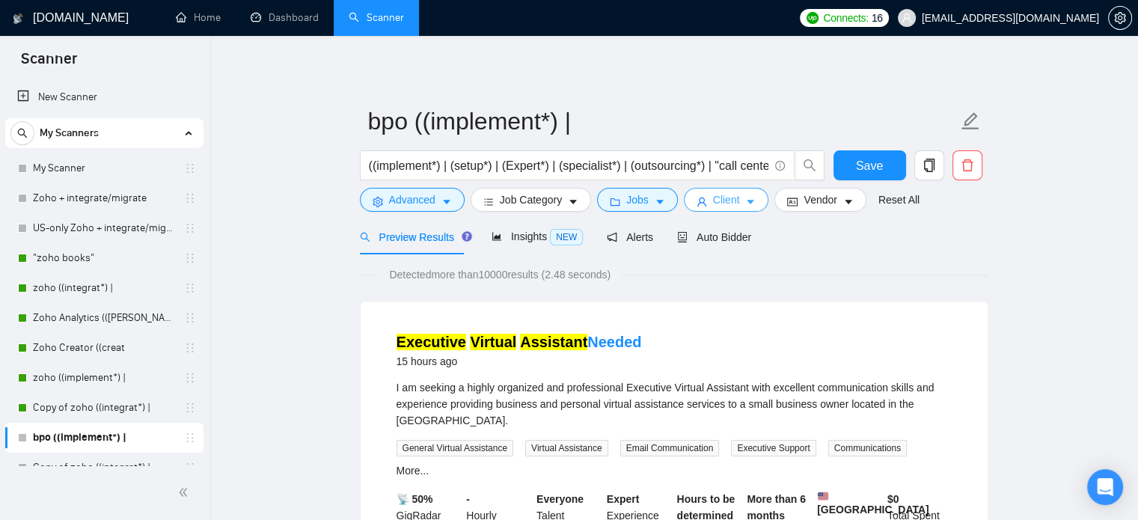
click at [738, 189] on button "Client" at bounding box center [726, 200] width 85 height 24
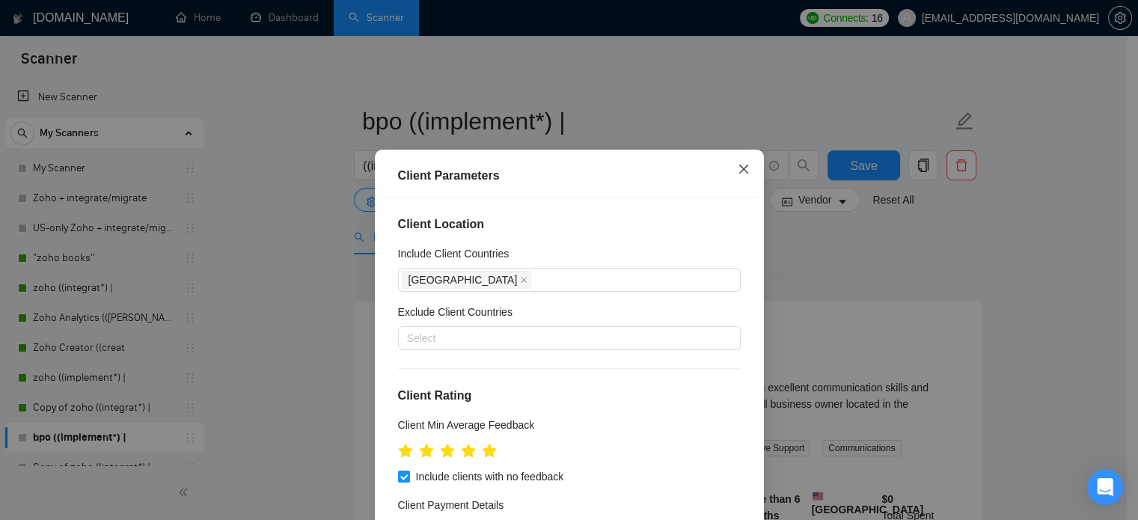
click at [736, 187] on span "Close" at bounding box center [743, 170] width 40 height 40
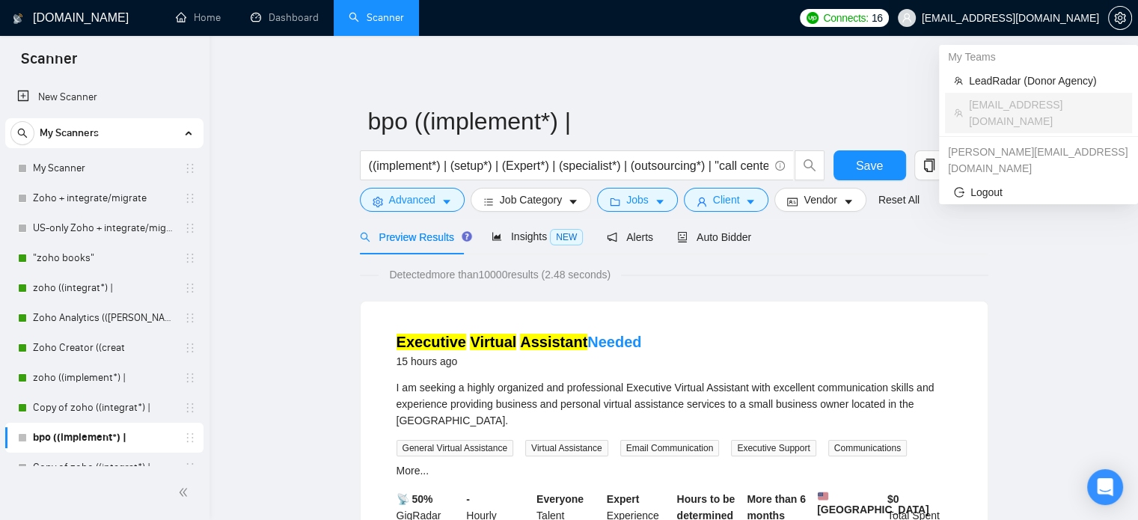
click at [1038, 18] on span "zain@byteit.com" at bounding box center [1010, 18] width 177 height 0
click at [999, 85] on span "LeadRadar (Donor Agency)" at bounding box center [1046, 81] width 154 height 16
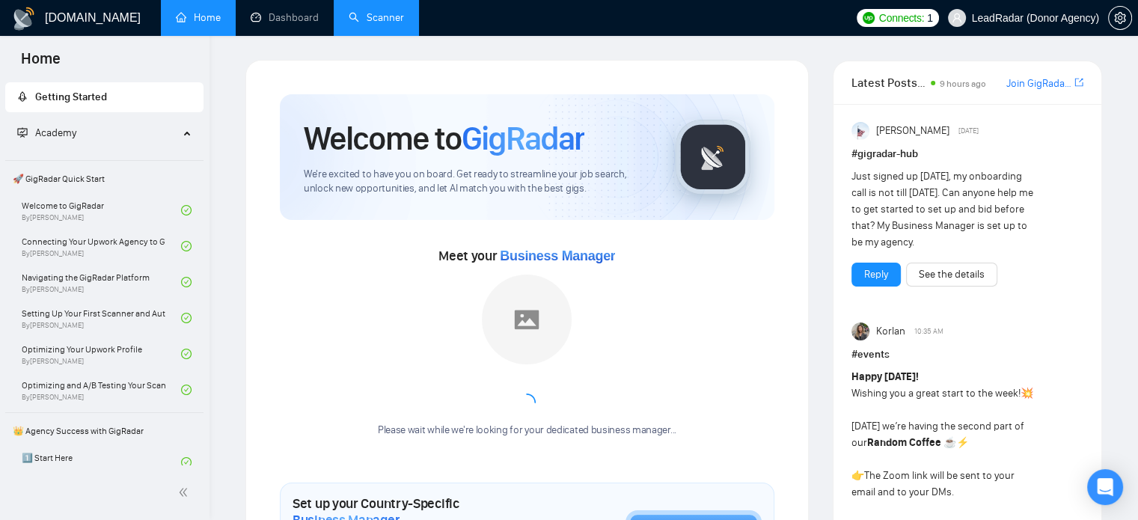
click at [384, 19] on link "Scanner" at bounding box center [376, 17] width 55 height 13
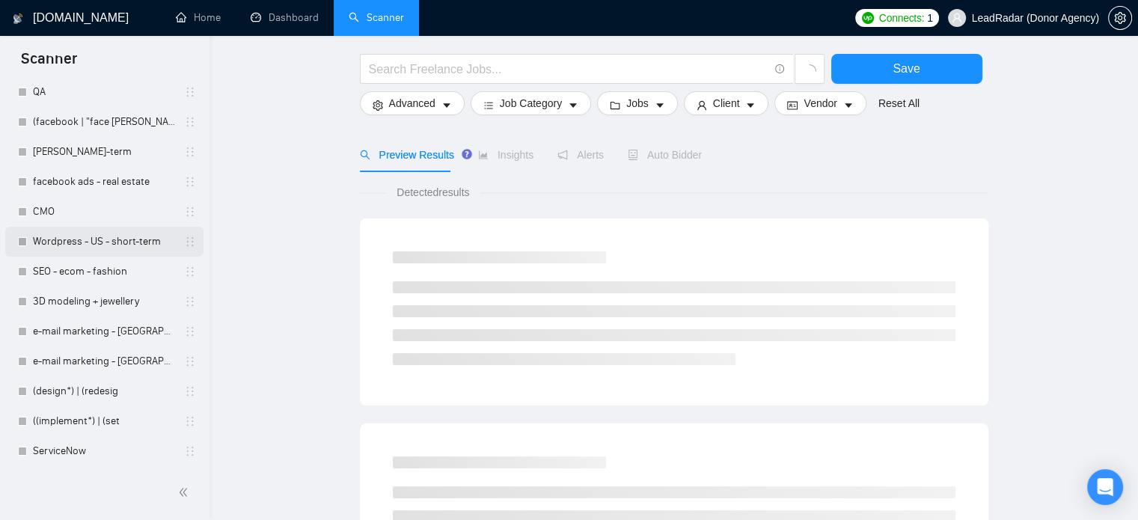
scroll to position [16, 0]
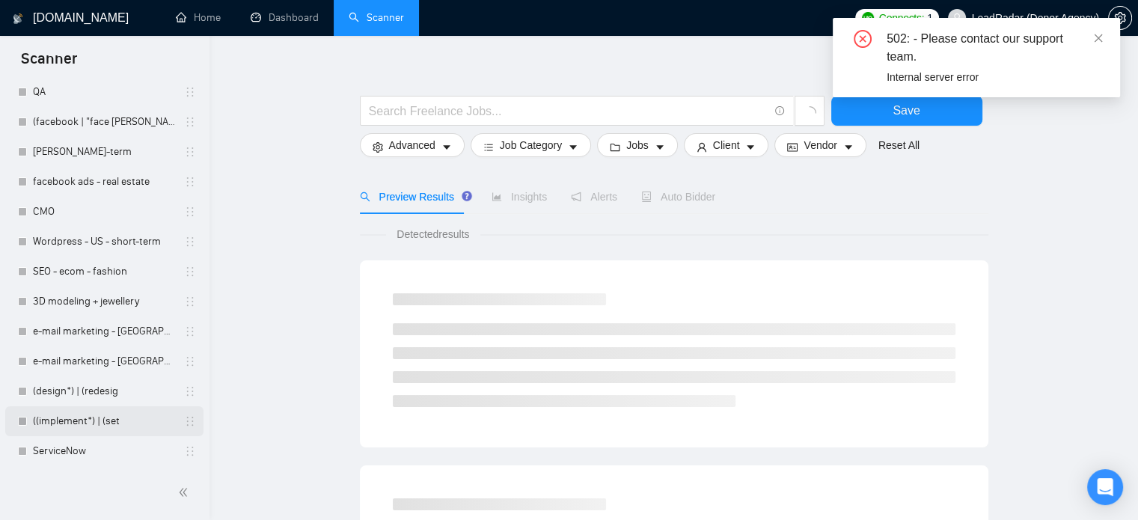
click at [102, 425] on link "((implement*) | (set" at bounding box center [104, 421] width 142 height 30
